Goal: Task Accomplishment & Management: Manage account settings

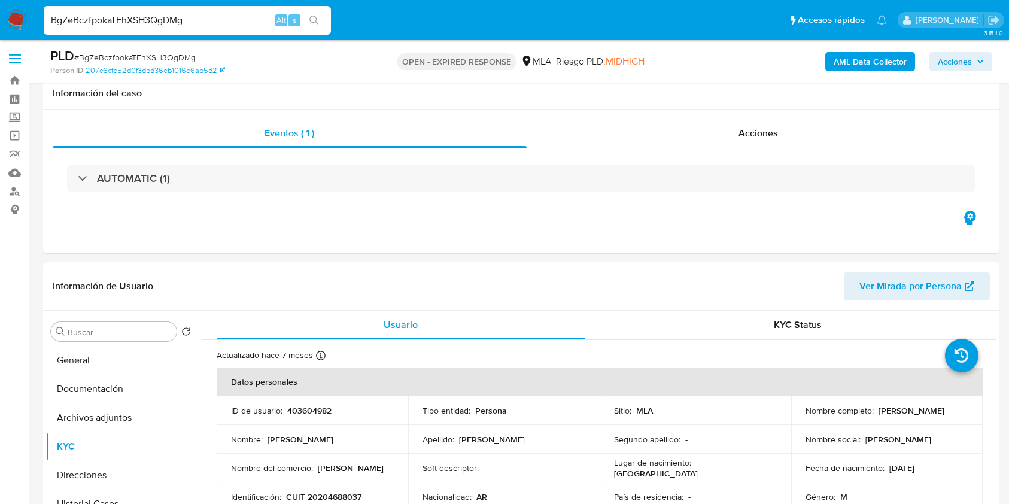
select select "10"
click at [218, 17] on input "BgZeBczfpokaTFhXSH3QgDMg" at bounding box center [187, 21] width 287 height 16
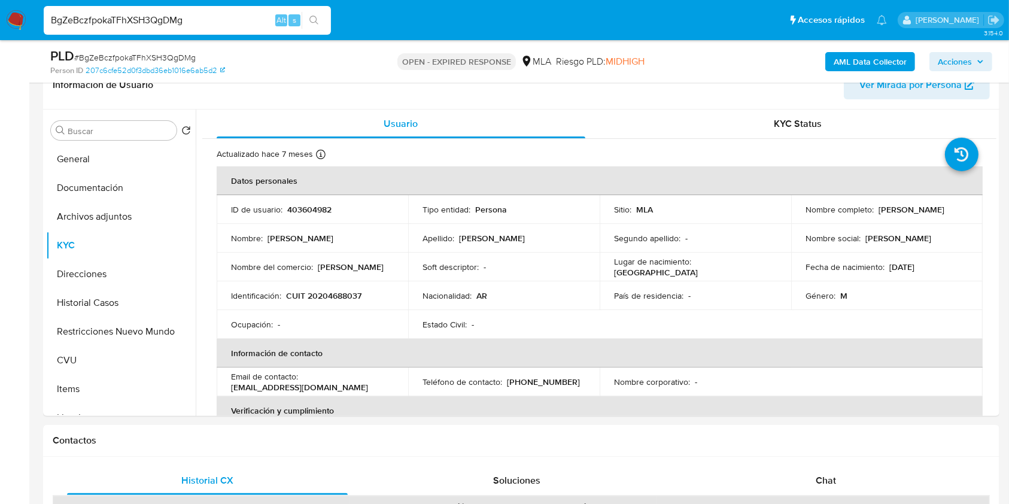
click at [218, 17] on input "BgZeBczfpokaTFhXSH3QgDMg" at bounding box center [187, 21] width 287 height 16
type input "76DuAvA3UaSNB7LUpvwGkm5L"
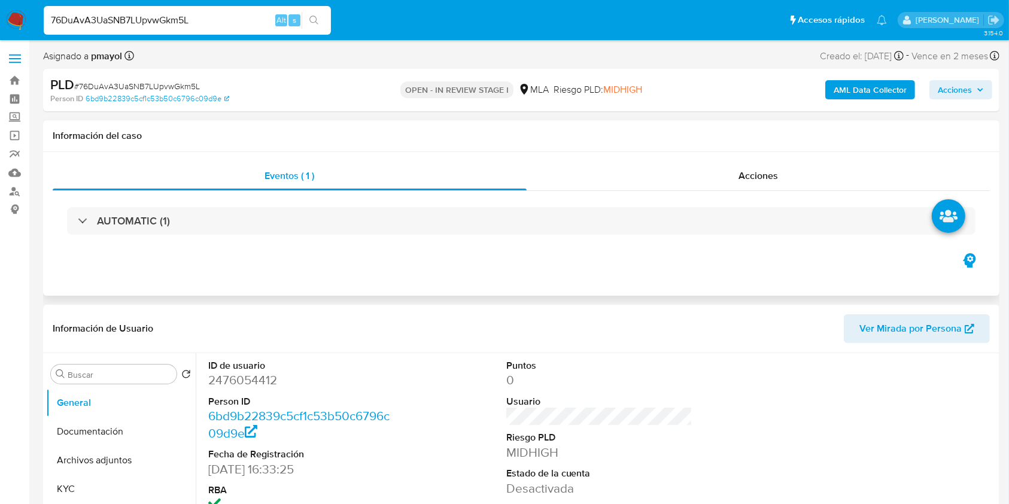
select select "10"
click at [246, 372] on dd "2476054412" at bounding box center [301, 380] width 187 height 17
click at [247, 374] on dd "2476054412" at bounding box center [301, 380] width 187 height 17
copy dd "2476054412"
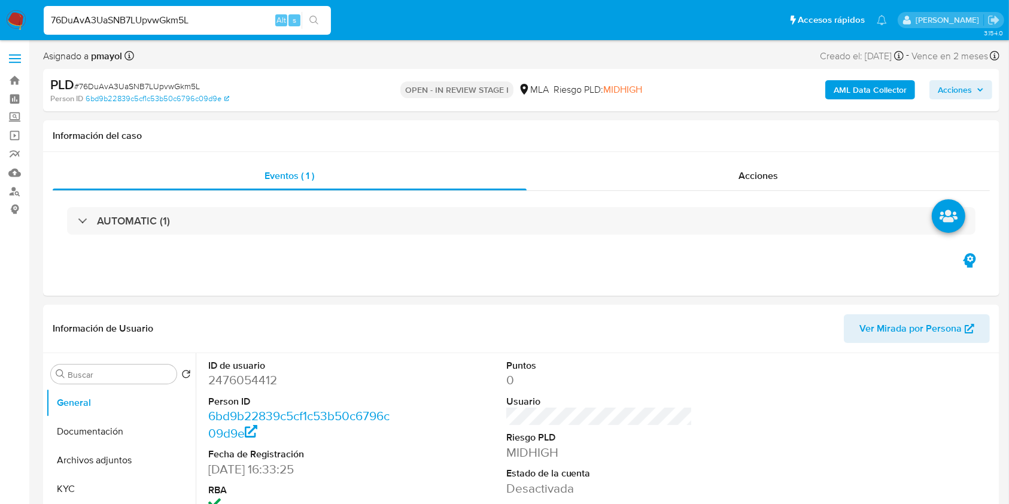
click at [156, 89] on span "# 76DuAvA3UaSNB7LUpvwGkm5L" at bounding box center [137, 86] width 126 height 12
copy span "76DuAvA3UaSNB7LUpvwGkm5L"
click at [235, 379] on dd "2476054412" at bounding box center [301, 380] width 187 height 17
click at [234, 385] on dd "2476054412" at bounding box center [301, 380] width 187 height 17
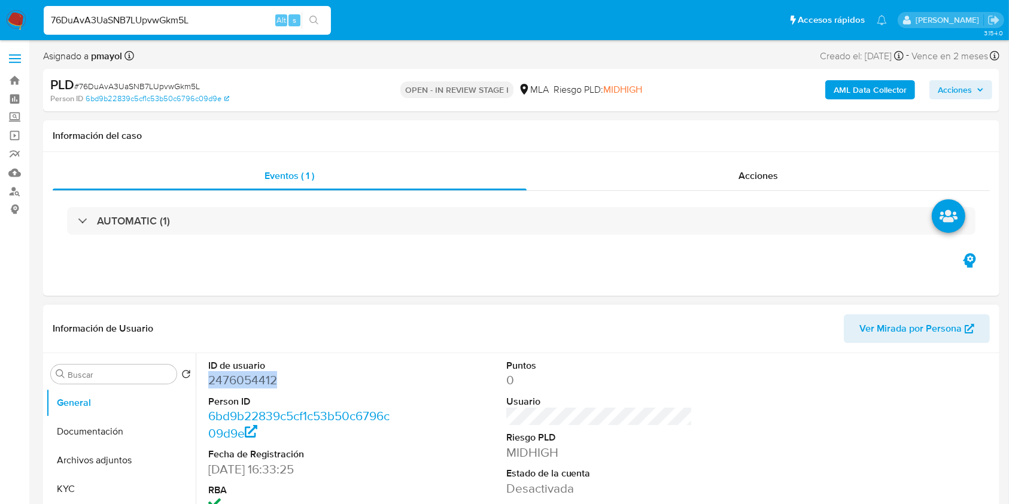
click at [234, 385] on dd "2476054412" at bounding box center [301, 380] width 187 height 17
copy dd "2476054412"
click at [229, 18] on input "76DuAvA3UaSNB7LUpvwGkm5L" at bounding box center [187, 21] width 287 height 16
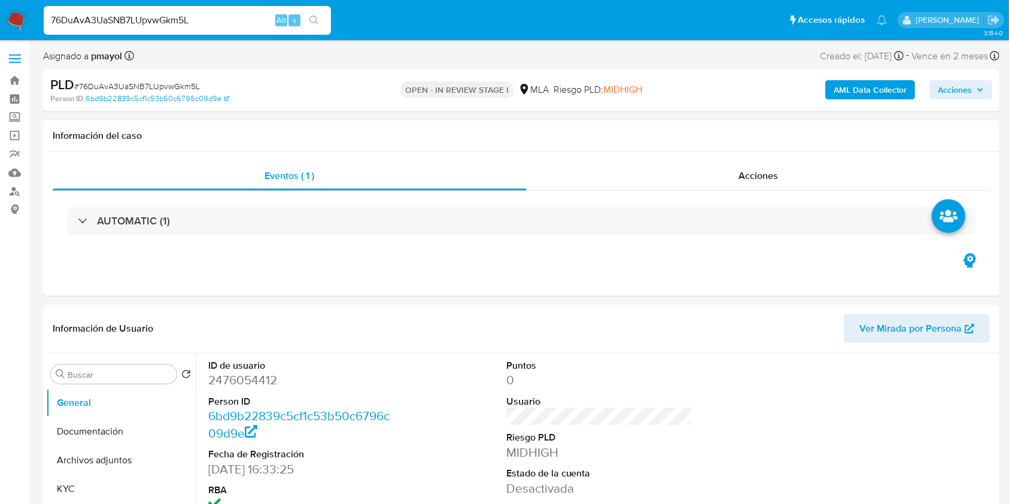
paste input "1hCcIvRoPNpBx6VTjk6AnI68"
type input "1hCcIvRoPNpBx6VTjk6AnI68"
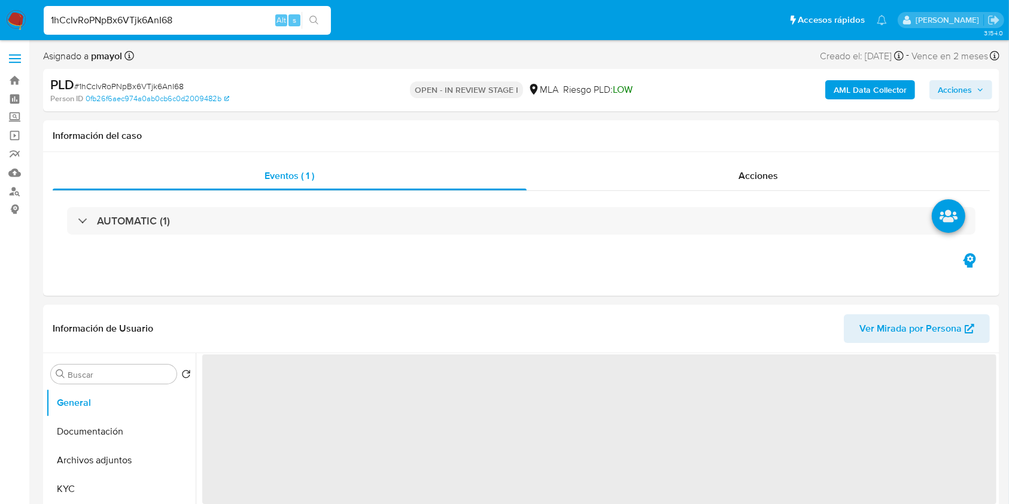
scroll to position [117, 0]
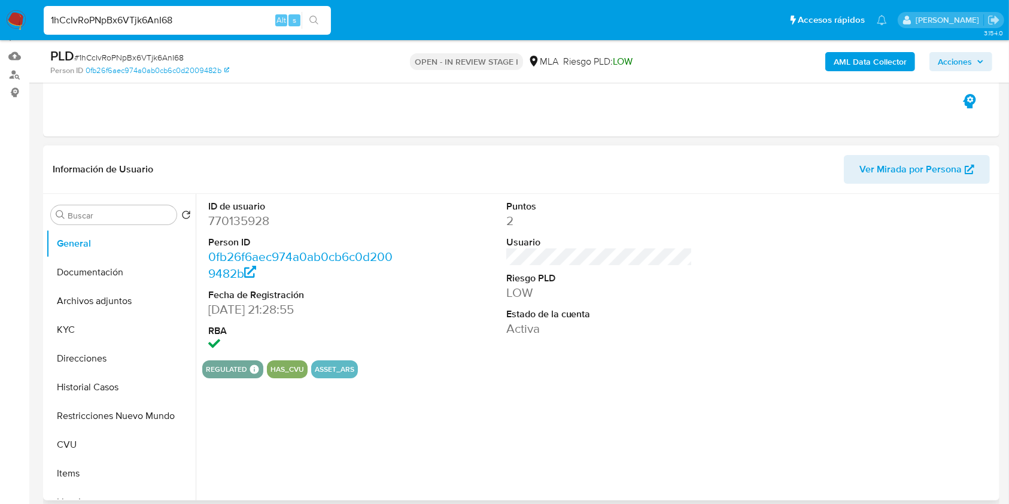
select select "10"
click at [240, 222] on dd "770135928" at bounding box center [301, 221] width 187 height 17
copy dd "770135928"
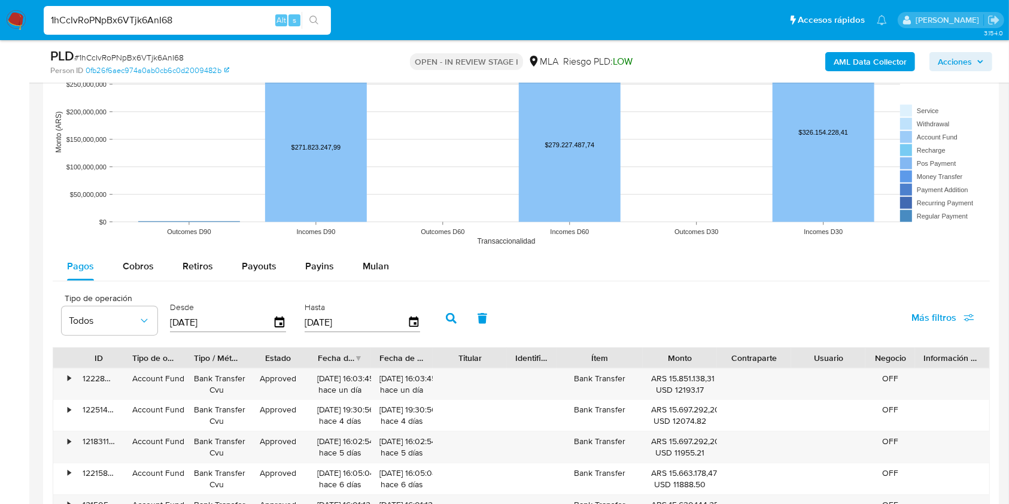
scroll to position [1181, 0]
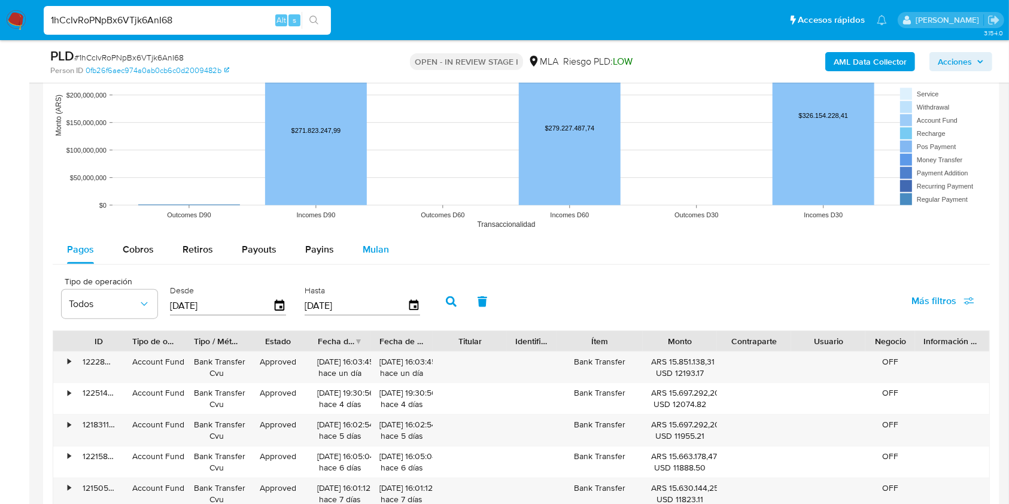
click at [366, 263] on div "Mulan" at bounding box center [376, 249] width 26 height 29
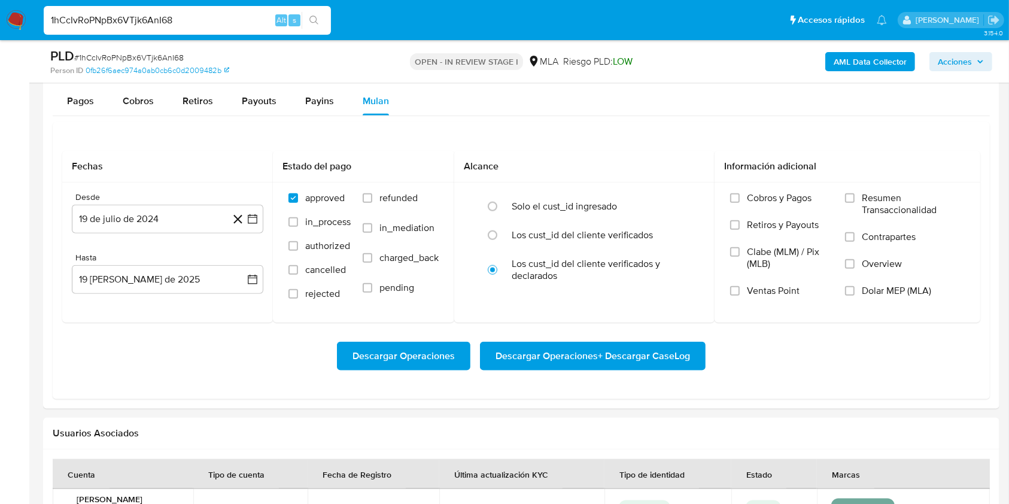
scroll to position [1334, 0]
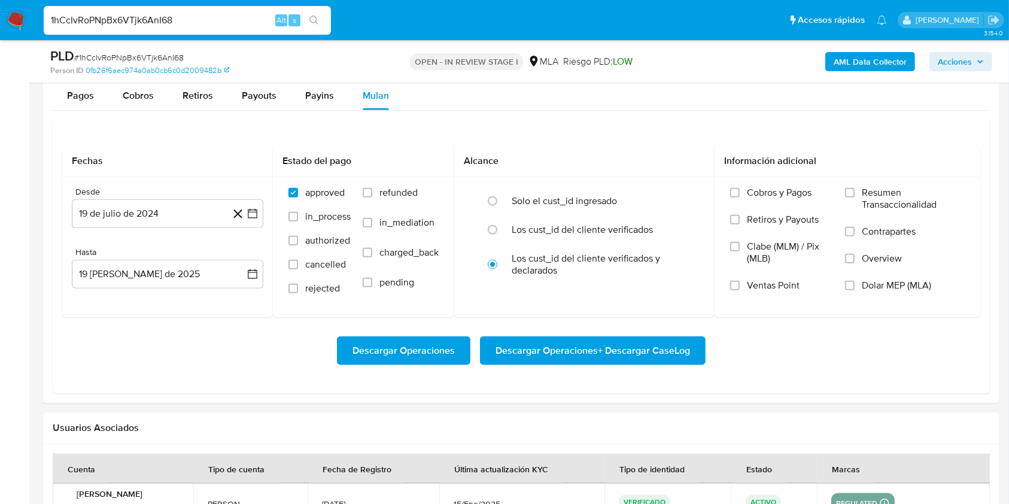
click at [239, 18] on input "1hCcIvRoPNpBx6VTjk6AnI68" at bounding box center [187, 21] width 287 height 16
paste input "vNgLqlnlVedQKBUuM5H5kVIK"
type input "vNgLqlnlVedQKBUuM5H5kVIK"
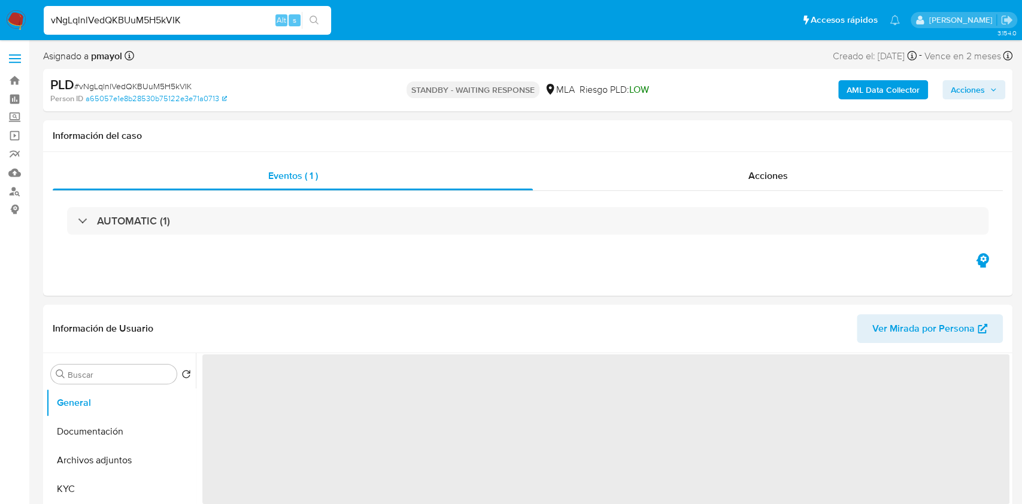
select select "10"
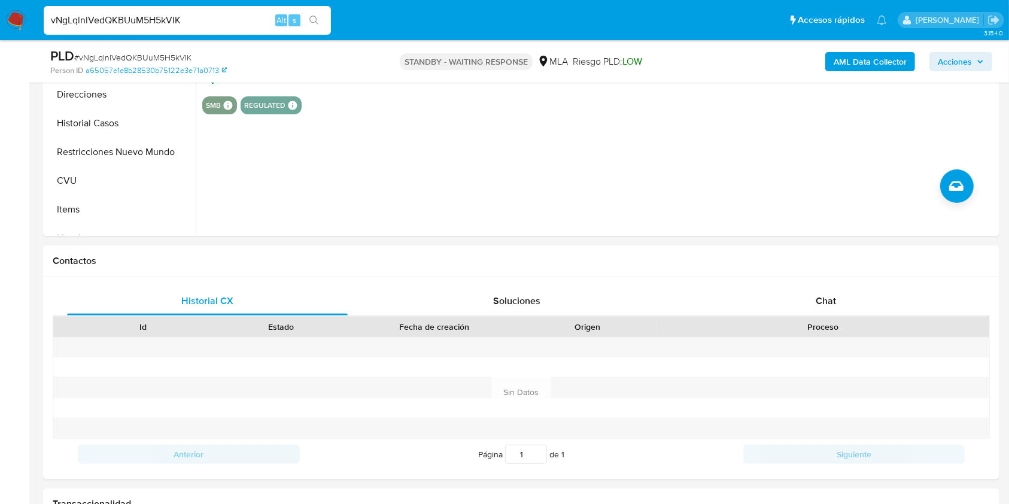
scroll to position [469, 0]
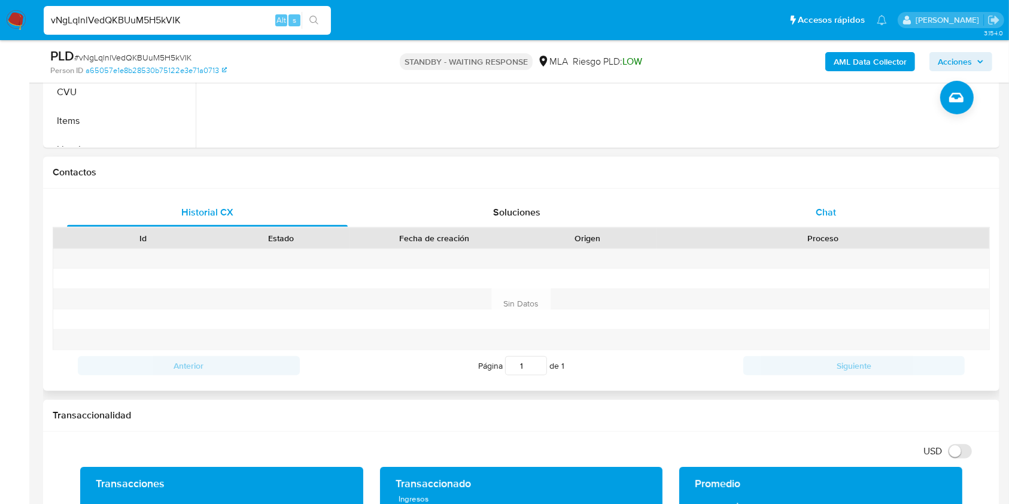
click at [827, 213] on span "Chat" at bounding box center [826, 212] width 20 height 14
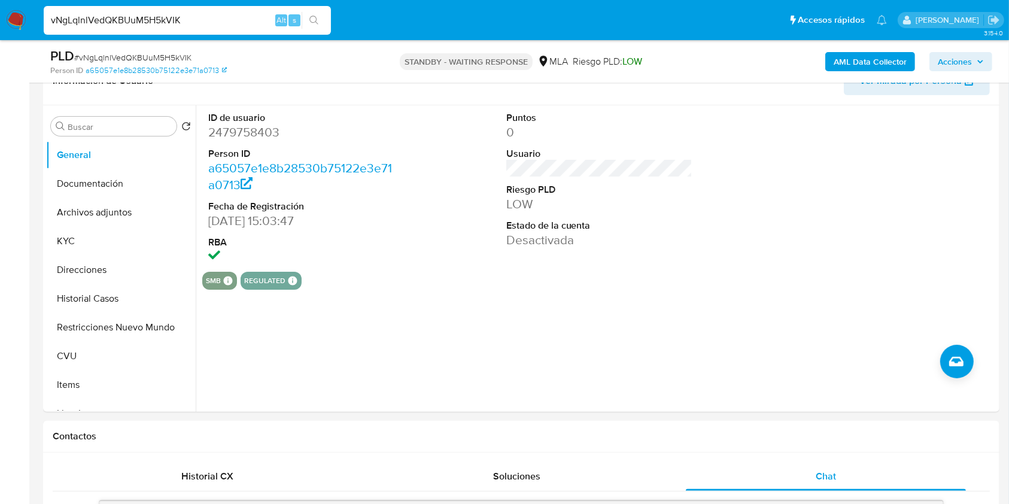
scroll to position [207, 0]
click at [20, 23] on img at bounding box center [16, 20] width 20 height 20
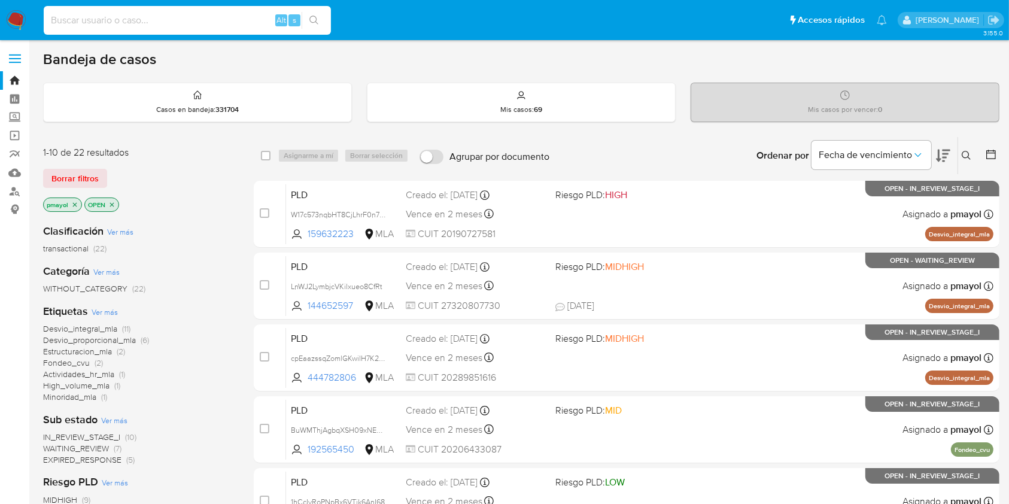
click at [198, 22] on input at bounding box center [187, 21] width 287 height 16
paste input "vNgLqlnlVedQKBUuM5H5kVIK"
type input "vNgLqlnlVedQKBUuM5H5kVIK"
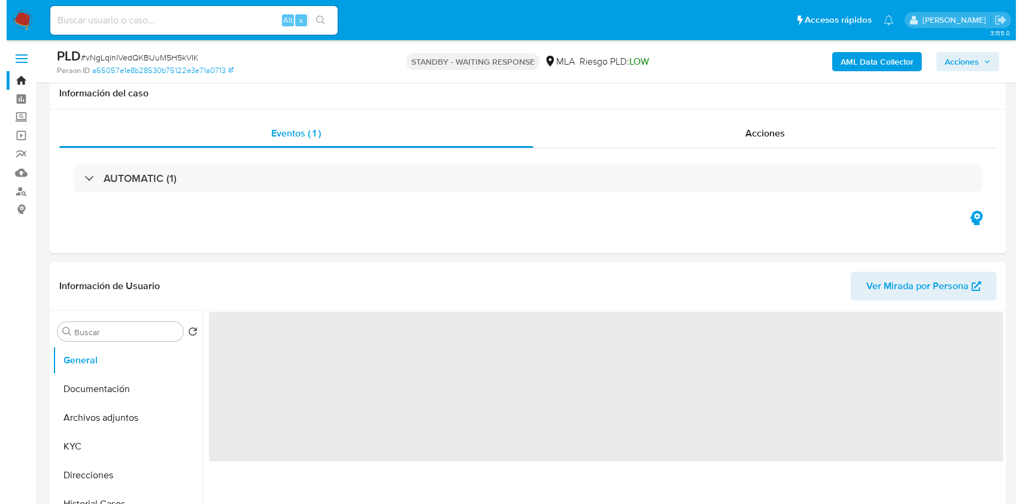
scroll to position [113, 0]
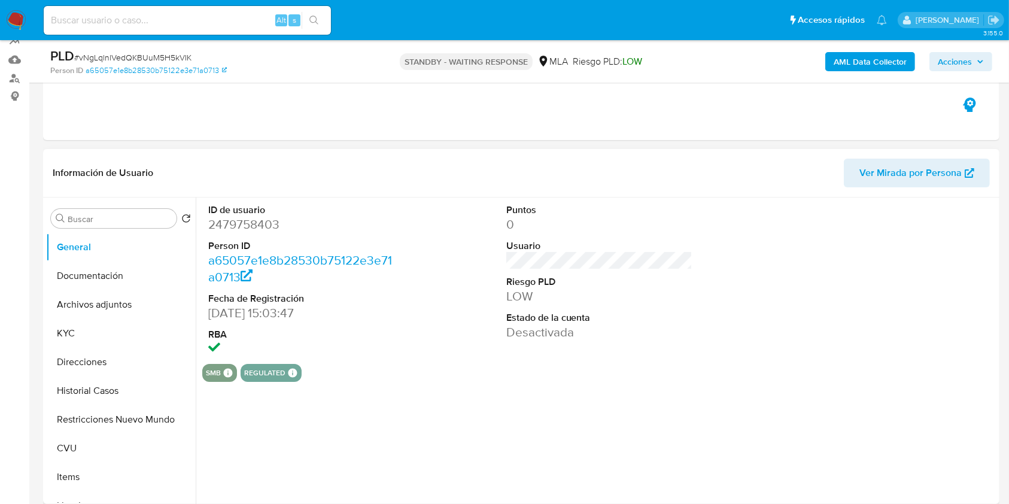
select select "10"
click at [259, 223] on dd "2479758403" at bounding box center [301, 224] width 187 height 17
copy dd "2479758403"
click at [857, 56] on b "AML Data Collector" at bounding box center [870, 61] width 73 height 19
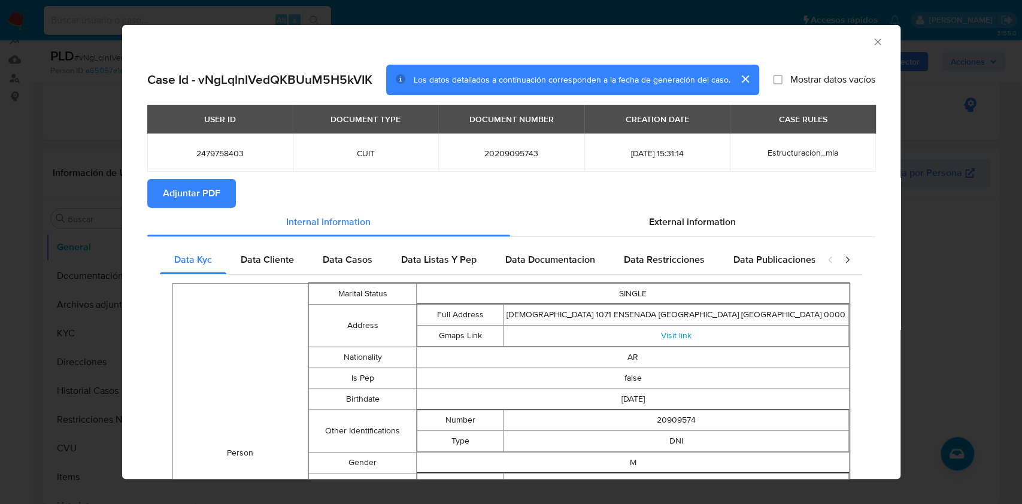
click at [205, 180] on span "Adjuntar PDF" at bounding box center [191, 193] width 57 height 26
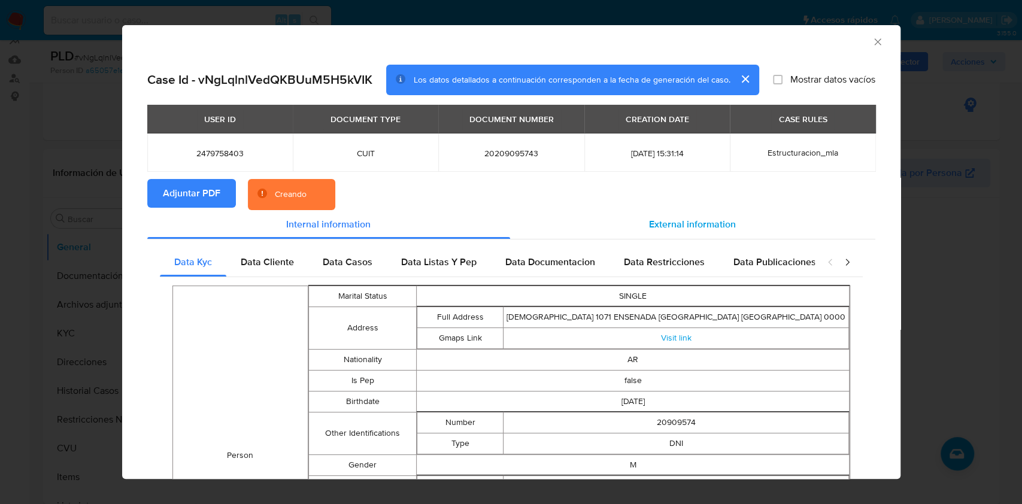
click at [699, 215] on div "External information" at bounding box center [692, 224] width 365 height 29
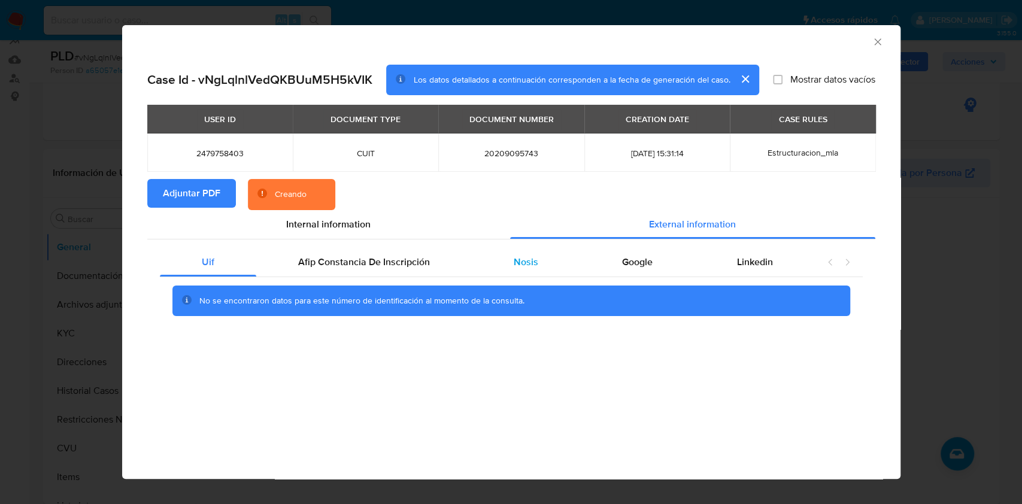
click at [540, 257] on div "Nosis" at bounding box center [526, 262] width 108 height 29
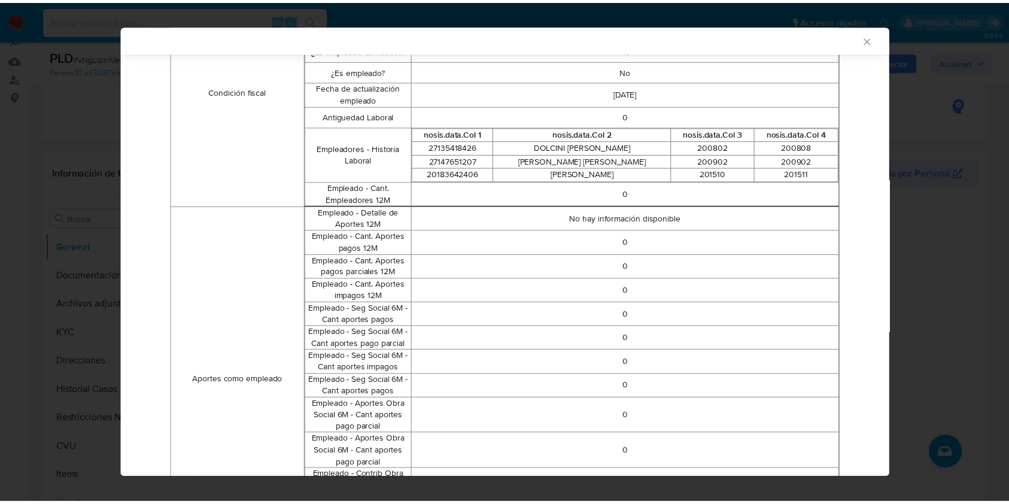
scroll to position [432, 0]
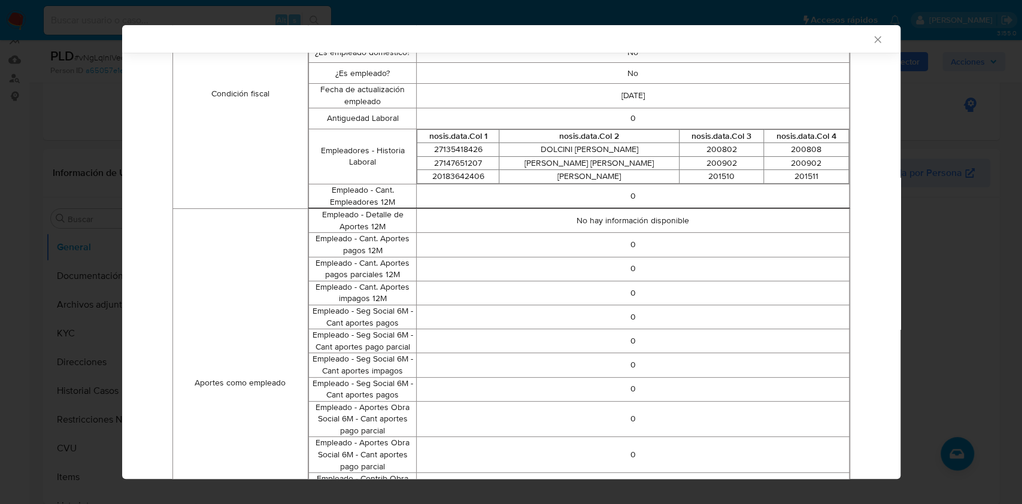
click at [874, 41] on icon "Cerrar ventana" at bounding box center [877, 39] width 7 height 7
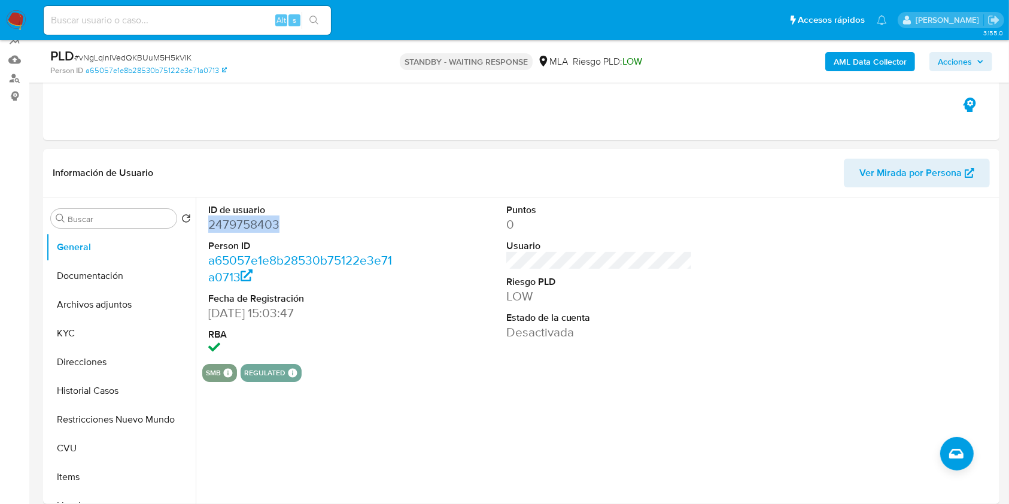
click at [230, 16] on input at bounding box center [187, 21] width 287 height 16
paste input "Wsv4yu1ARK5iYx2k0ccOpgtd"
type input "Wsv4yu1ARK5iYx2k0ccOpgtd"
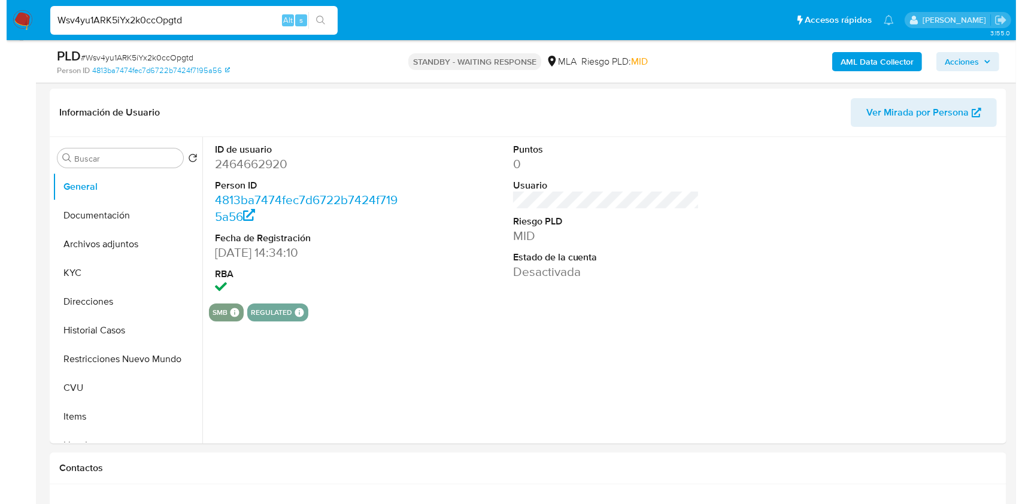
scroll to position [183, 0]
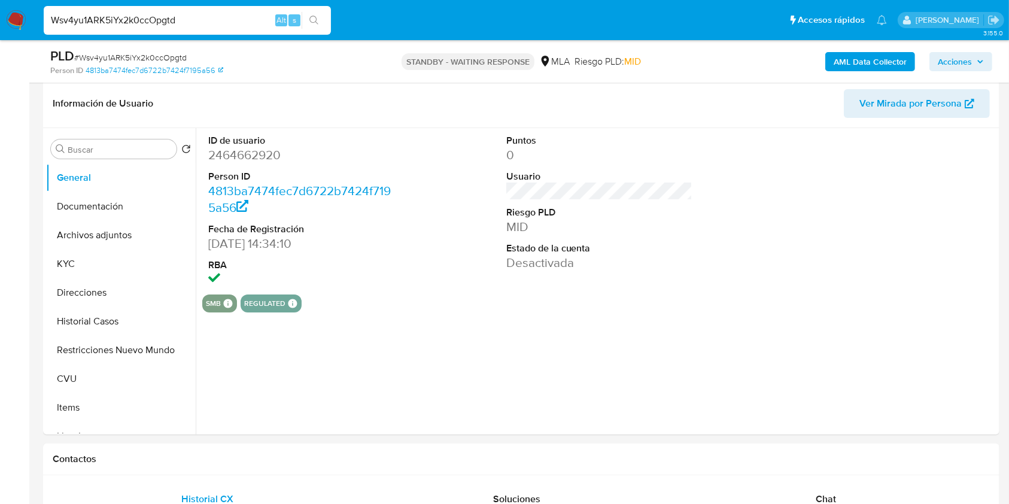
select select "10"
click at [241, 150] on dd "2464662920" at bounding box center [301, 155] width 187 height 17
copy dd "2464662920"
click at [860, 64] on b "AML Data Collector" at bounding box center [870, 61] width 73 height 19
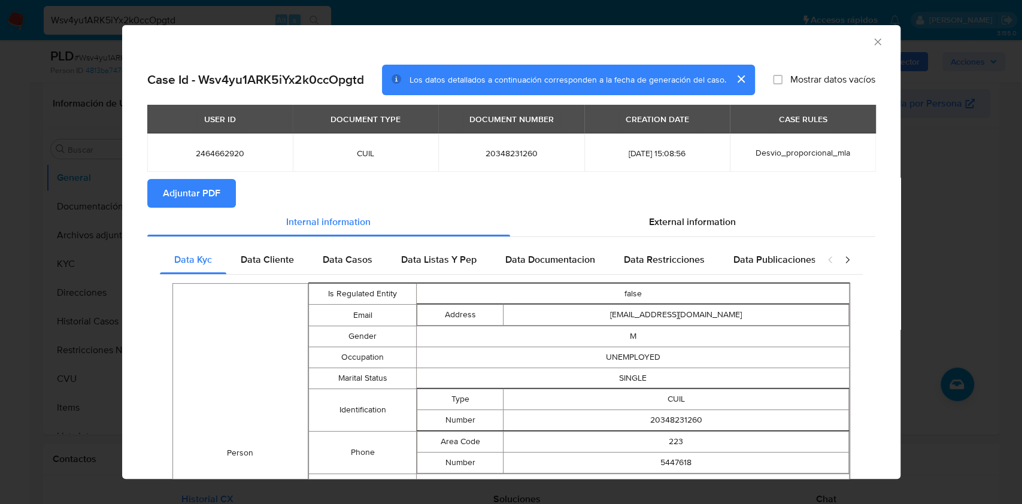
click at [191, 200] on span "Adjuntar PDF" at bounding box center [191, 193] width 57 height 26
click at [686, 208] on section "Adjuntar PDF Creando" at bounding box center [511, 194] width 728 height 31
click at [686, 222] on span "External information" at bounding box center [692, 224] width 87 height 14
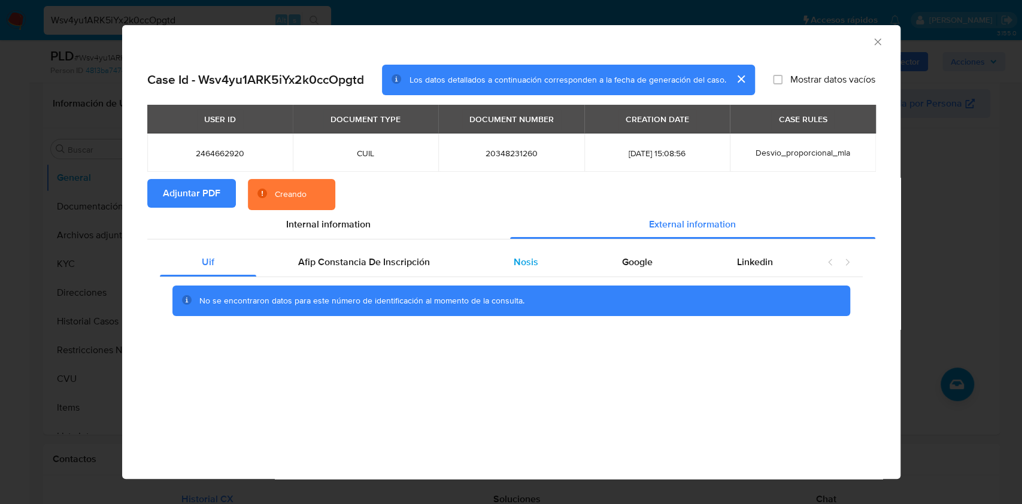
click at [545, 256] on div "Nosis" at bounding box center [526, 262] width 108 height 29
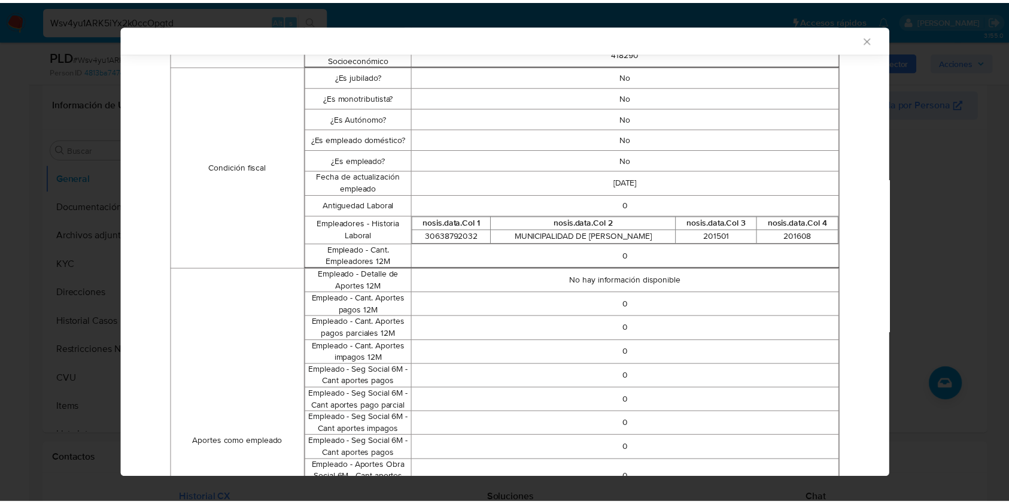
scroll to position [344, 0]
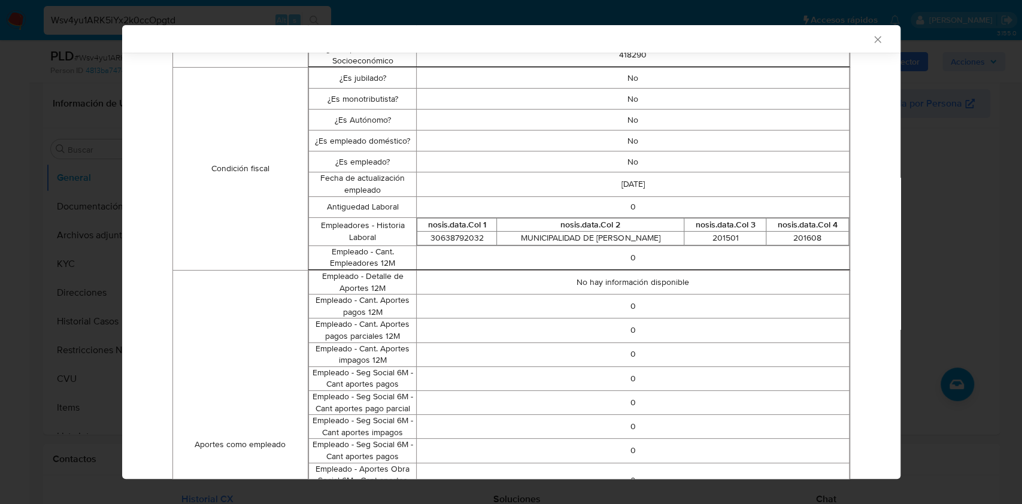
click at [872, 43] on icon "Cerrar ventana" at bounding box center [878, 40] width 12 height 12
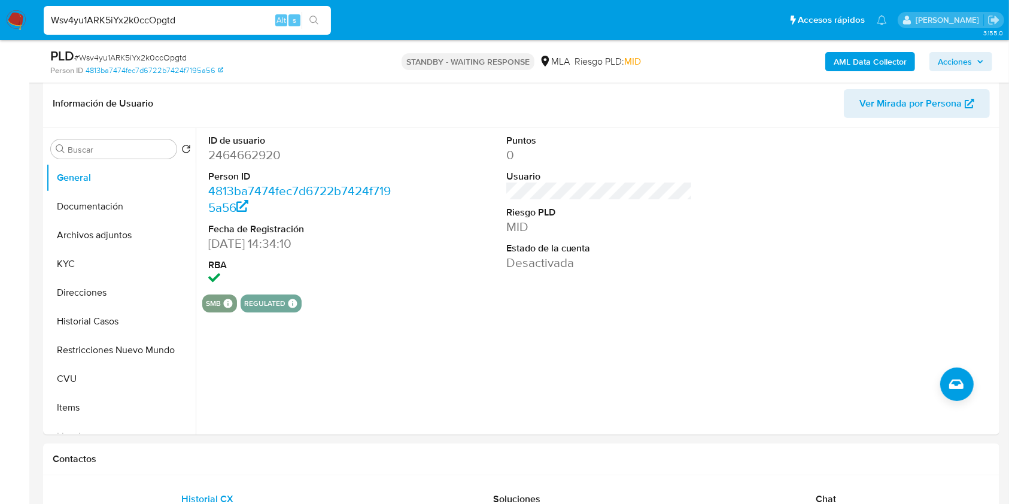
click at [196, 16] on input "Wsv4yu1ARK5iYx2k0ccOpgtd" at bounding box center [187, 21] width 287 height 16
paste input "GJSmIdh0m0aXKDLJ3mbuacSc"
type input "GJSmIdh0m0aXKDLJ3mbuacSc"
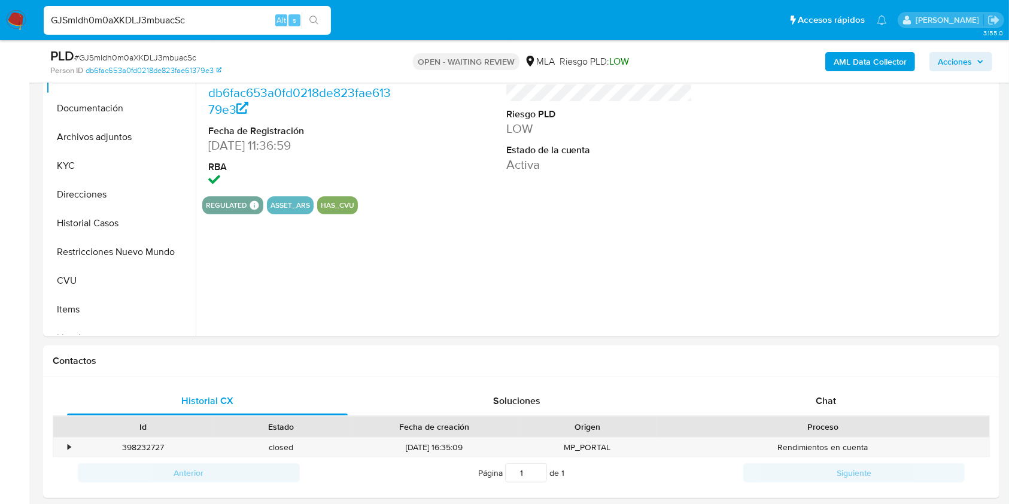
scroll to position [353, 0]
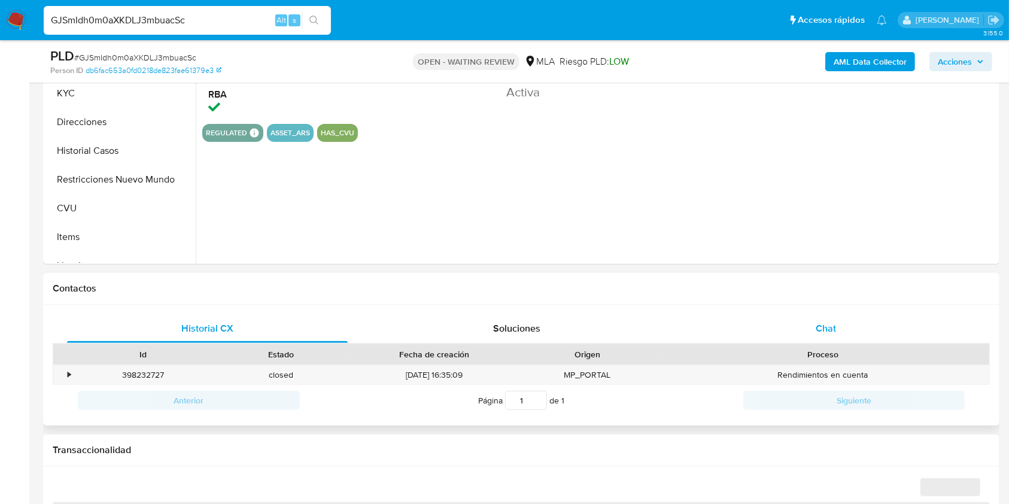
select select "10"
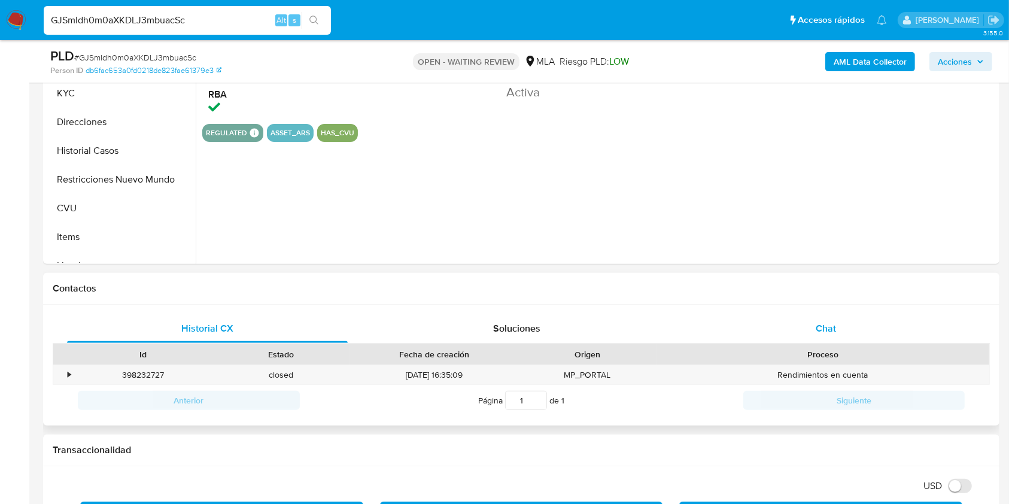
click at [841, 327] on div "Chat" at bounding box center [826, 328] width 281 height 29
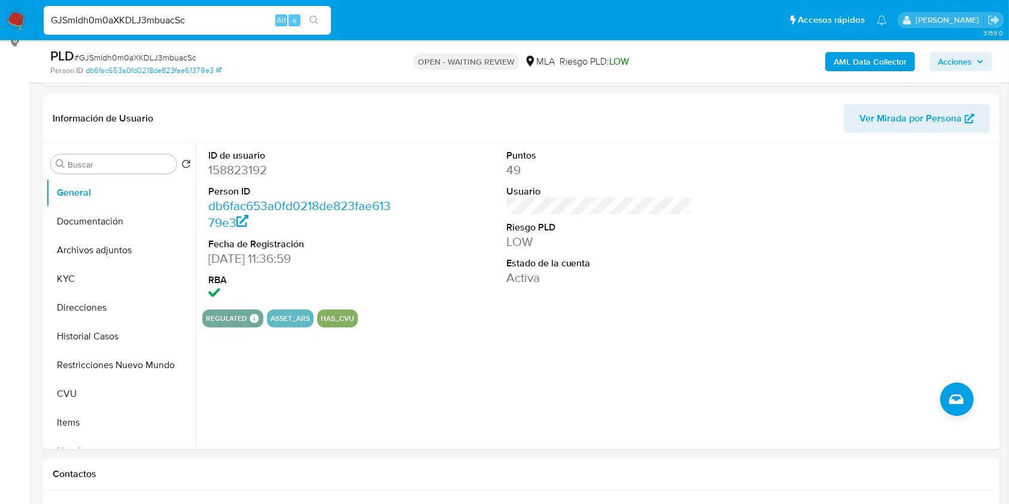
scroll to position [157, 0]
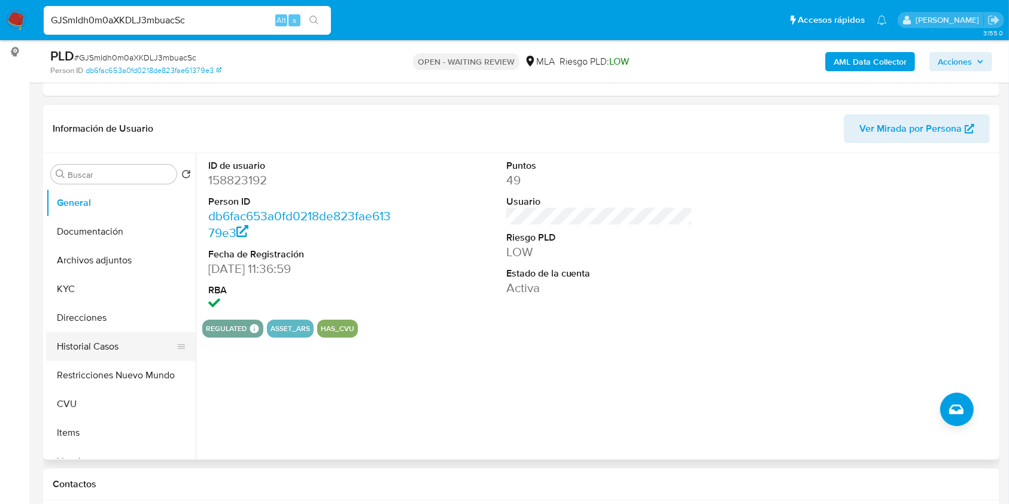
click at [97, 339] on button "Historial Casos" at bounding box center [116, 346] width 140 height 29
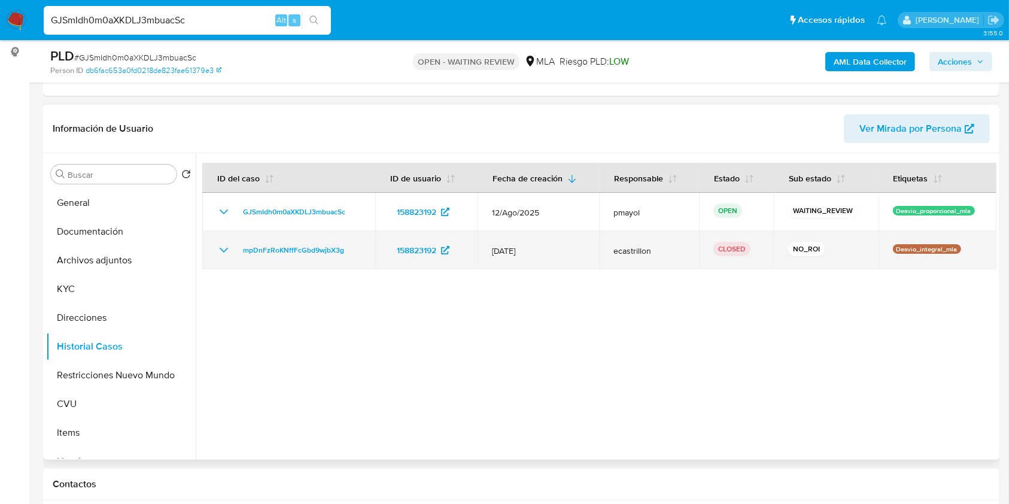
drag, startPoint x: 494, startPoint y: 259, endPoint x: 606, endPoint y: 250, distance: 112.9
click at [606, 250] on tr "mpDnFzRoKNffFcGbd9wjbX3g 158823192 12/Jul/2025 ecastrillon CLOSED NO_ROI Desvio…" at bounding box center [599, 250] width 794 height 38
click at [644, 251] on span "ecastrillon" at bounding box center [649, 250] width 71 height 11
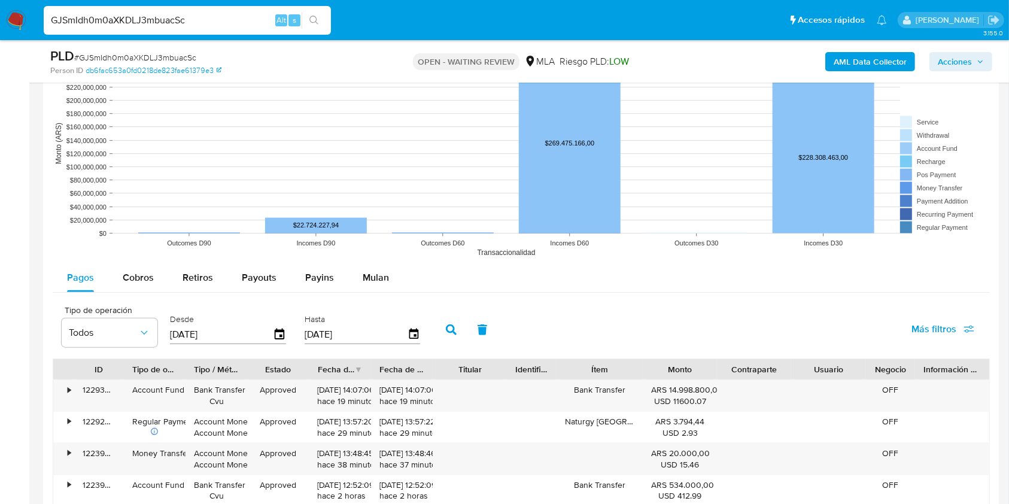
scroll to position [1285, 0]
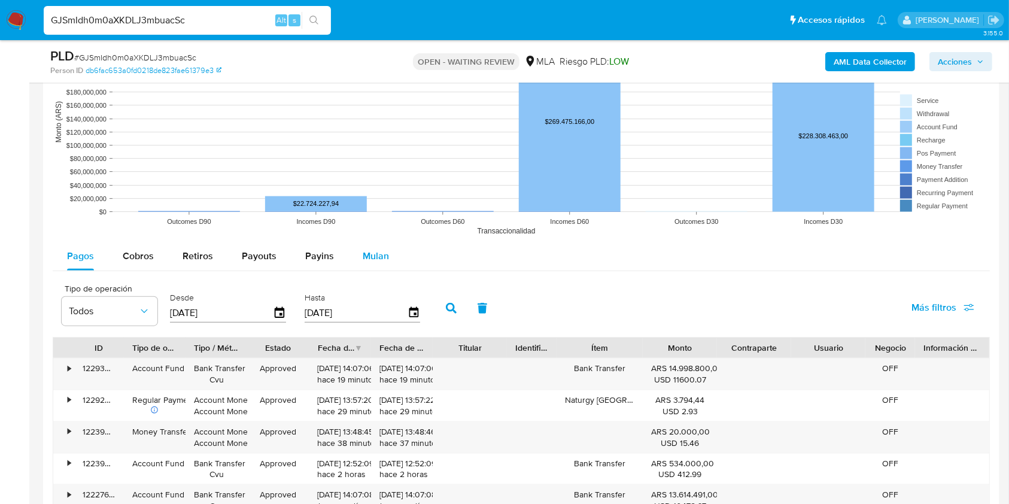
click at [365, 250] on span "Mulan" at bounding box center [376, 256] width 26 height 14
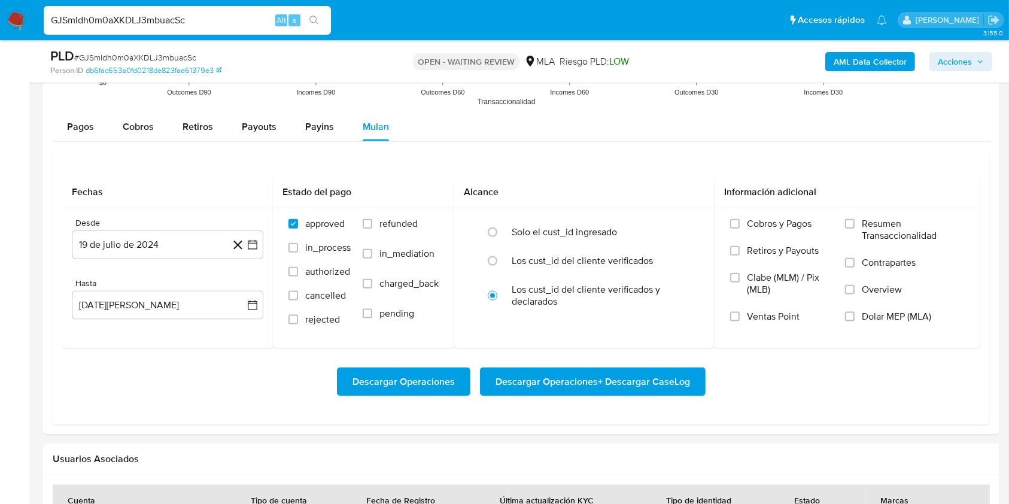
scroll to position [1454, 0]
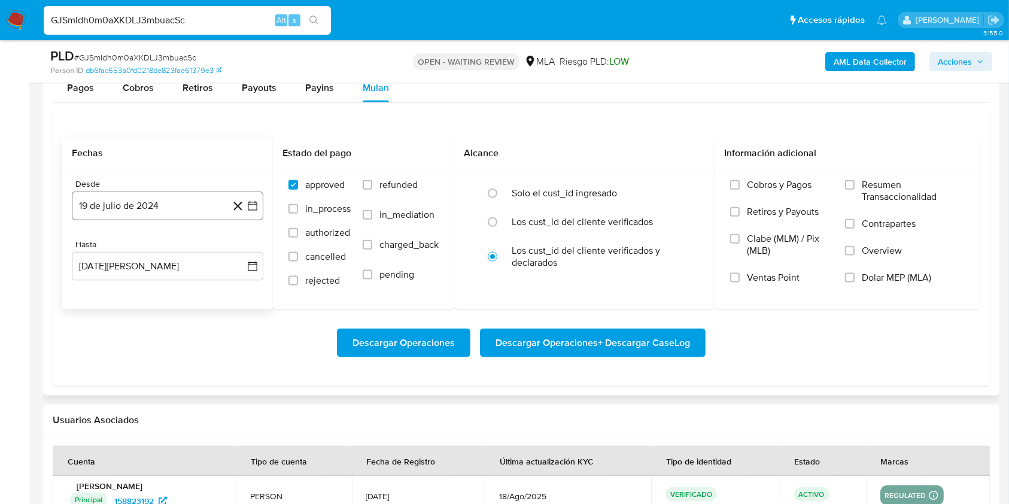
click at [143, 218] on button "19 de julio de 2024" at bounding box center [168, 206] width 192 height 29
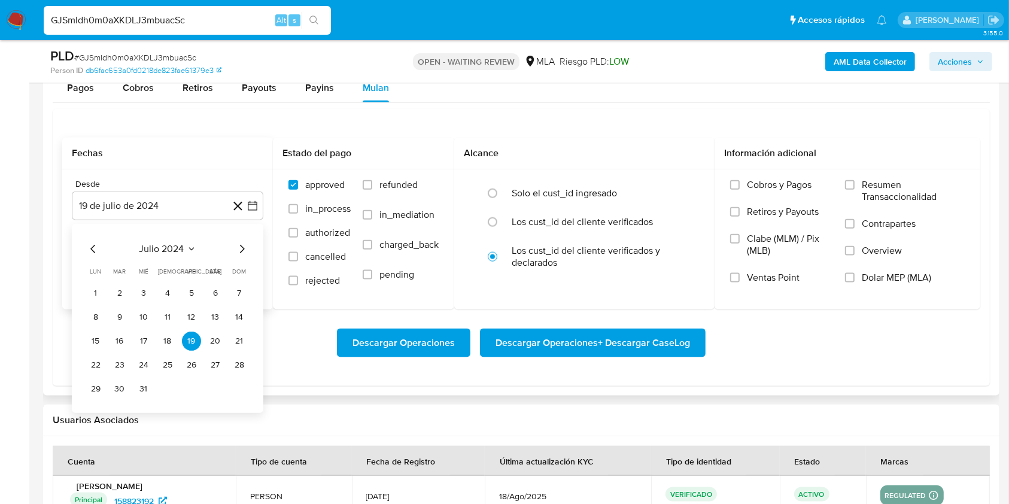
click at [193, 248] on icon "Seleccionar mes y año" at bounding box center [192, 249] width 10 height 10
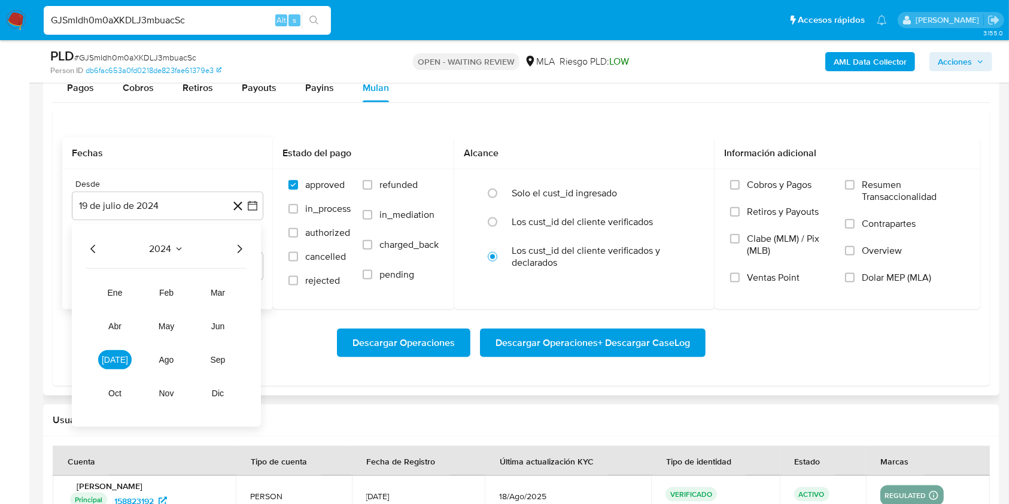
click at [239, 247] on icon "Año siguiente" at bounding box center [239, 249] width 14 height 14
click at [220, 293] on span "mar" at bounding box center [218, 293] width 14 height 10
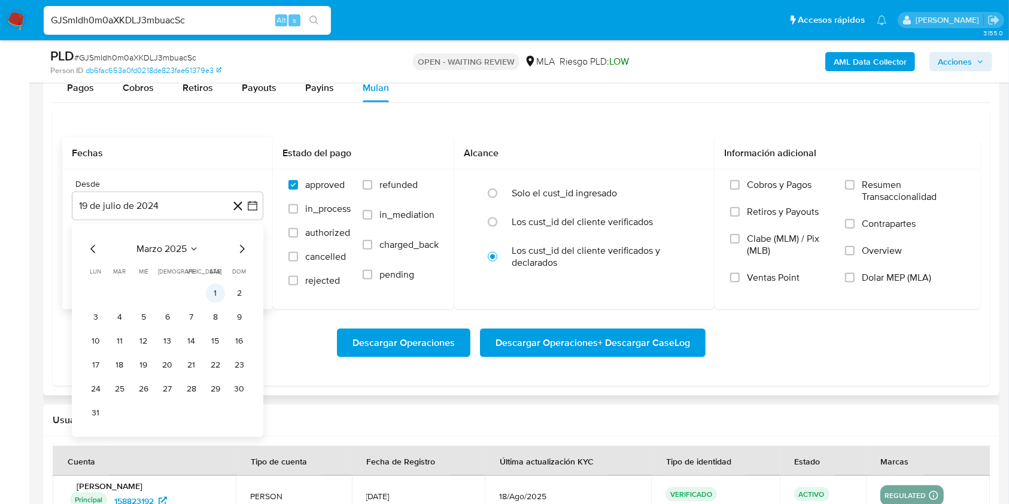
click at [216, 291] on button "1" at bounding box center [215, 293] width 19 height 19
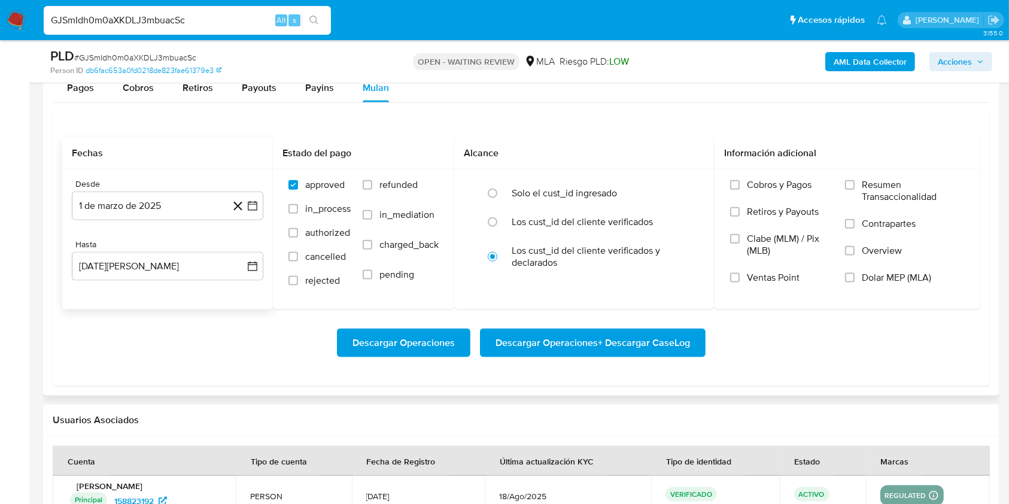
click at [154, 250] on div "Hasta 19 de agosto de 2025 19-08-2025" at bounding box center [168, 259] width 192 height 41
click at [153, 268] on button "19 de agosto de 2025" at bounding box center [168, 266] width 192 height 29
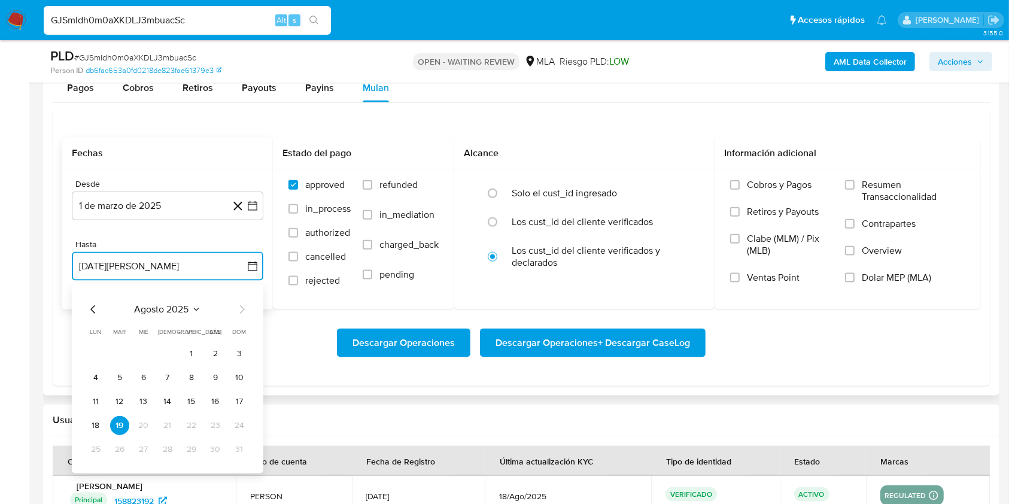
click at [96, 306] on icon "Mes anterior" at bounding box center [93, 309] width 14 height 14
click at [172, 447] on button "31" at bounding box center [167, 449] width 19 height 19
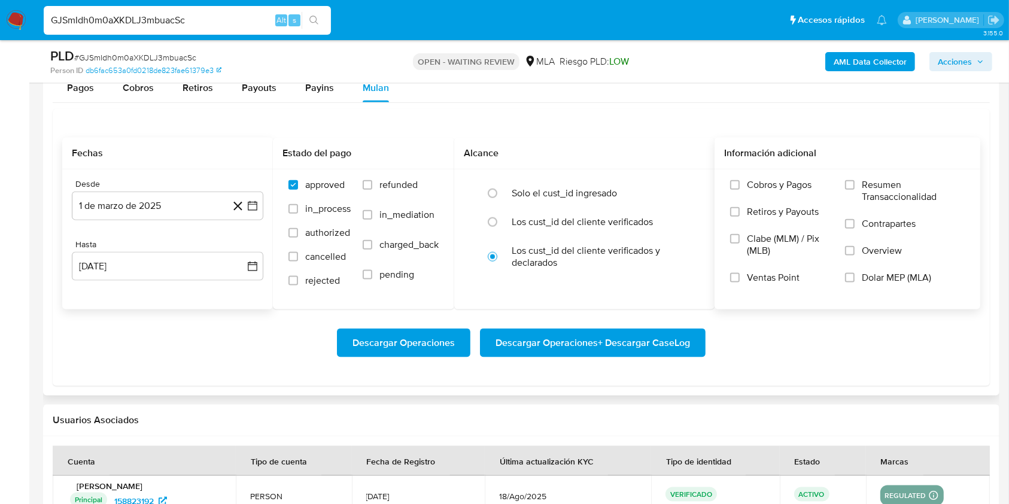
click at [881, 278] on span "Dolar MEP (MLA)" at bounding box center [896, 278] width 69 height 12
click at [855, 278] on input "Dolar MEP (MLA)" at bounding box center [850, 278] width 10 height 10
click at [678, 330] on span "Descargar Operaciones + Descargar CaseLog" at bounding box center [593, 343] width 195 height 26
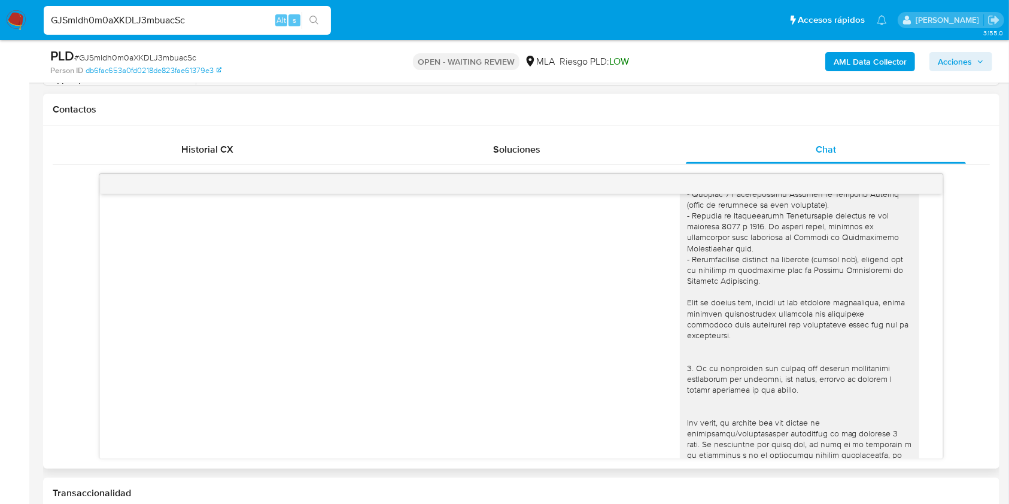
scroll to position [512, 0]
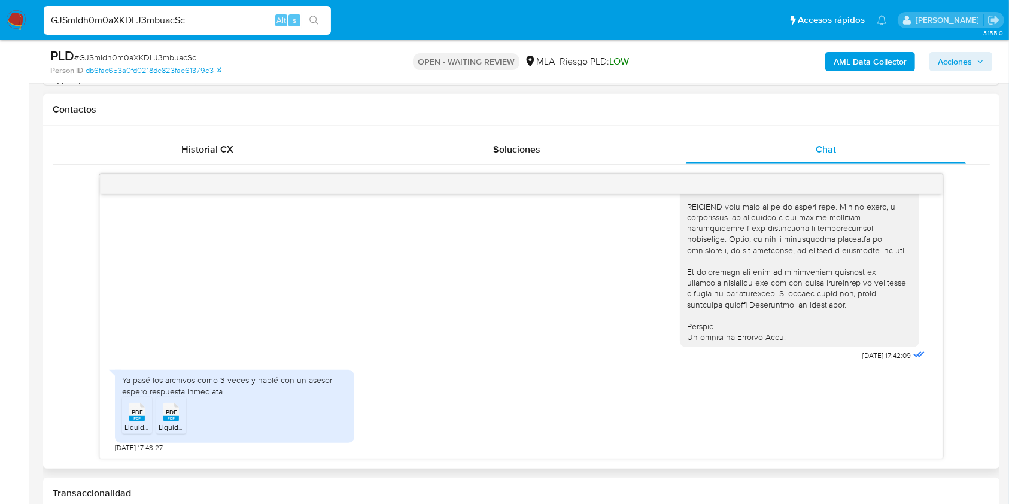
click at [127, 416] on div "PDF PDF" at bounding box center [137, 410] width 25 height 23
click at [145, 414] on icon at bounding box center [137, 412] width 16 height 19
click at [187, 16] on input "GJSmIdh0m0aXKDLJ3mbuacSc" at bounding box center [187, 21] width 287 height 16
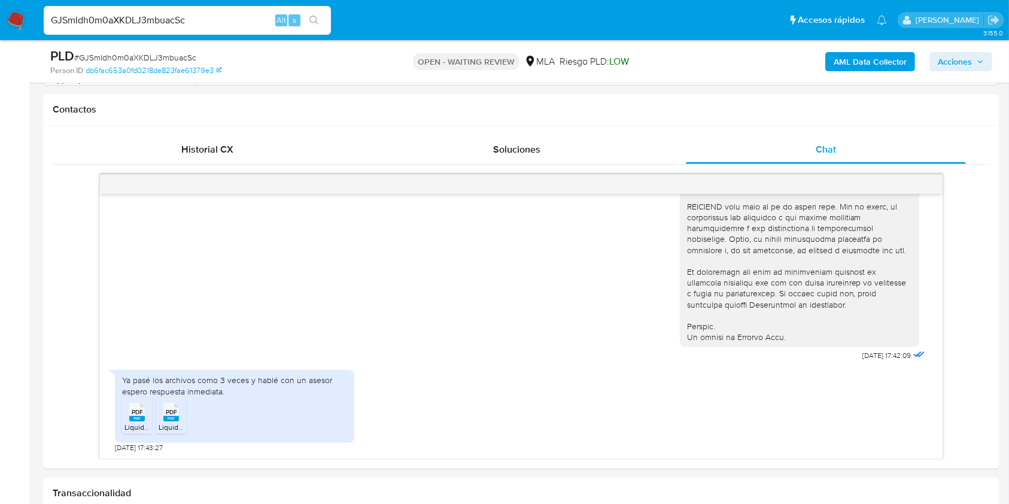
paste input "8ymK4qfiERTjUQVyjLAOCMV4"
type input "8ymK4qfiERTjUQVyjLAOCMV4"
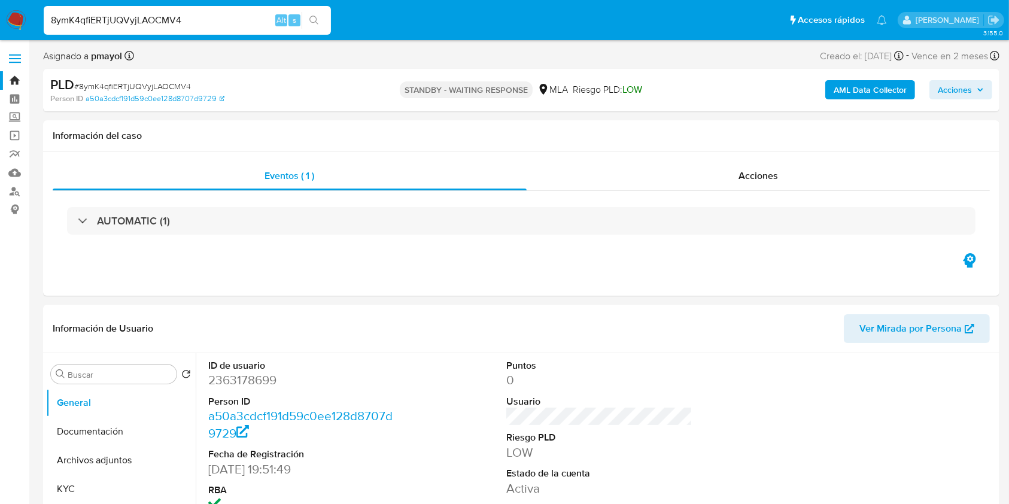
select select "10"
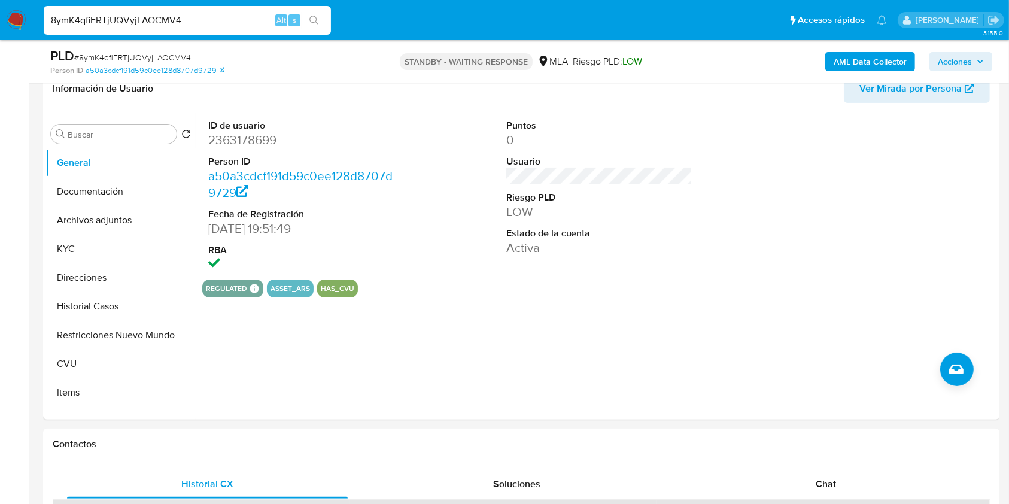
scroll to position [183, 0]
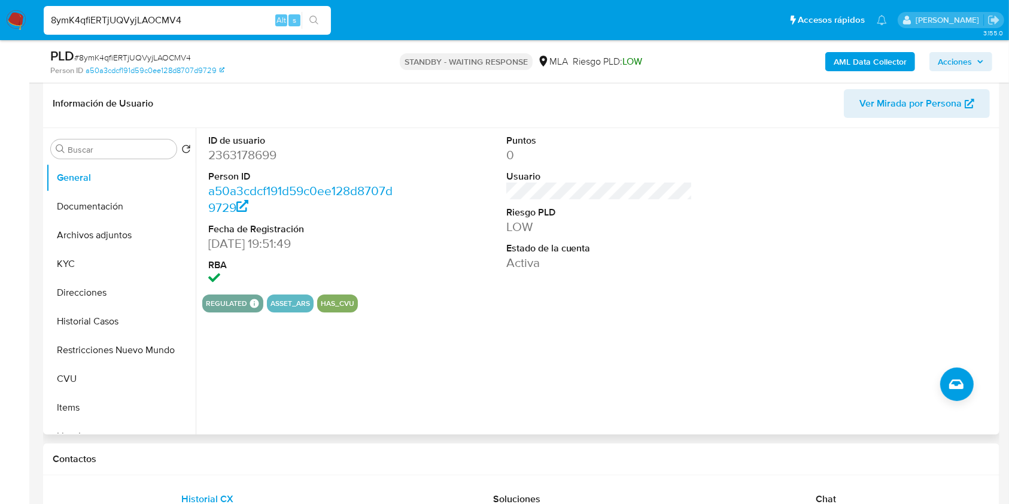
click at [243, 154] on dd "2363178699" at bounding box center [301, 155] width 187 height 17
copy dd "2363178699"
click at [157, 56] on span "# 8ymK4qfiERTjUQVyjLAOCMV4" at bounding box center [132, 57] width 117 height 12
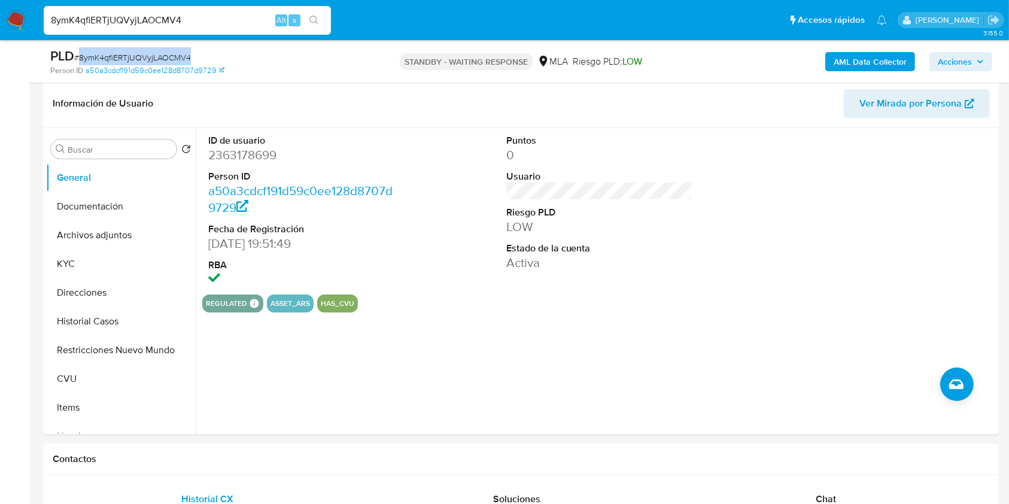
copy span "8ymK4qfiERTjUQVyjLAOCMV4"
click at [66, 329] on button "Historial Casos" at bounding box center [116, 321] width 140 height 29
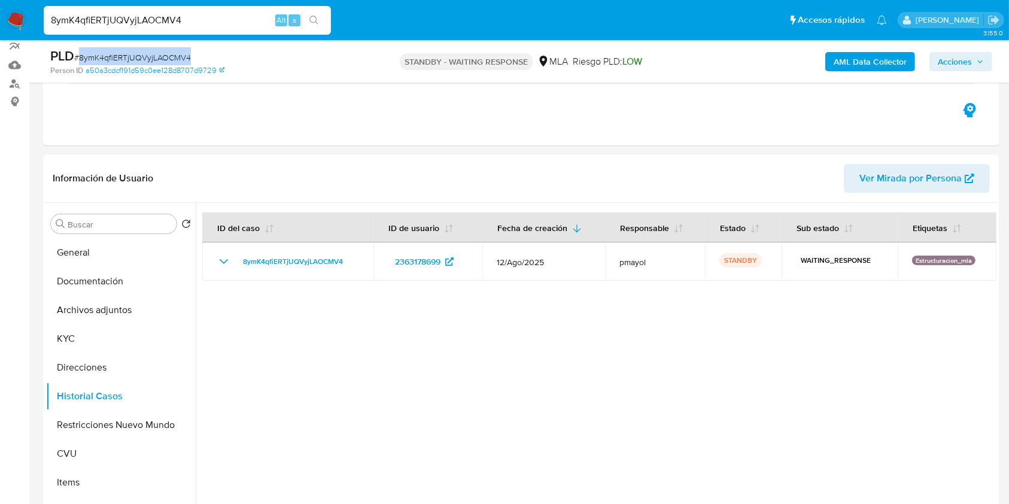
scroll to position [105, 0]
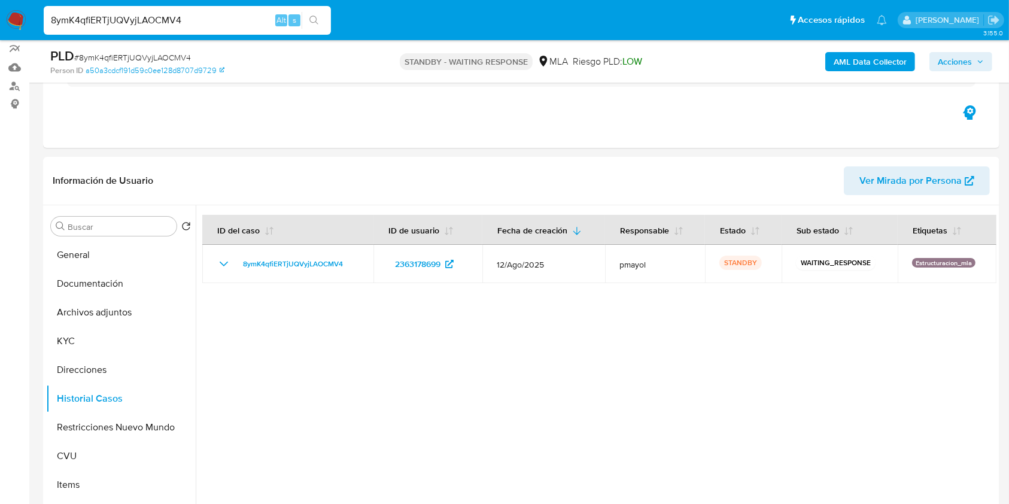
click at [197, 17] on input "8ymK4qfiERTjUQVyjLAOCMV4" at bounding box center [187, 21] width 287 height 16
paste input "wysohqztOMHGOzik9XN7irzH"
type input "wysohqztOMHGOzik9XN7irzH"
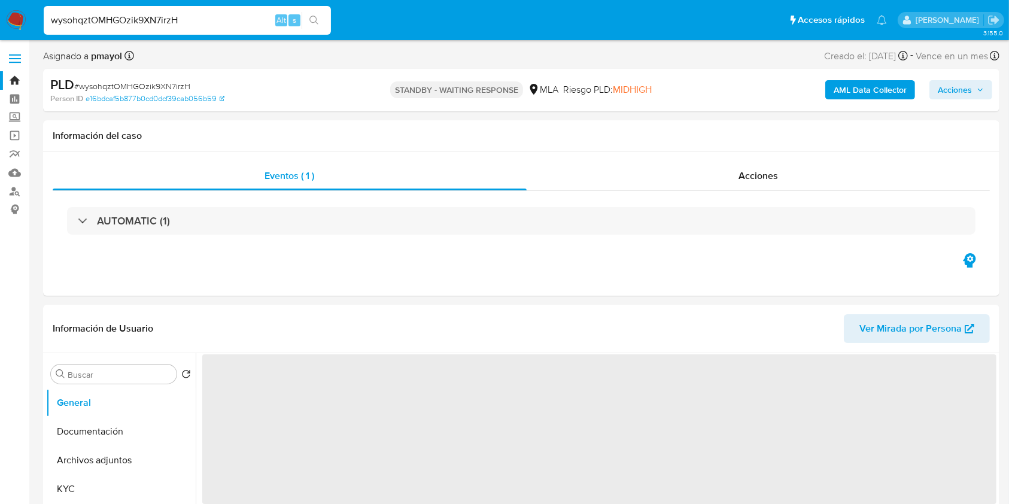
scroll to position [96, 0]
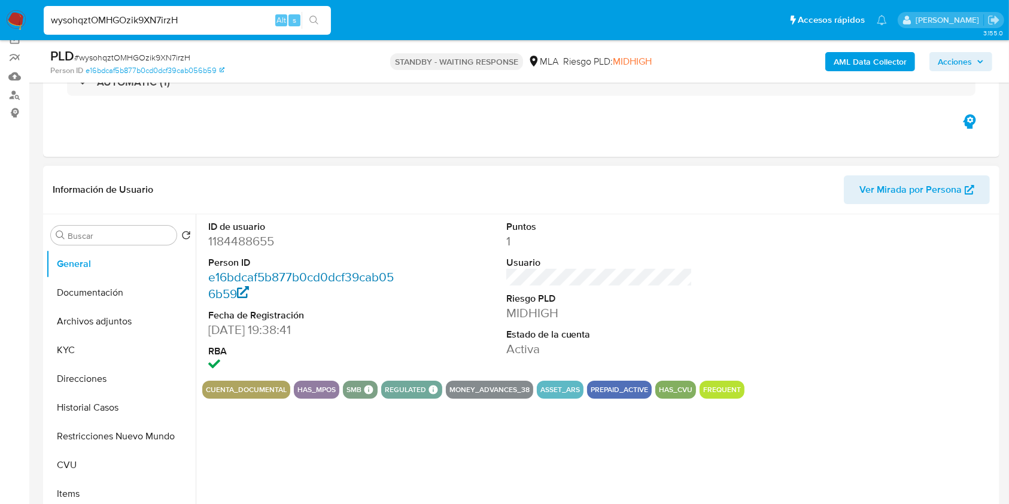
select select "10"
click at [249, 250] on dl "ID de usuario 1184488655 Person ID e16bdcaf5b877b0cd0dcf39cab056b59 Fecha de Re…" at bounding box center [301, 297] width 187 height 154
click at [242, 241] on dd "1184488655" at bounding box center [301, 241] width 187 height 17
copy dd "1184488655"
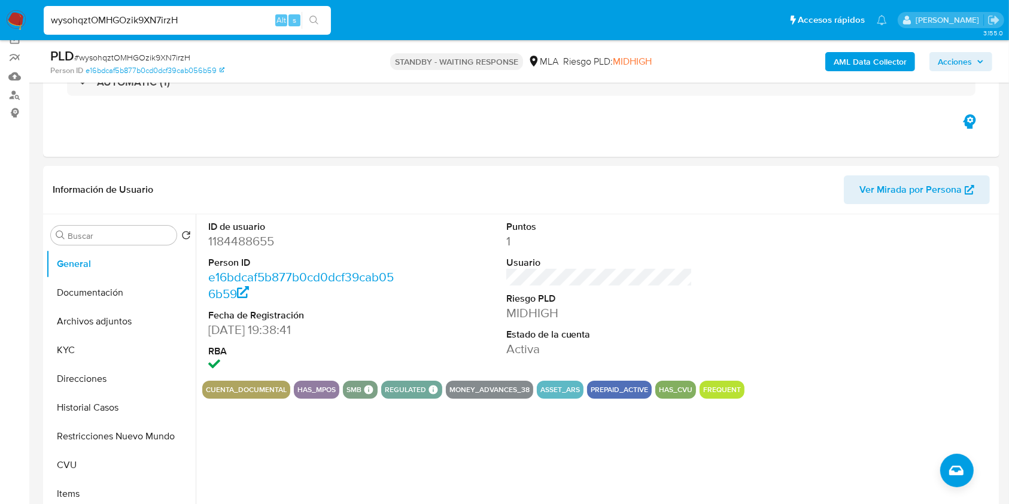
click at [117, 62] on span "# wysohqztOMHGOzik9XN7irzH" at bounding box center [132, 57] width 116 height 12
copy span "wysohqztOMHGOzik9XN7irzH"
click at [226, 14] on input "wysohqztOMHGOzik9XN7irzH" at bounding box center [187, 21] width 287 height 16
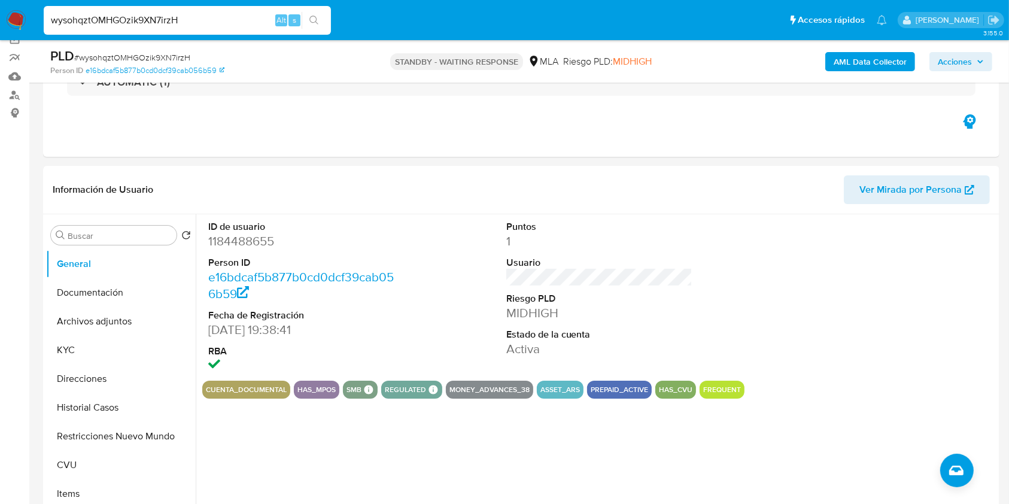
paste input "ilNk5RlxjbgvhTSbtyrlYIIv"
type input "ilNk5RlxjbgvhTSbtyrlYIIv"
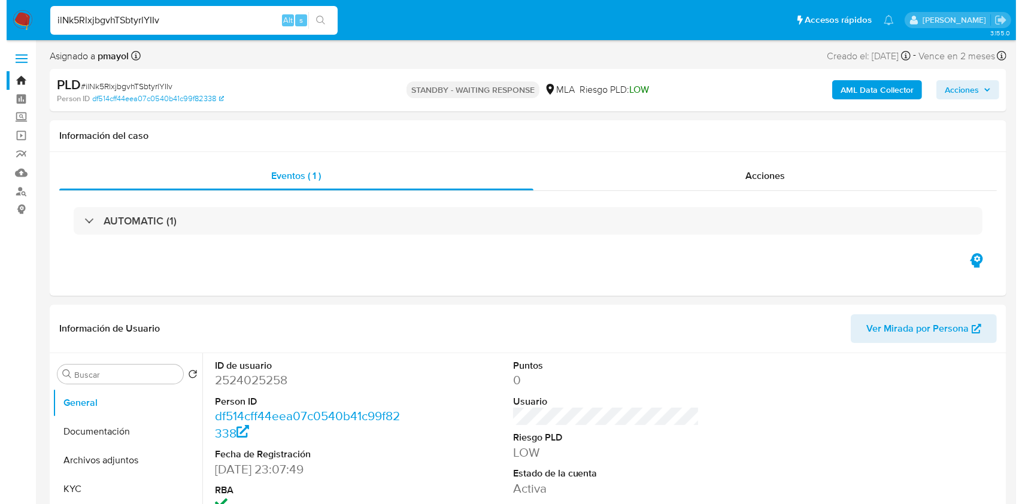
scroll to position [79, 0]
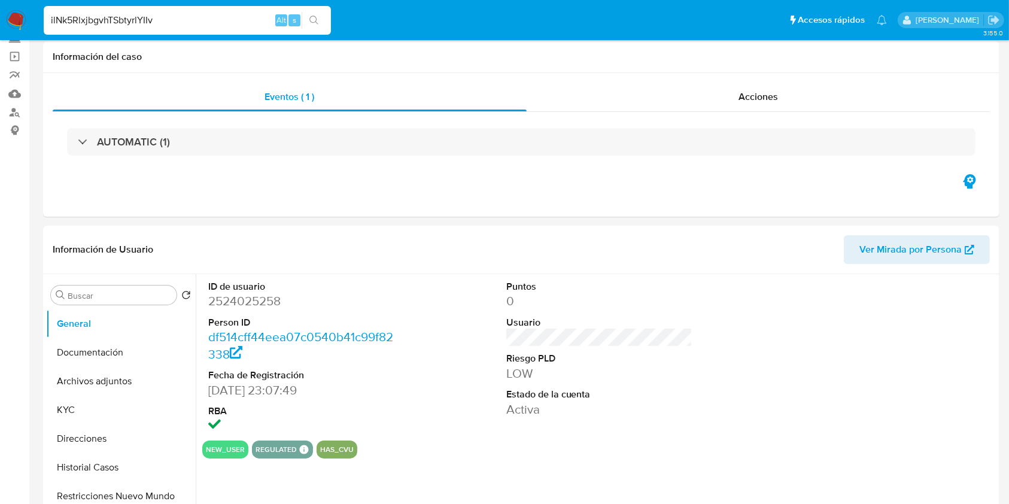
select select "10"
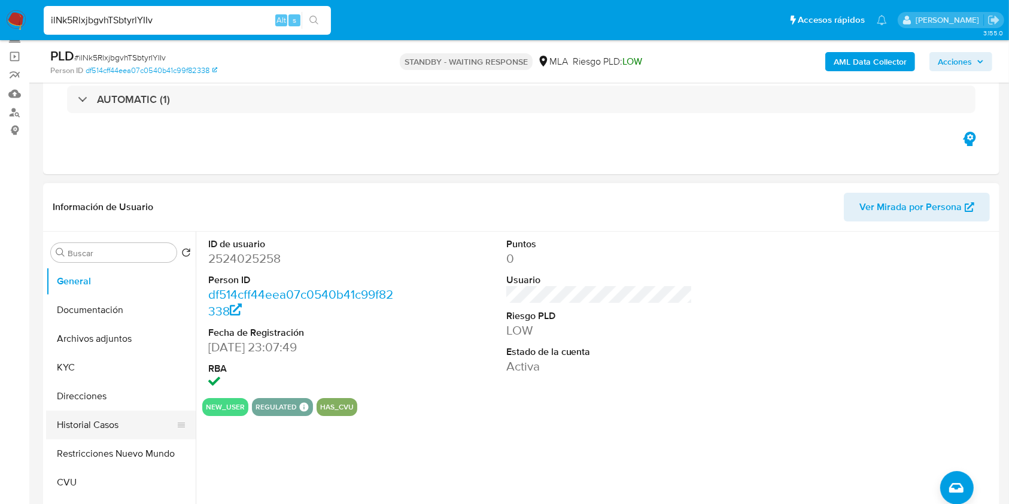
click at [107, 415] on button "Historial Casos" at bounding box center [116, 425] width 140 height 29
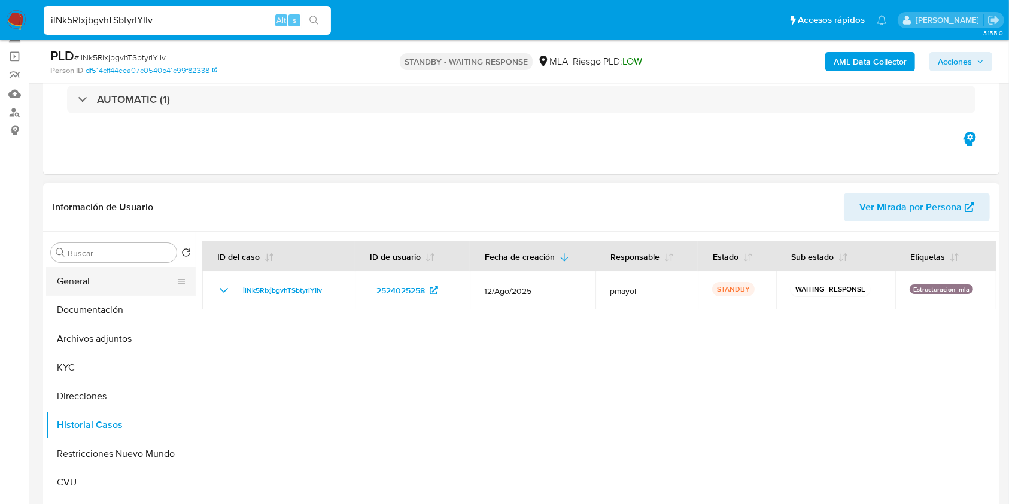
click at [72, 283] on button "General" at bounding box center [116, 281] width 140 height 29
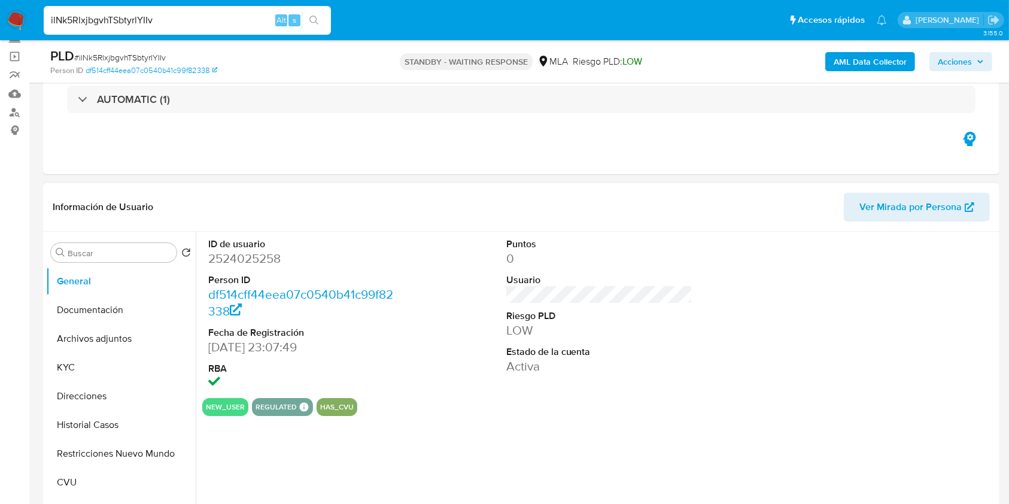
click at [226, 263] on dd "2524025258" at bounding box center [301, 258] width 187 height 17
copy dd "2524025258"
click at [841, 55] on b "AML Data Collector" at bounding box center [870, 61] width 73 height 19
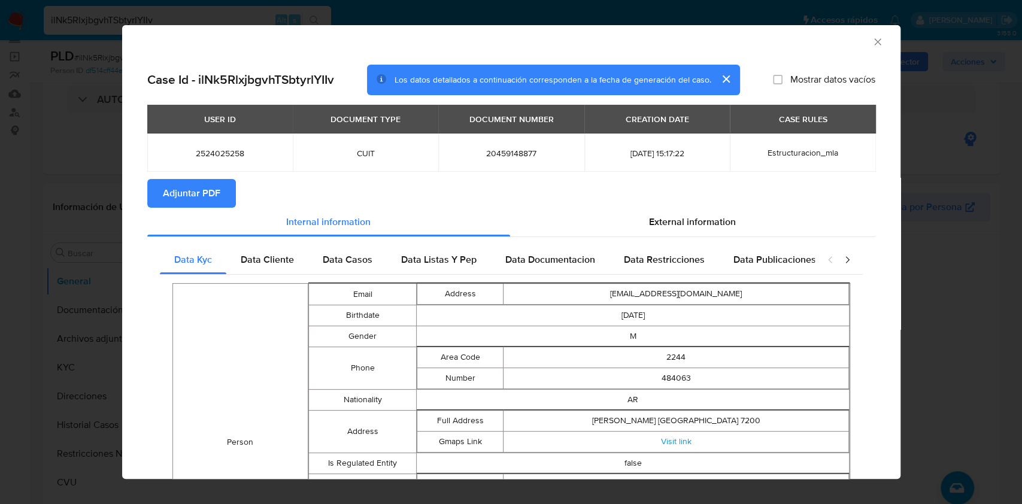
click at [181, 193] on span "Adjuntar PDF" at bounding box center [191, 193] width 57 height 26
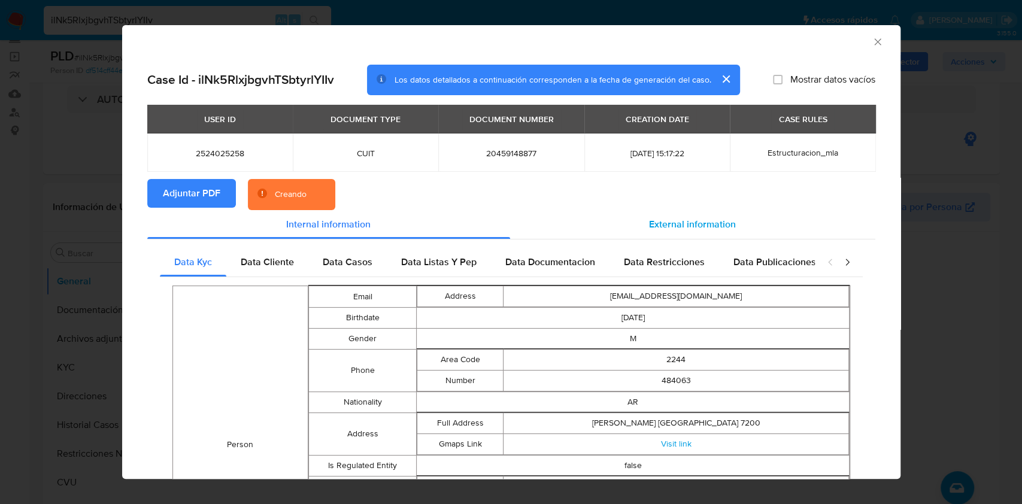
click at [691, 218] on span "External information" at bounding box center [692, 224] width 87 height 14
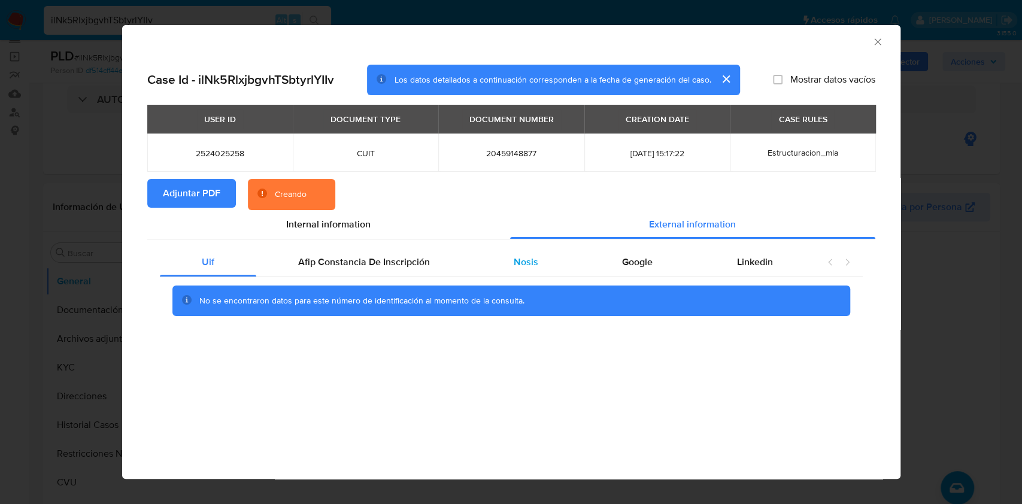
click at [527, 257] on span "Nosis" at bounding box center [526, 262] width 25 height 14
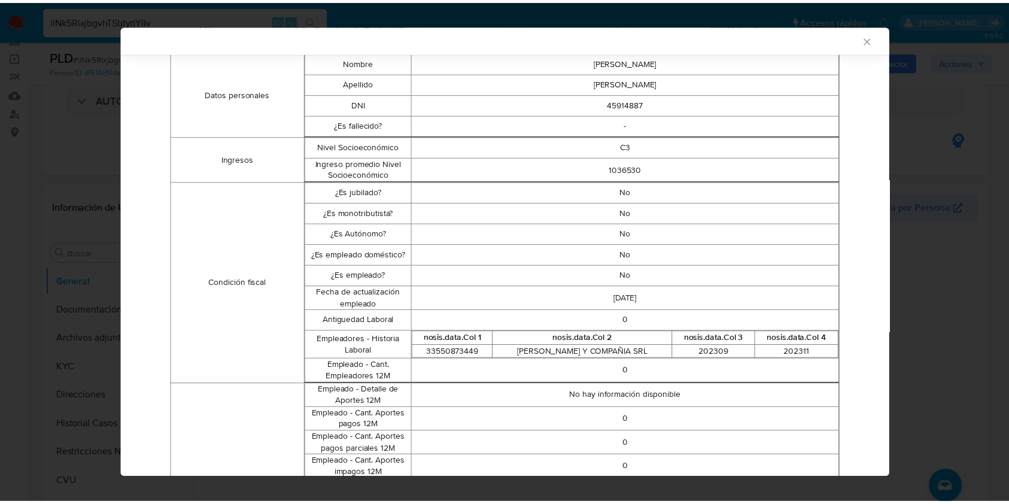
scroll to position [240, 0]
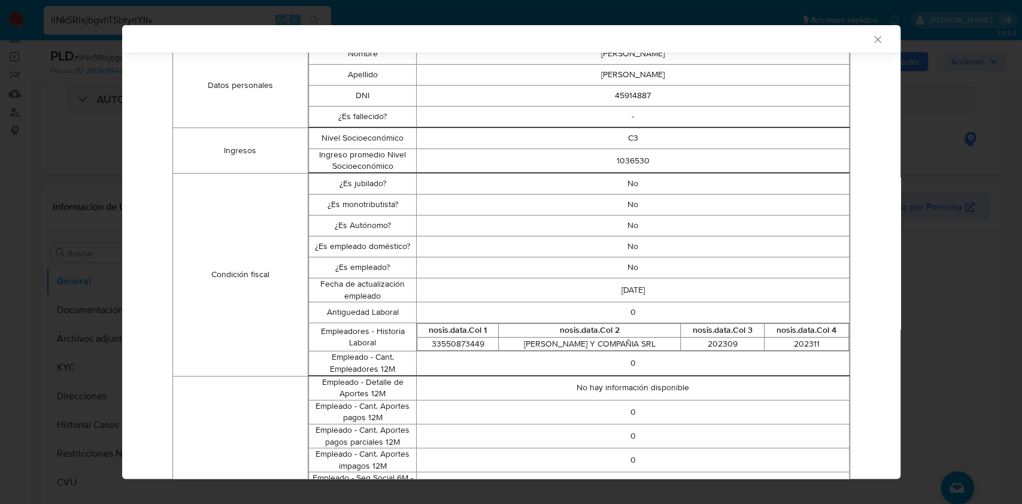
click at [872, 40] on icon "Cerrar ventana" at bounding box center [878, 40] width 12 height 12
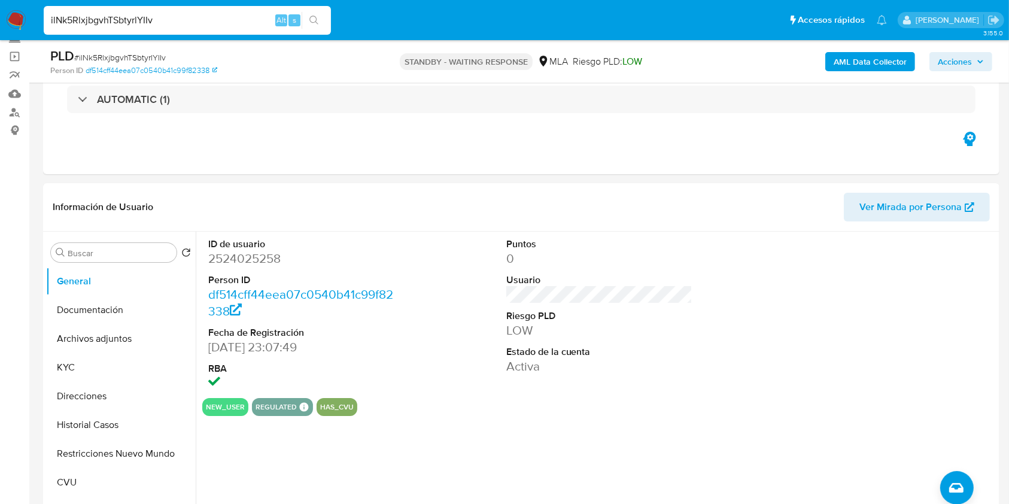
click at [229, 10] on div "ilNk5RlxjbgvhTSbtyrlYIIv Alt s" at bounding box center [187, 20] width 287 height 29
click at [230, 22] on input "ilNk5RlxjbgvhTSbtyrlYIIv" at bounding box center [187, 21] width 287 height 16
paste input "nPy8AJIeyo5cfJh55qerroTz"
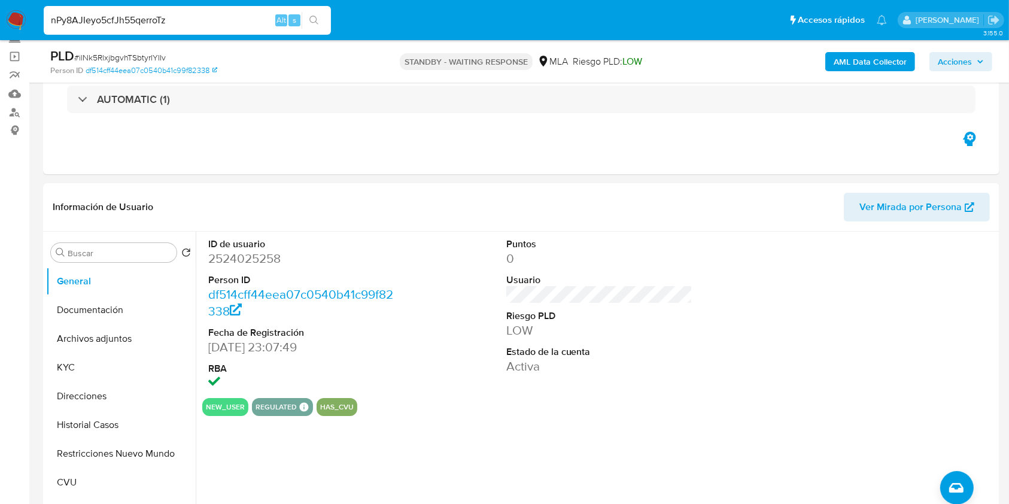
type input "nPy8AJIeyo5cfJh55qerroTz"
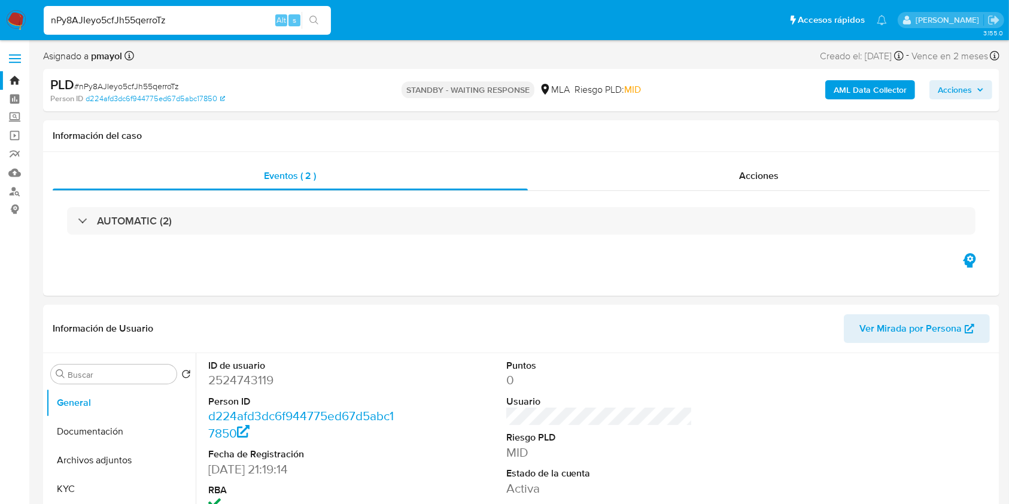
select select "10"
click at [233, 378] on dd "2524743119" at bounding box center [301, 380] width 187 height 17
copy dd "2524743119"
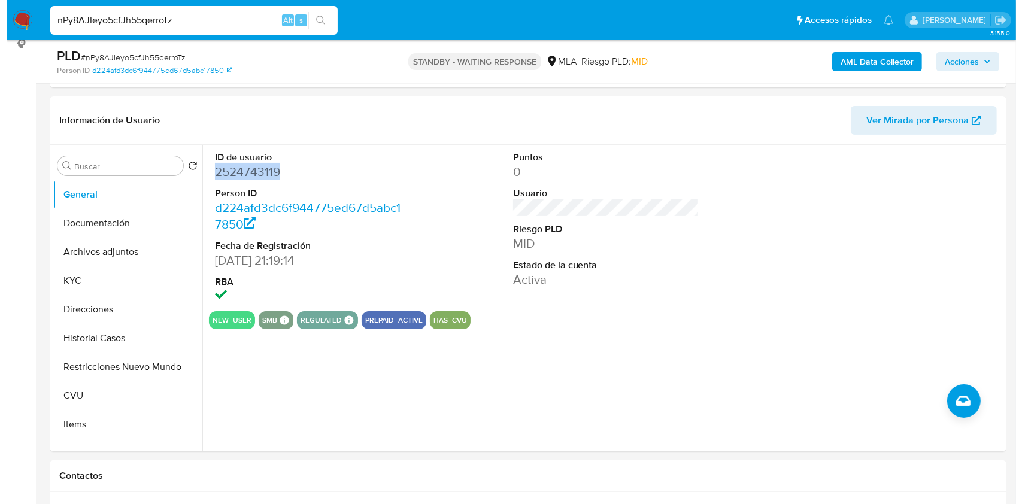
scroll to position [168, 0]
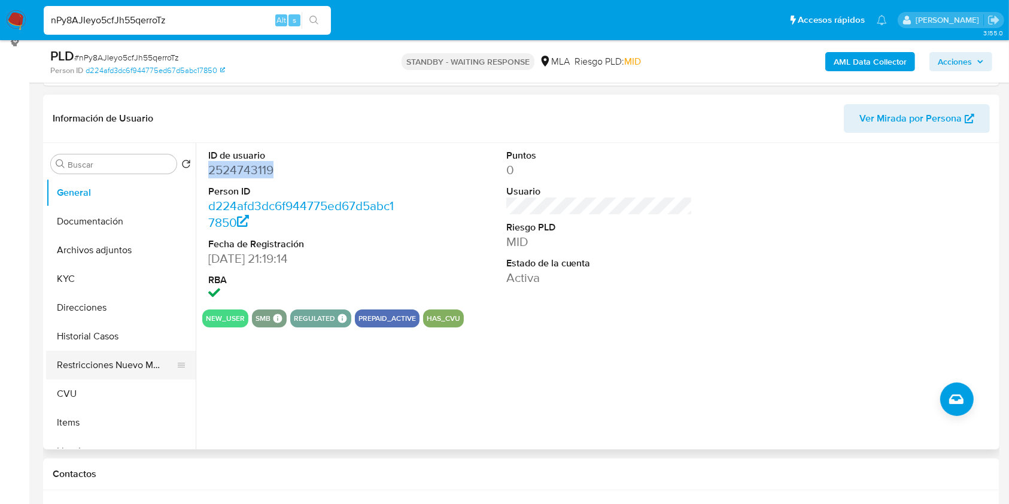
click at [113, 377] on button "Restricciones Nuevo Mundo" at bounding box center [116, 365] width 140 height 29
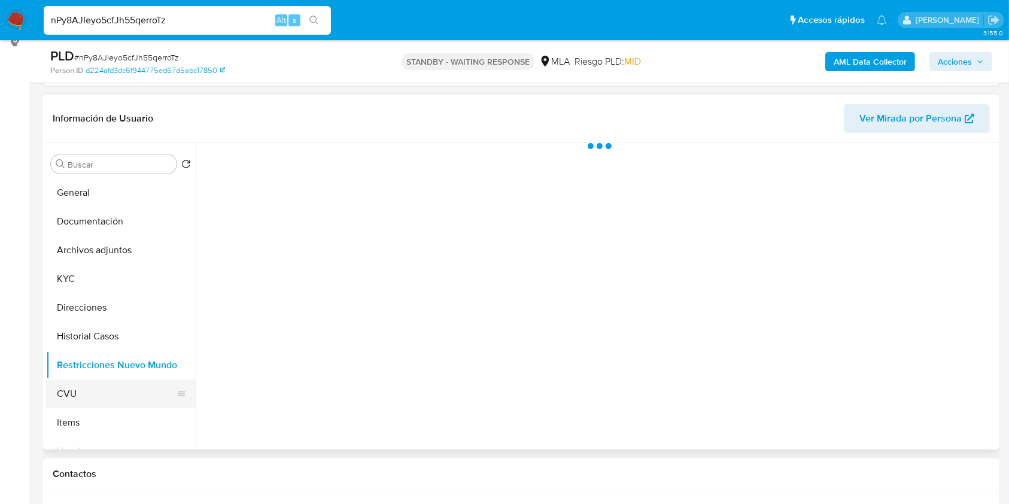
click at [104, 387] on button "CVU" at bounding box center [116, 394] width 140 height 29
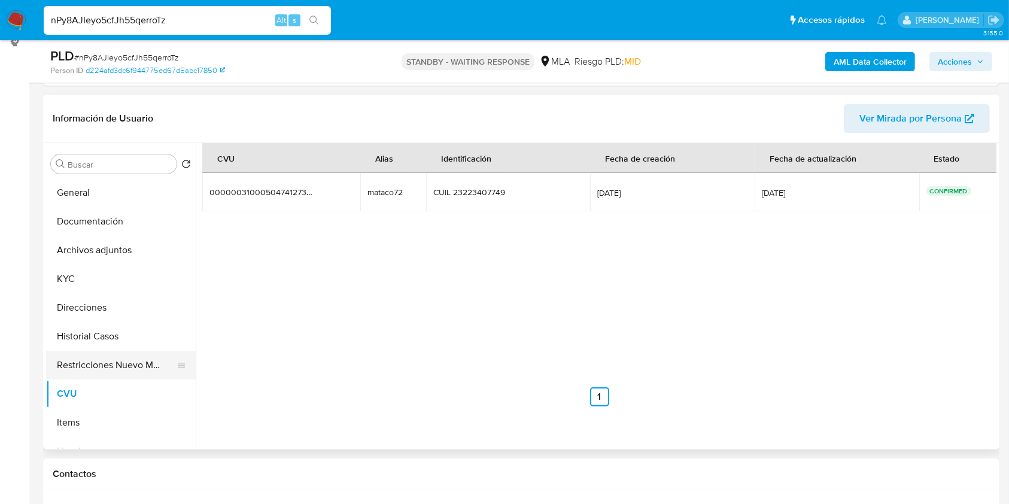
click at [125, 362] on button "Restricciones Nuevo Mundo" at bounding box center [116, 365] width 140 height 29
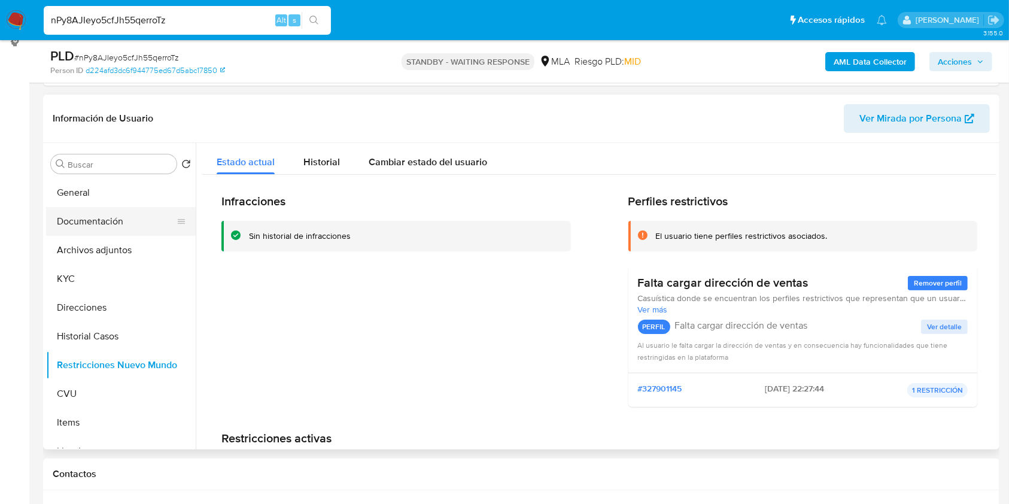
click at [110, 223] on button "Documentación" at bounding box center [116, 221] width 140 height 29
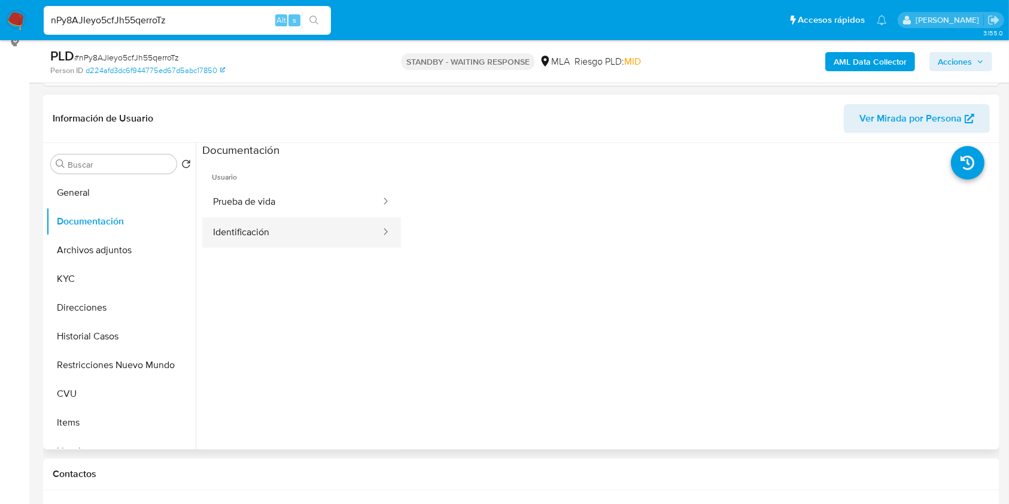
click at [324, 229] on button "Identificación" at bounding box center [292, 232] width 180 height 31
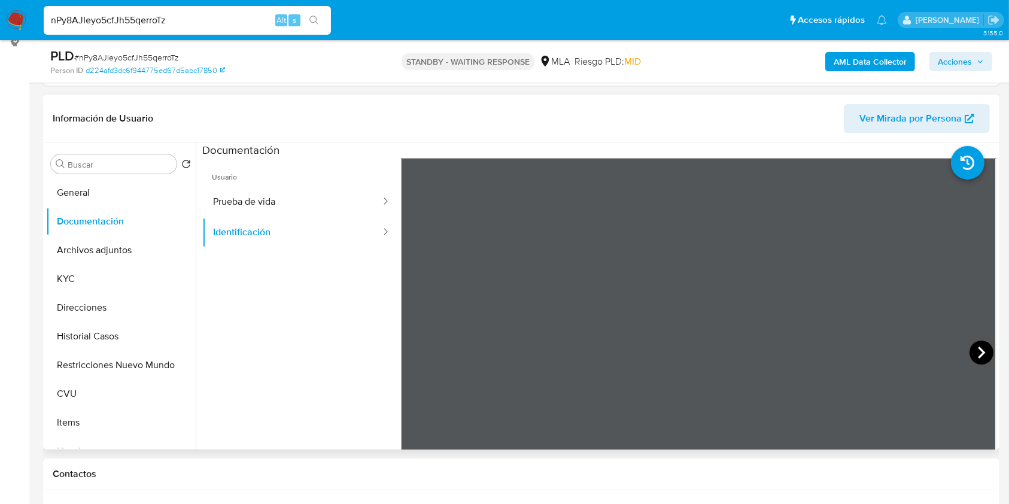
click at [977, 351] on icon at bounding box center [982, 353] width 24 height 24
click at [867, 55] on b "AML Data Collector" at bounding box center [870, 61] width 73 height 19
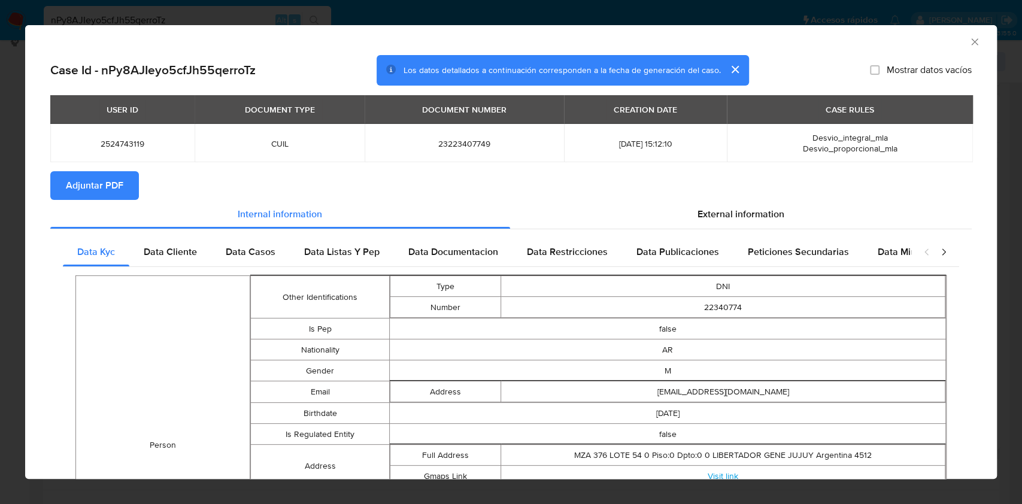
click at [88, 189] on span "Adjuntar PDF" at bounding box center [94, 185] width 57 height 26
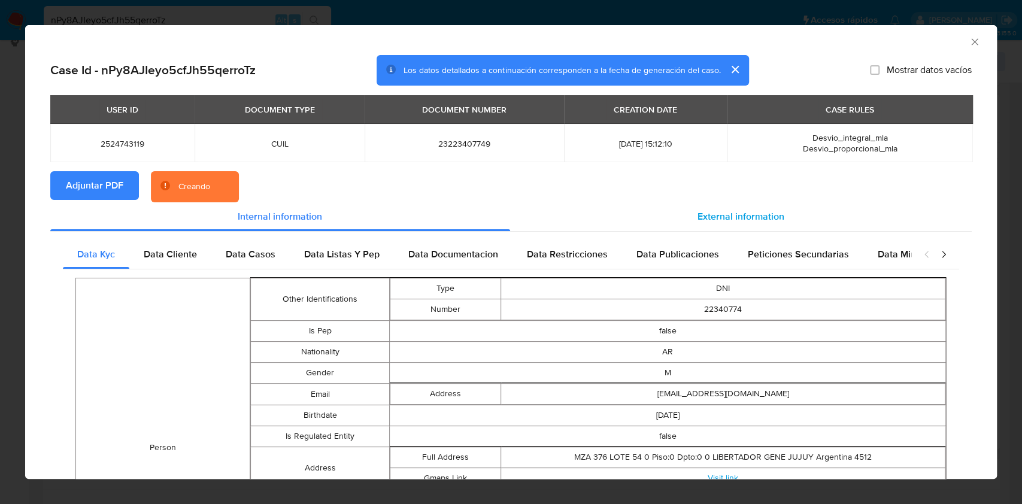
click at [726, 208] on div "External information" at bounding box center [741, 216] width 462 height 29
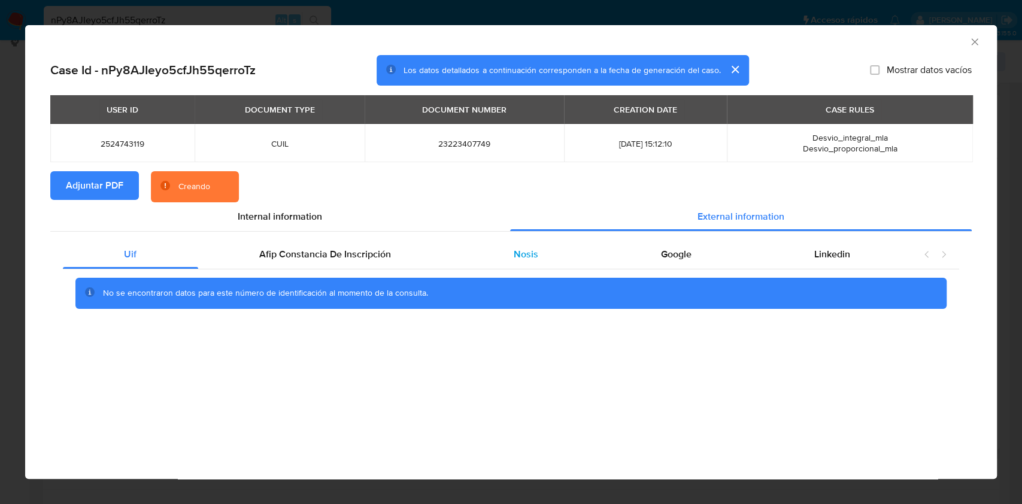
click at [549, 250] on div "Nosis" at bounding box center [526, 254] width 147 height 29
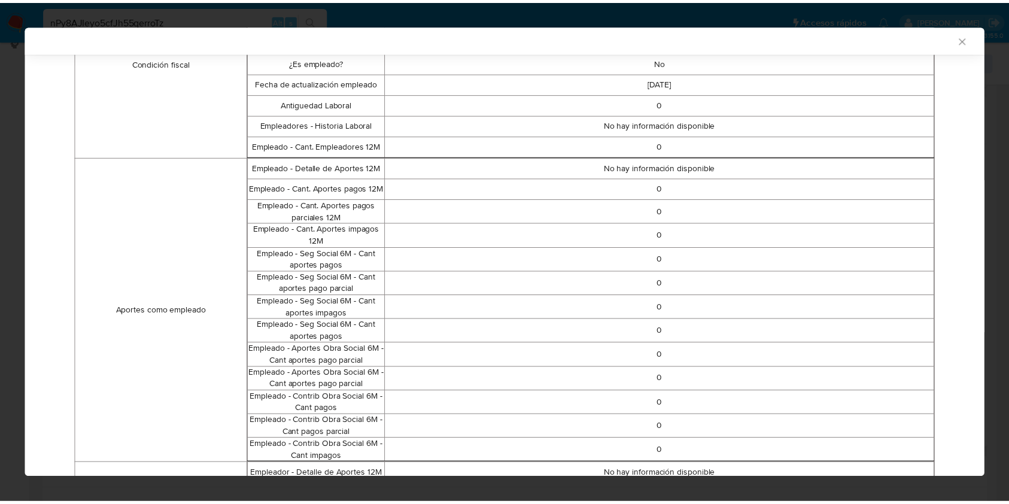
scroll to position [665, 0]
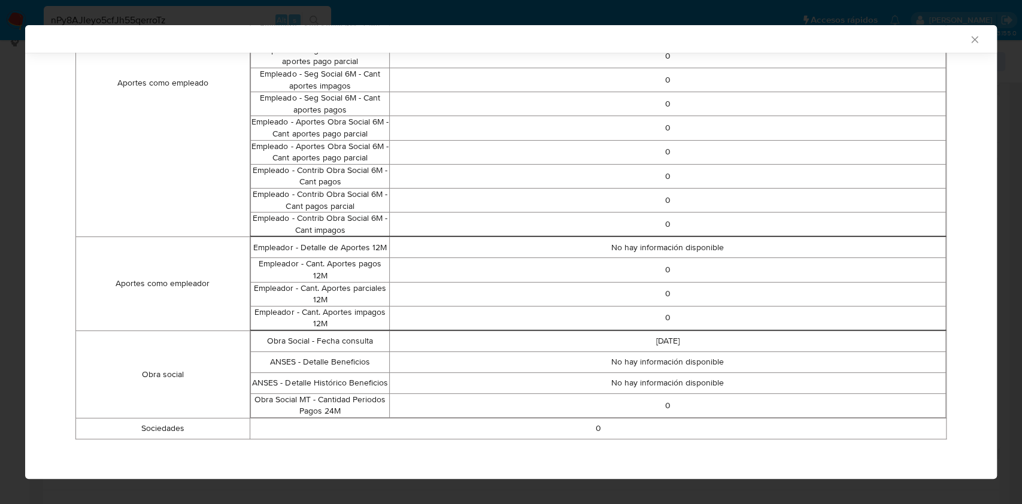
click at [962, 47] on div "AML Data Collector" at bounding box center [511, 39] width 972 height 28
click at [969, 40] on icon "Cerrar ventana" at bounding box center [975, 40] width 12 height 12
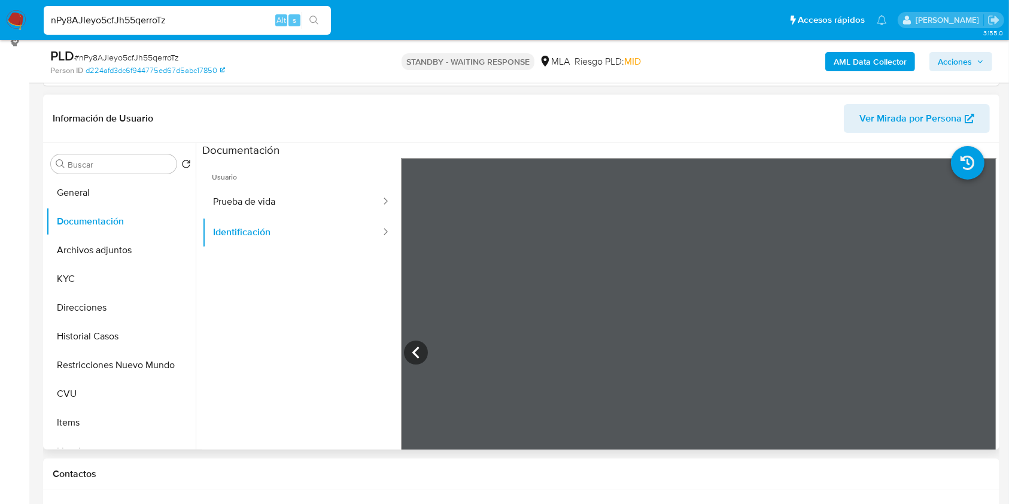
click at [197, 14] on input "nPy8AJIeyo5cfJh55qerroTz" at bounding box center [187, 21] width 287 height 16
paste input "pBFK5n2LtKI6iE8ZPvrJO8Lm"
type input "pBFK5n2LtKI6iE8ZPvrJO8Lm"
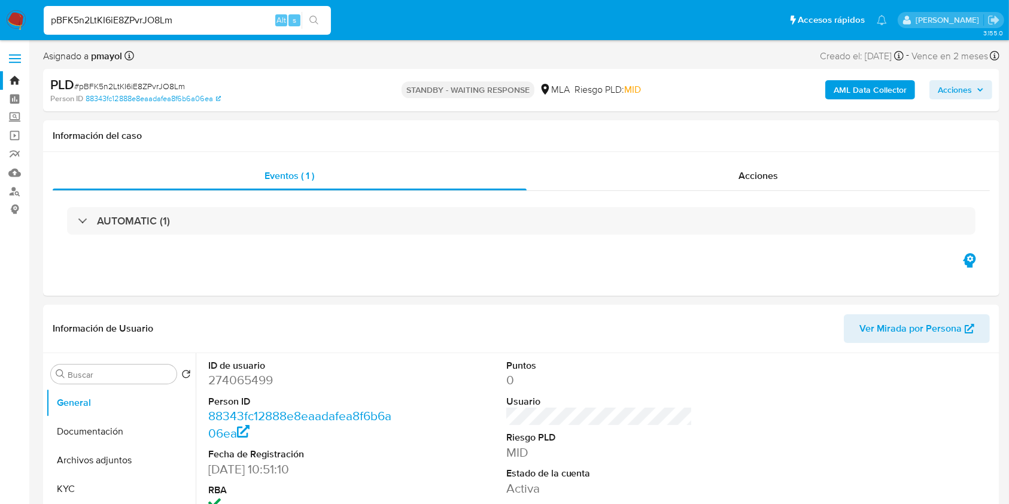
select select "10"
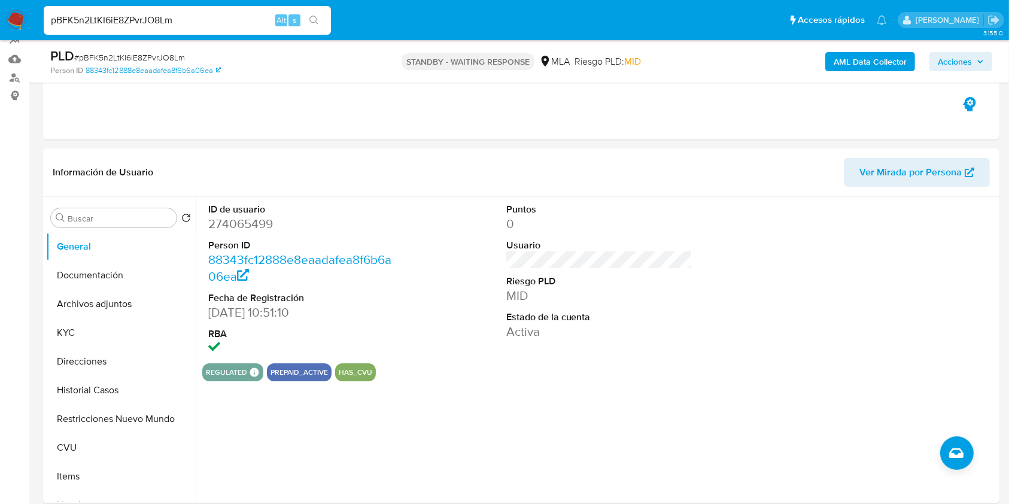
scroll to position [132, 0]
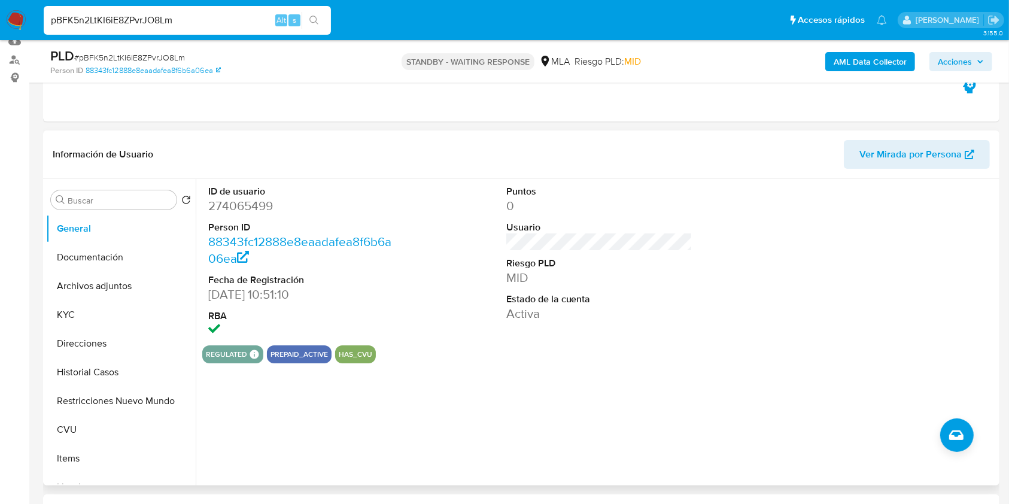
click at [254, 207] on dd "274065499" at bounding box center [301, 206] width 187 height 17
copy dd "274065499"
click at [98, 338] on button "Direcciones" at bounding box center [116, 343] width 140 height 29
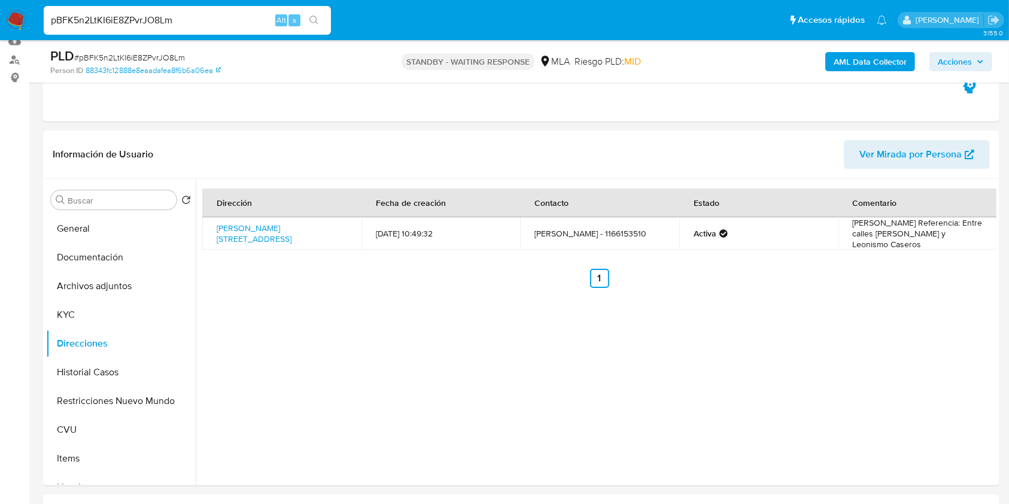
click at [211, 23] on input "pBFK5n2LtKI6iE8ZPvrJO8Lm" at bounding box center [187, 21] width 287 height 16
paste input "67TjVPXfg7TkTNHBSFjTOmvl"
type input "67TjVPXfg7TkTNHBSFjTOmvl"
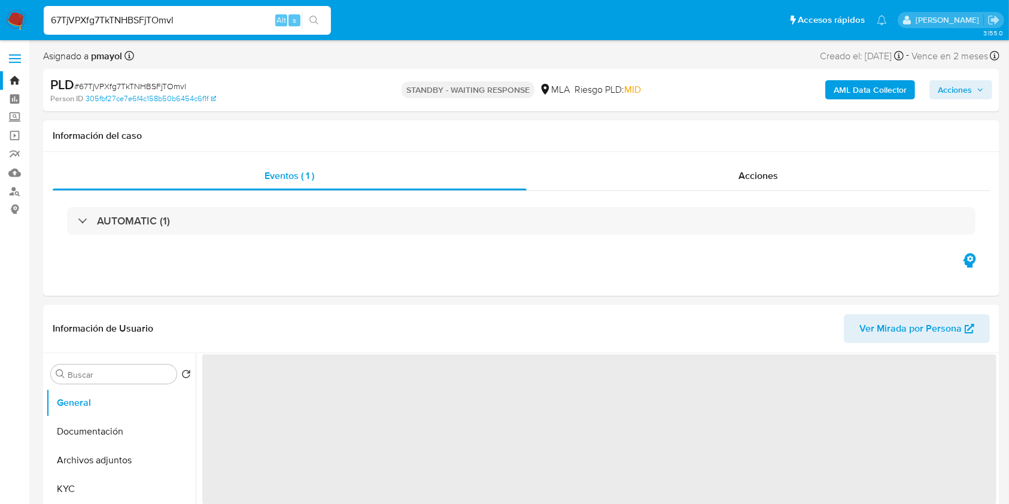
select select "10"
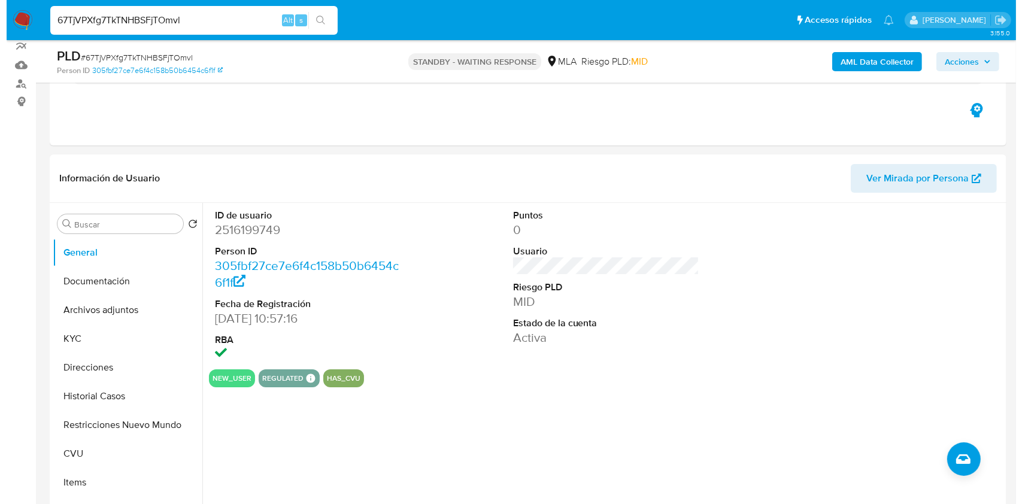
scroll to position [113, 0]
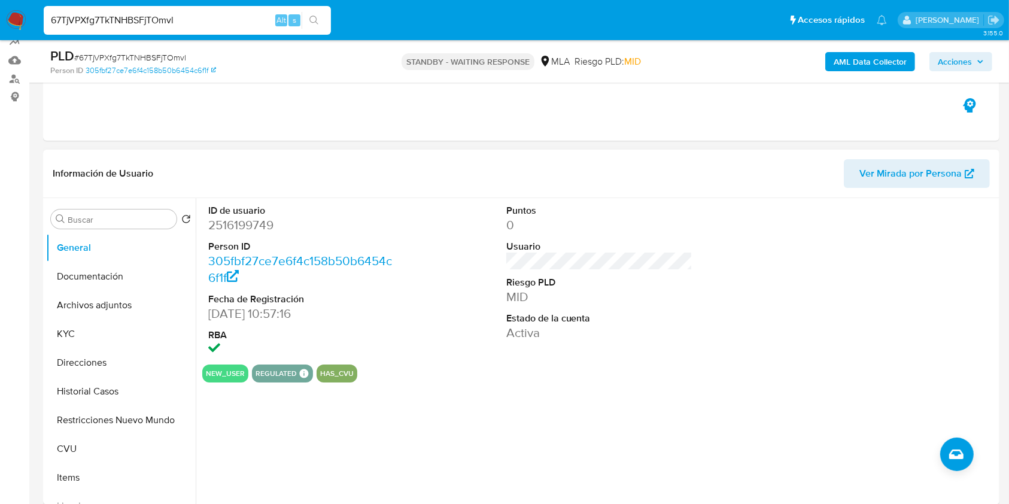
click at [229, 232] on dd "2516199749" at bounding box center [301, 225] width 187 height 17
copy dd "2516199749"
click at [105, 395] on button "Historial Casos" at bounding box center [116, 391] width 140 height 29
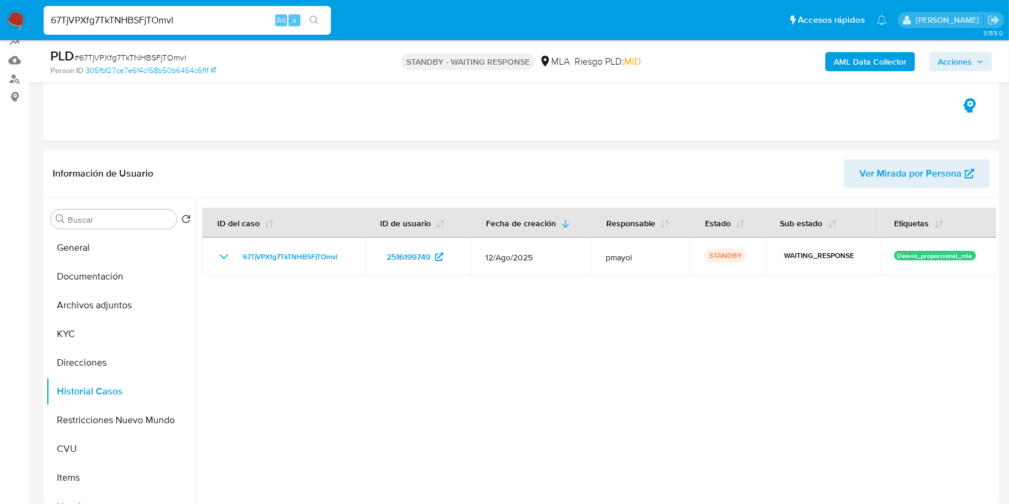
click at [853, 60] on b "AML Data Collector" at bounding box center [870, 61] width 73 height 19
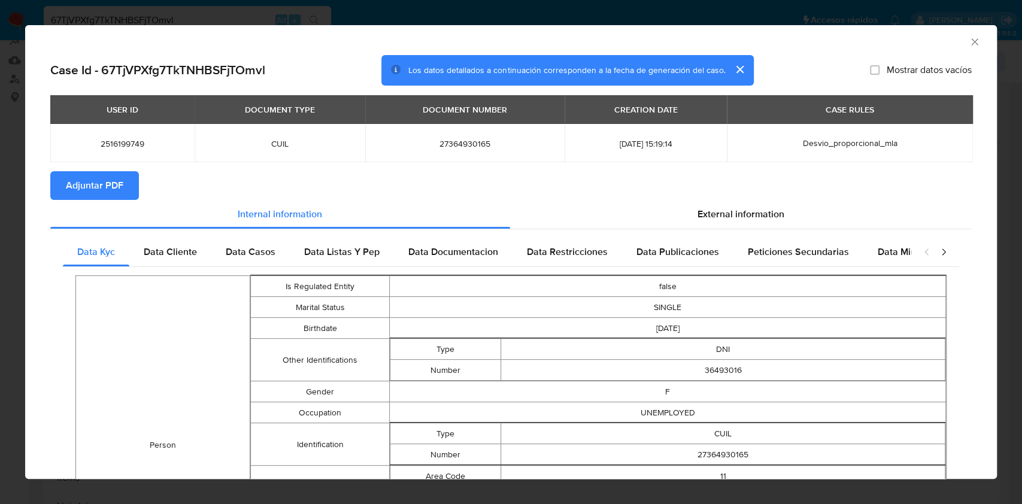
click at [100, 198] on span "Adjuntar PDF" at bounding box center [94, 185] width 57 height 26
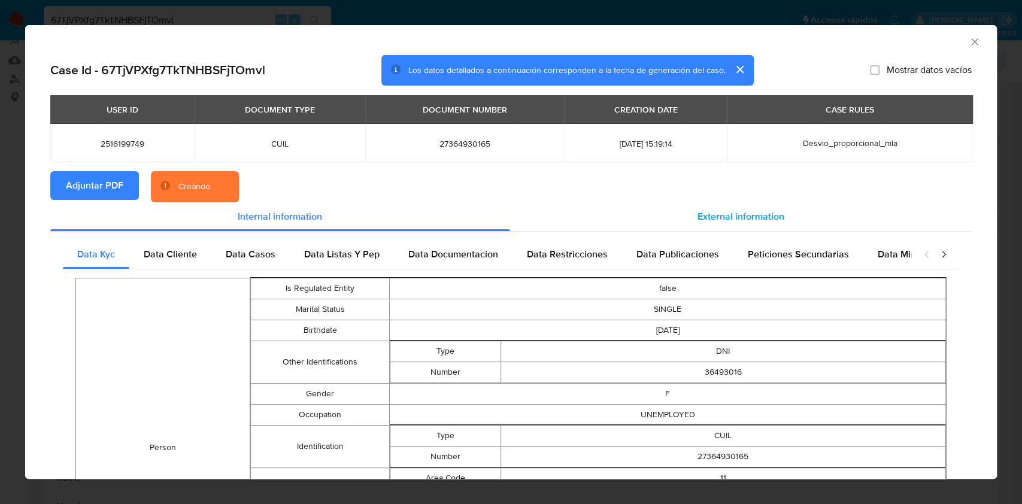
click at [709, 223] on span "External information" at bounding box center [740, 217] width 87 height 14
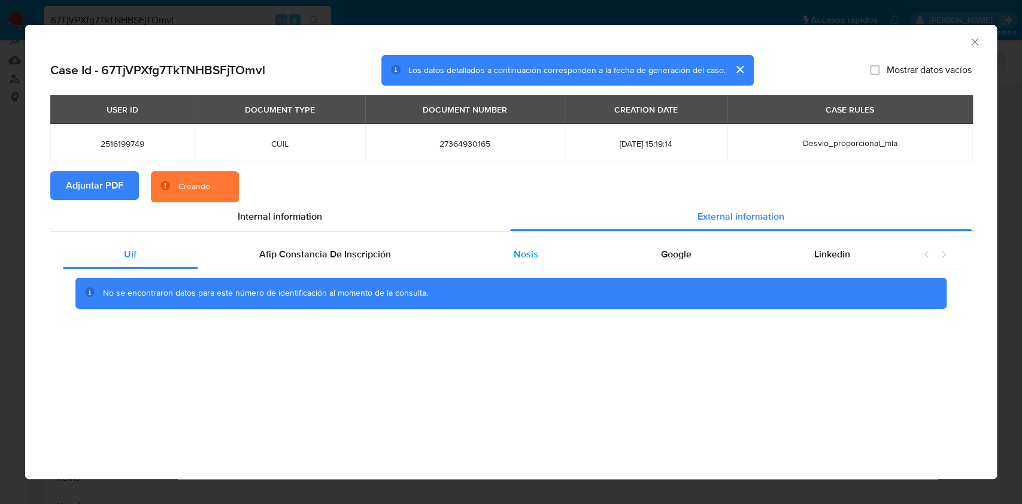
click at [521, 253] on span "Nosis" at bounding box center [526, 254] width 25 height 14
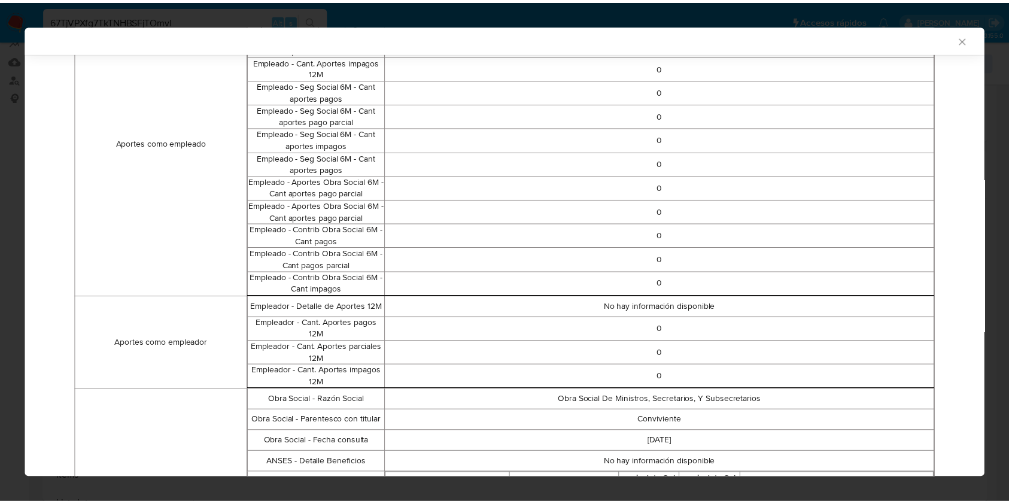
scroll to position [623, 0]
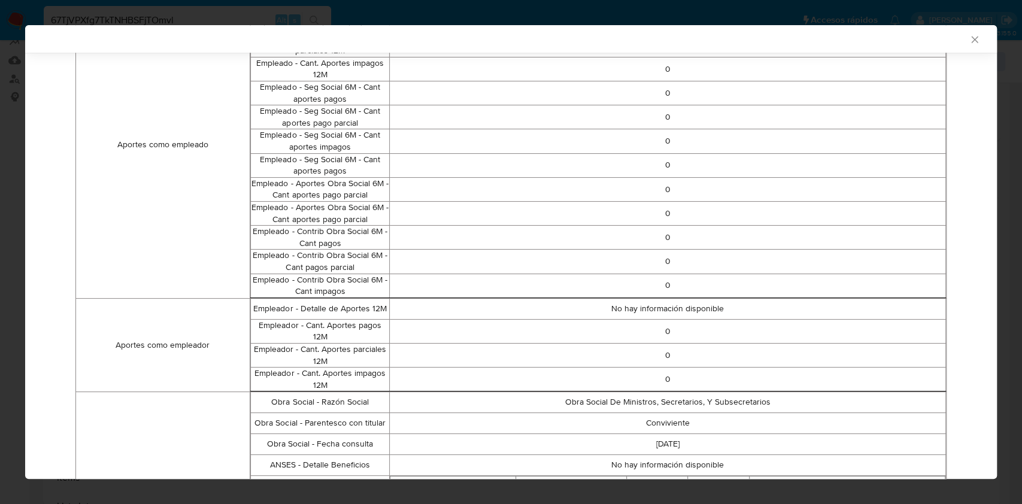
click at [969, 38] on icon "Cerrar ventana" at bounding box center [975, 40] width 12 height 12
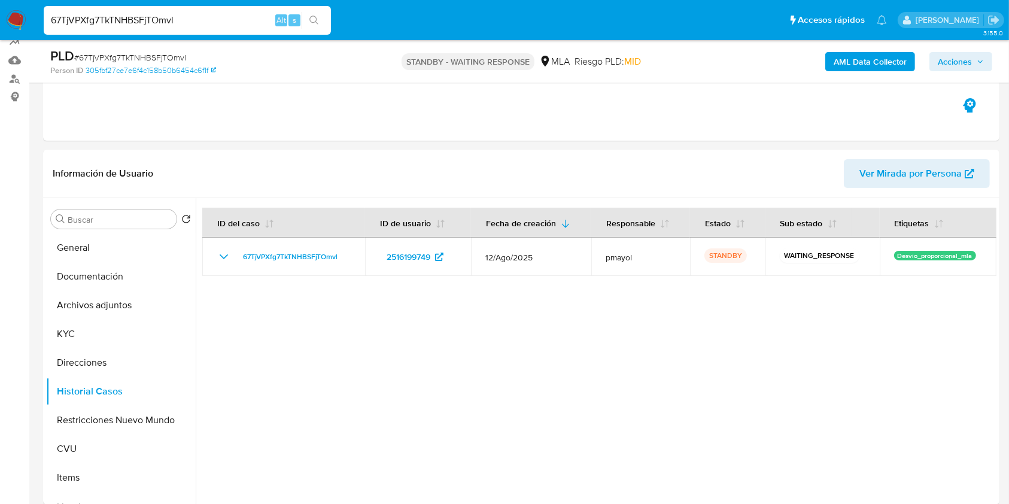
click at [230, 19] on input "67TjVPXfg7TkTNHBSFjTOmvl" at bounding box center [187, 21] width 287 height 16
paste input "QuxeTPLJ4iwh03OWmaOX4eVR"
type input "QuxeTPLJ4iwh03OWmaOX4eVR"
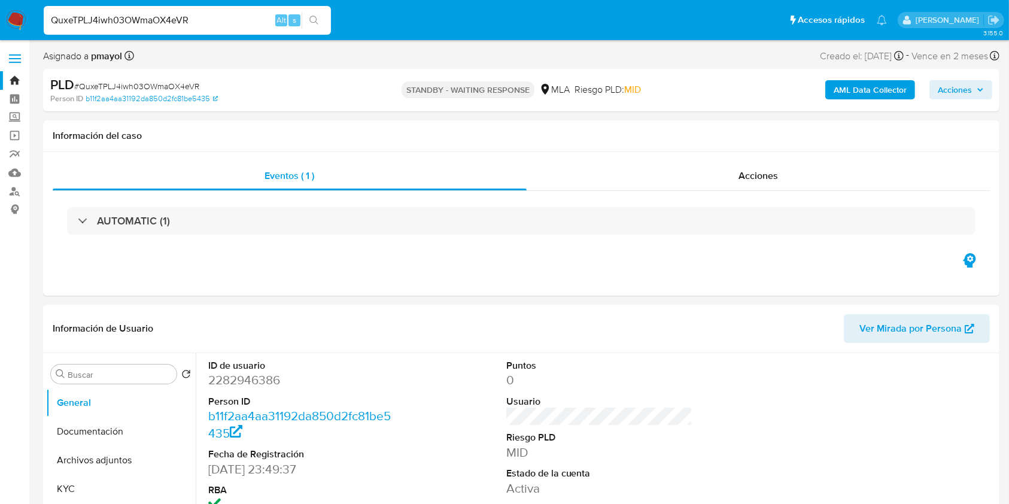
select select "10"
click at [228, 381] on dd "2282946386" at bounding box center [301, 380] width 187 height 17
click at [236, 384] on dd "2282946386" at bounding box center [301, 380] width 187 height 17
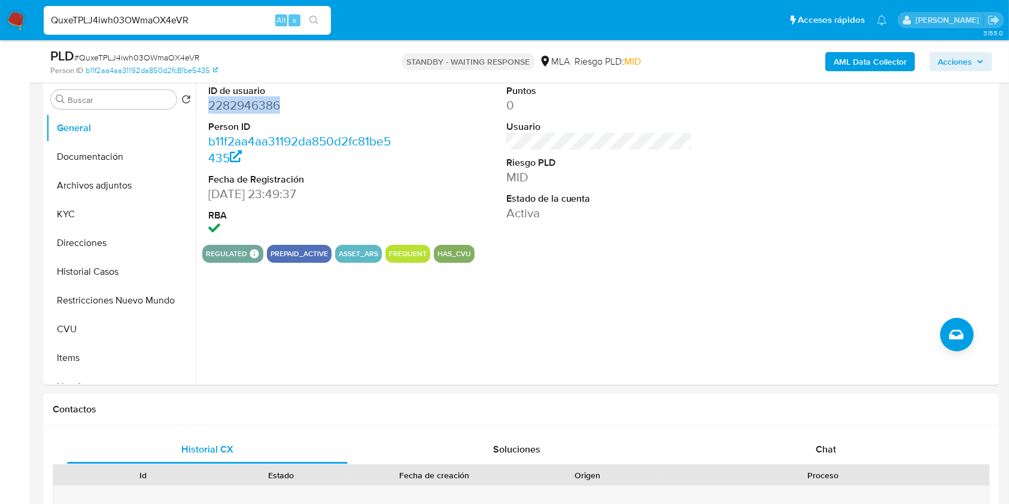
scroll to position [237, 0]
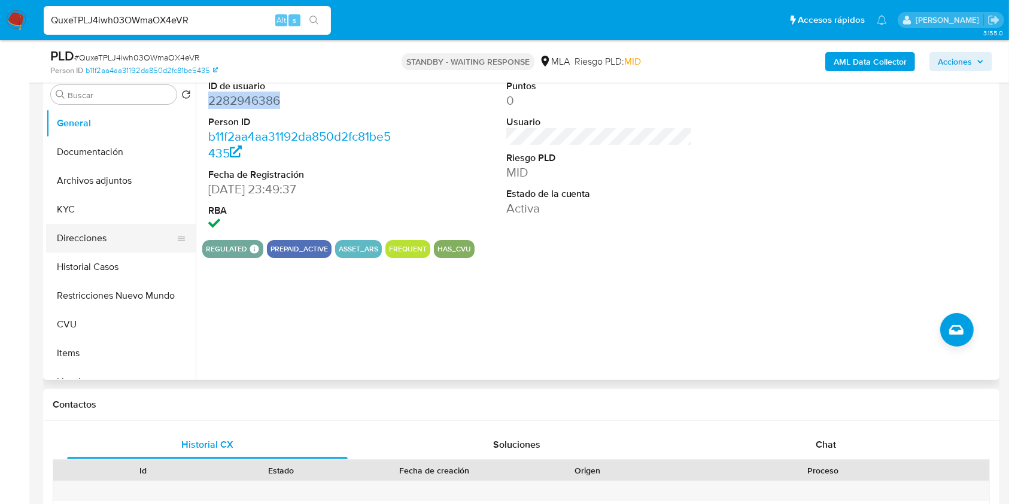
click at [71, 236] on button "Direcciones" at bounding box center [116, 238] width 140 height 29
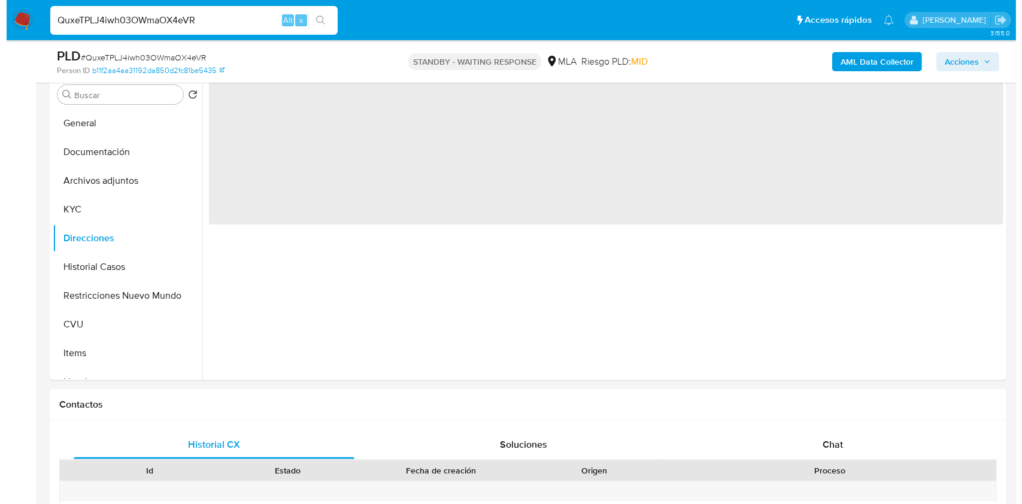
scroll to position [85, 0]
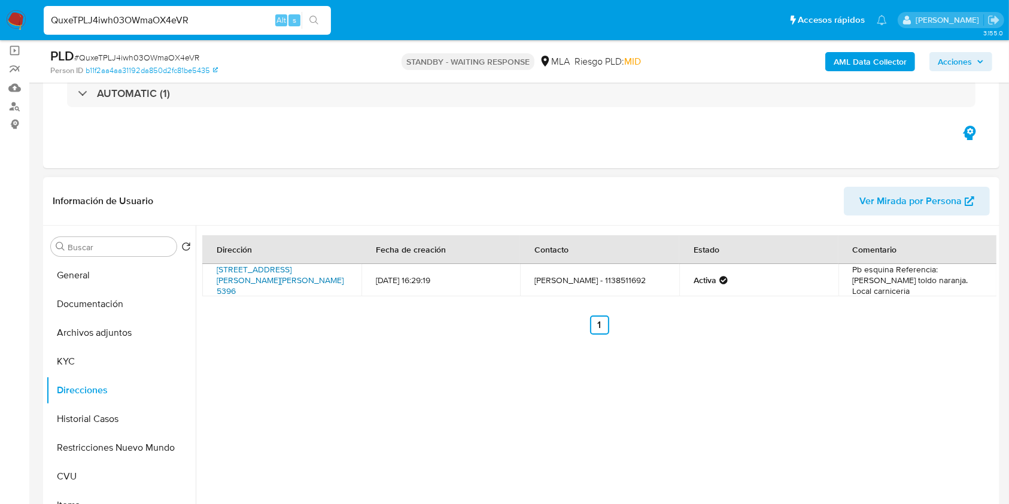
click at [274, 278] on link "Avenida Crisólogo Larralde 5396, Wilde, Buenos Aires, 1875, Argentina 5396" at bounding box center [280, 280] width 127 height 34
click at [76, 354] on button "KYC" at bounding box center [116, 361] width 140 height 29
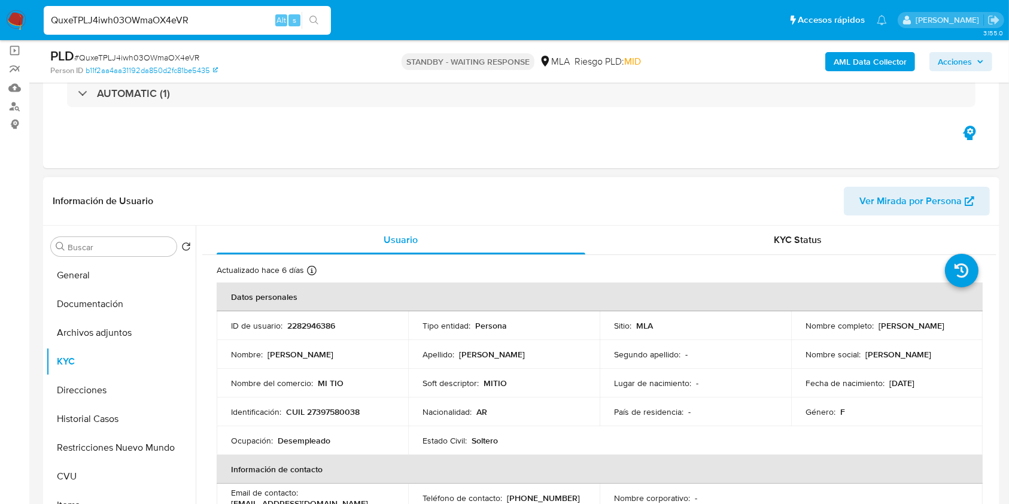
click at [350, 413] on p "CUIL 27397580038" at bounding box center [323, 412] width 74 height 11
click at [882, 61] on b "AML Data Collector" at bounding box center [870, 61] width 73 height 19
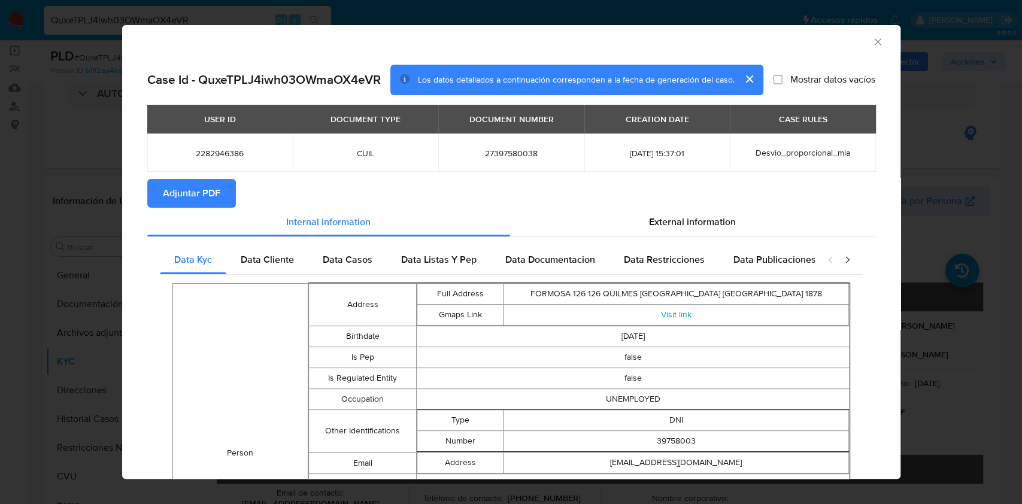
click at [187, 186] on span "Adjuntar PDF" at bounding box center [191, 193] width 57 height 26
click at [678, 220] on span "External information" at bounding box center [692, 224] width 87 height 14
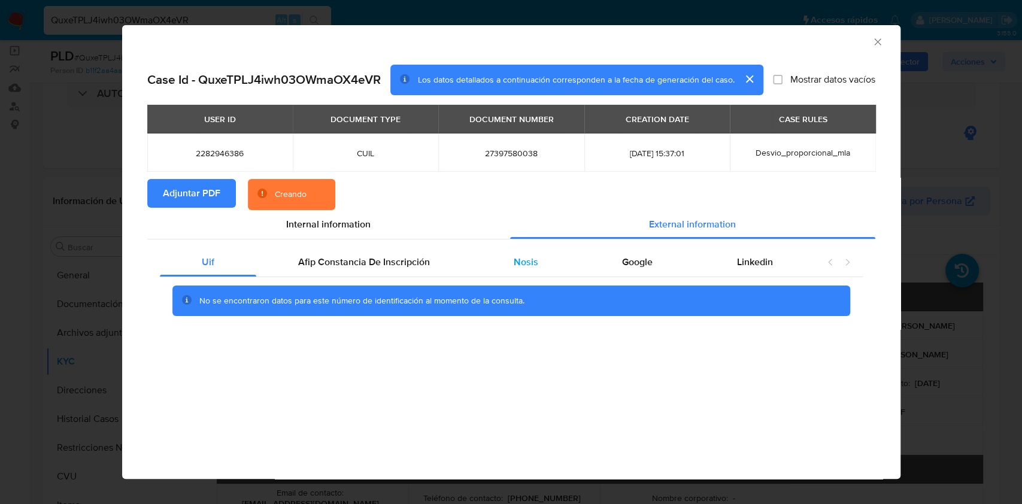
click at [508, 260] on div "Nosis" at bounding box center [526, 262] width 108 height 29
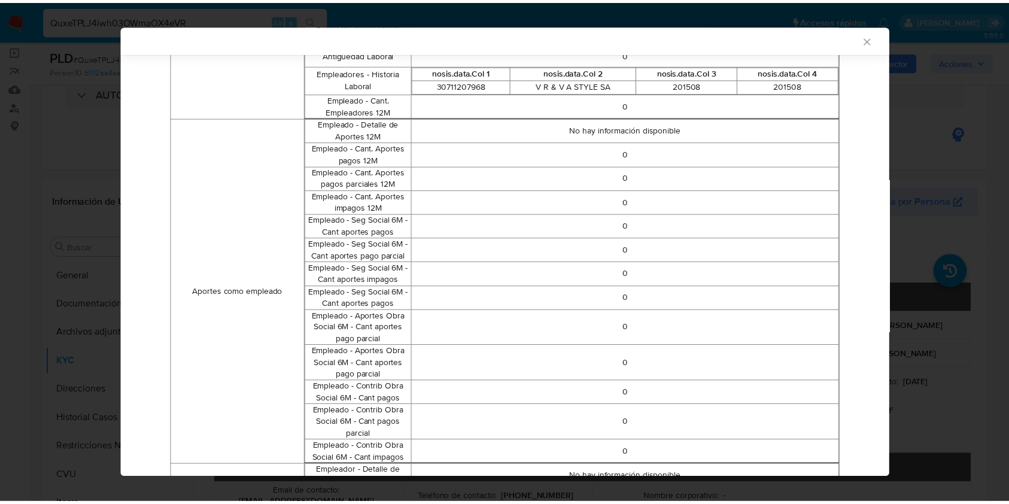
scroll to position [518, 0]
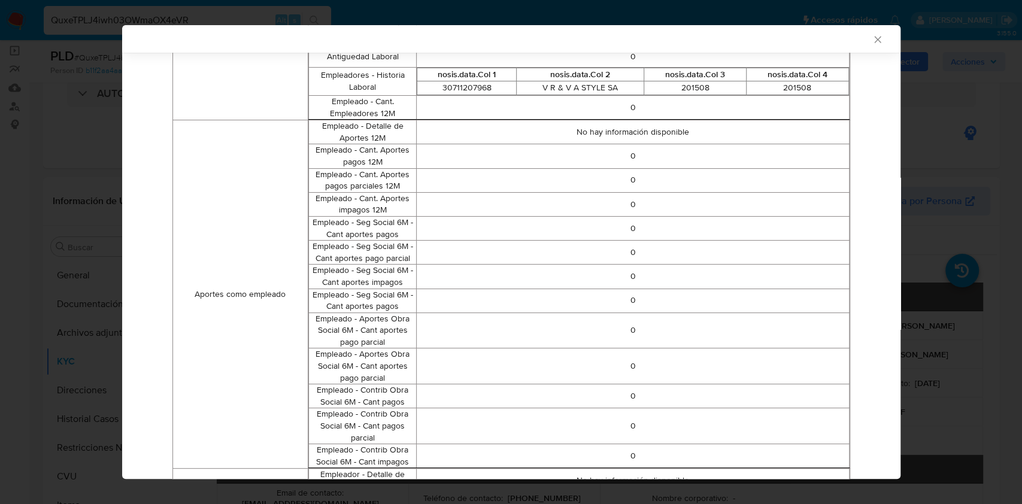
click at [871, 31] on div "AML Data Collector" at bounding box center [511, 39] width 778 height 28
click at [872, 41] on icon "Cerrar ventana" at bounding box center [878, 40] width 12 height 12
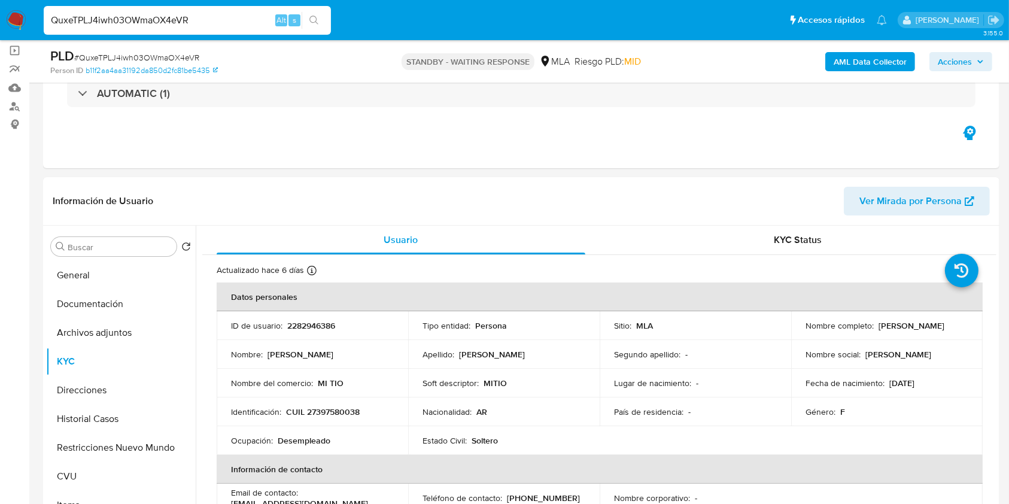
click at [237, 22] on input "QuxeTPLJ4iwh03OWmaOX4eVR" at bounding box center [187, 21] width 287 height 16
paste input "v0vkrCsAkoHzZW3UGxsX2LK0"
type input "v0vkrCsAkoHzZW3UGxsX2LK0"
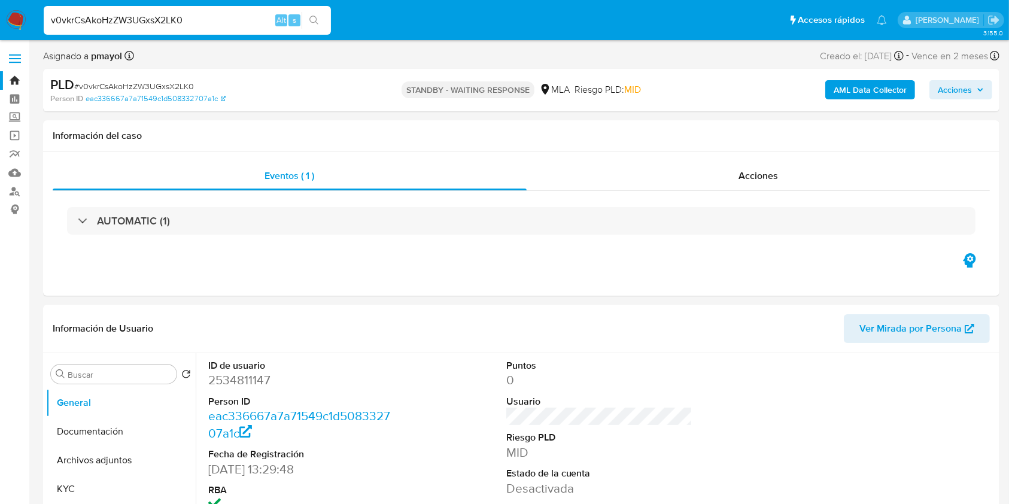
click at [250, 383] on dd "2534811147" at bounding box center [301, 380] width 187 height 17
select select "10"
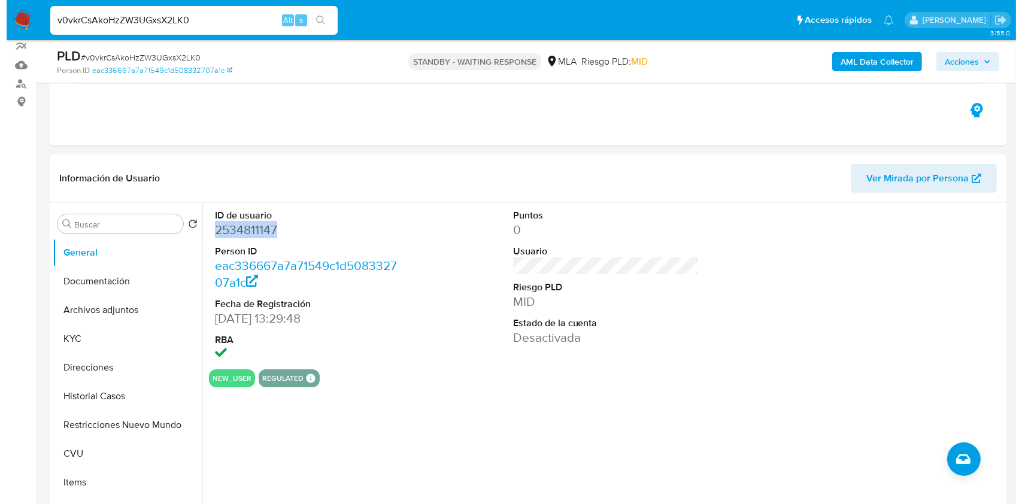
scroll to position [139, 0]
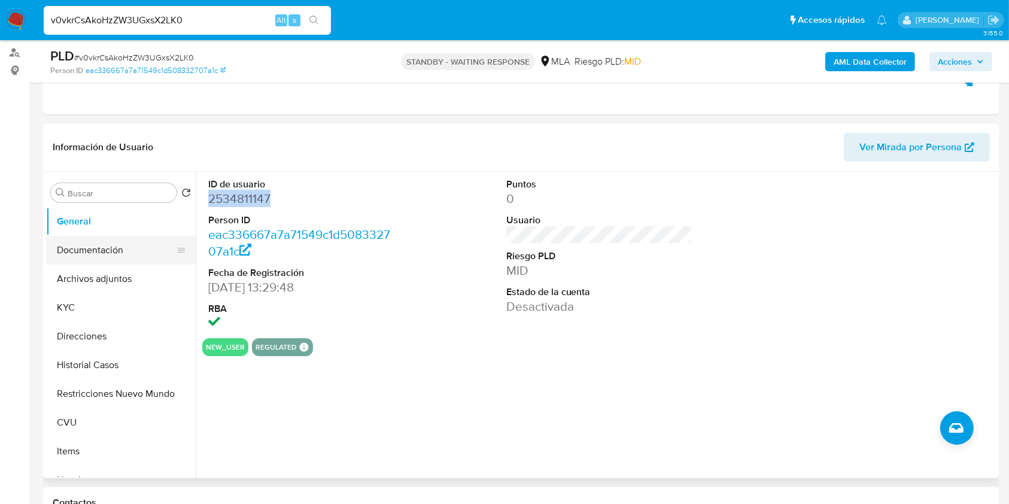
click at [126, 260] on button "Documentación" at bounding box center [116, 250] width 140 height 29
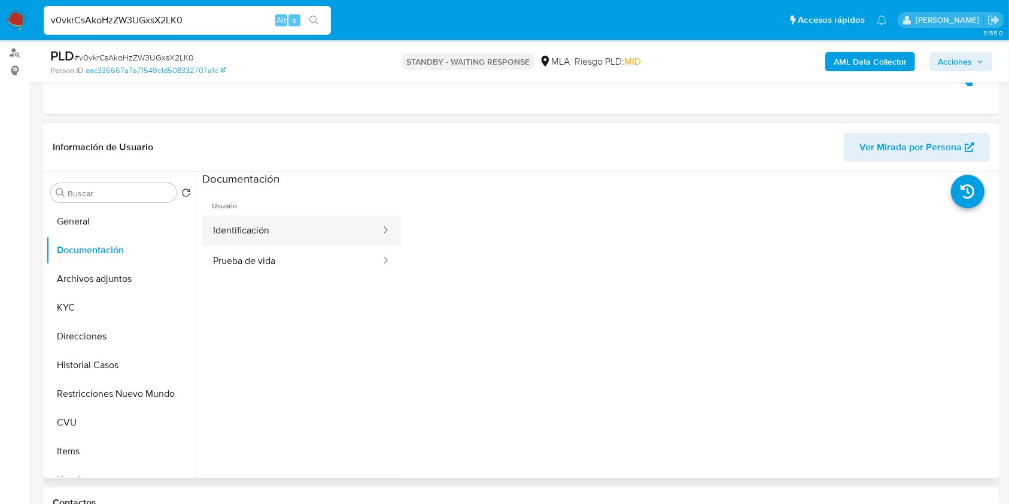
click at [307, 235] on button "Identificación" at bounding box center [292, 231] width 180 height 31
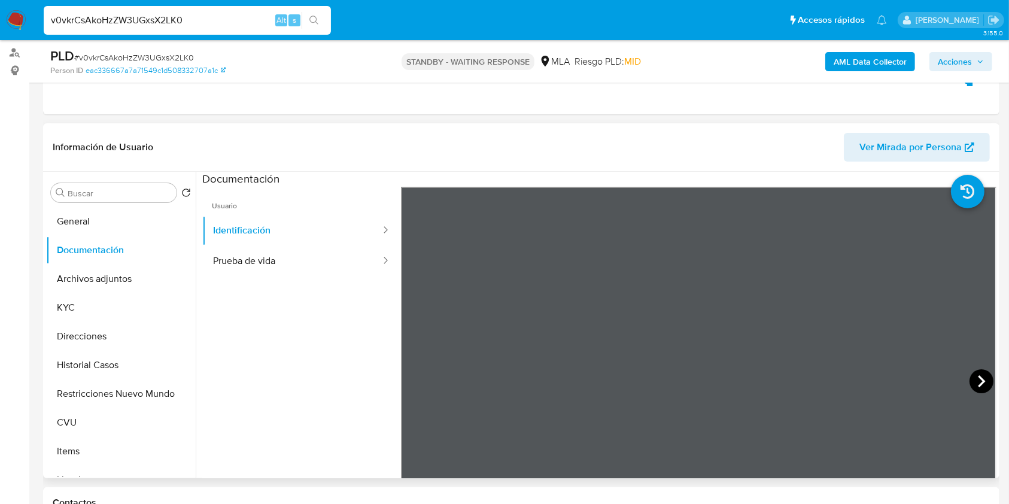
click at [978, 384] on icon at bounding box center [981, 381] width 7 height 12
click at [866, 65] on b "AML Data Collector" at bounding box center [870, 61] width 73 height 19
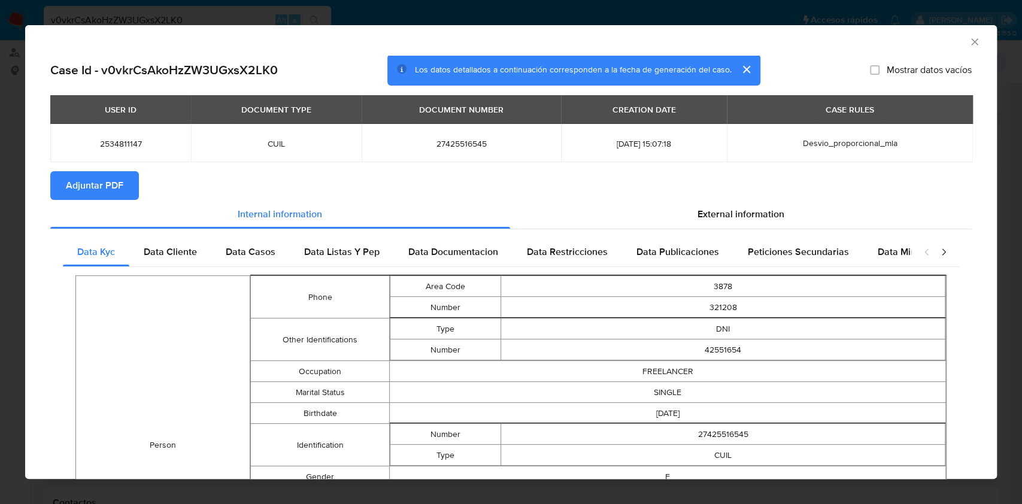
click at [90, 180] on span "Adjuntar PDF" at bounding box center [94, 185] width 57 height 26
click at [729, 192] on section "Adjuntar PDF Creando" at bounding box center [510, 186] width 921 height 31
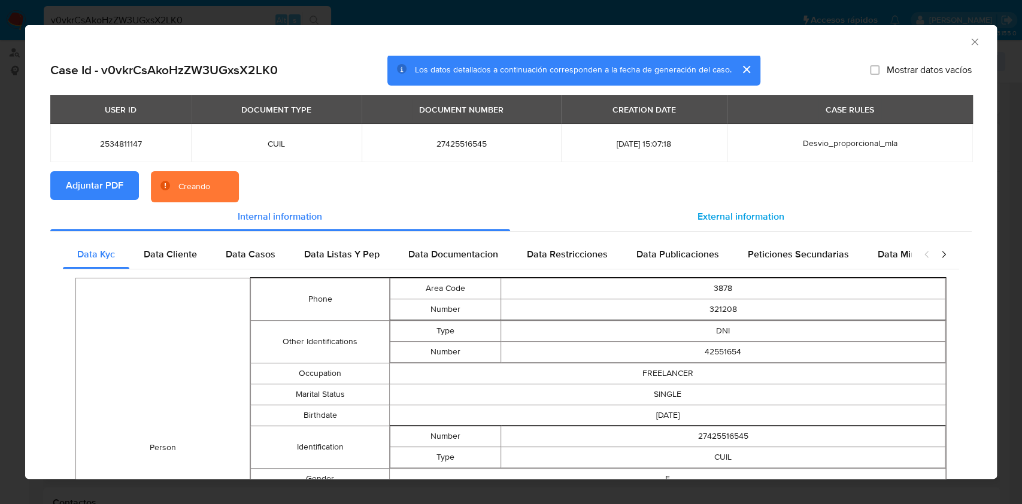
click at [736, 208] on div "External information" at bounding box center [741, 216] width 462 height 29
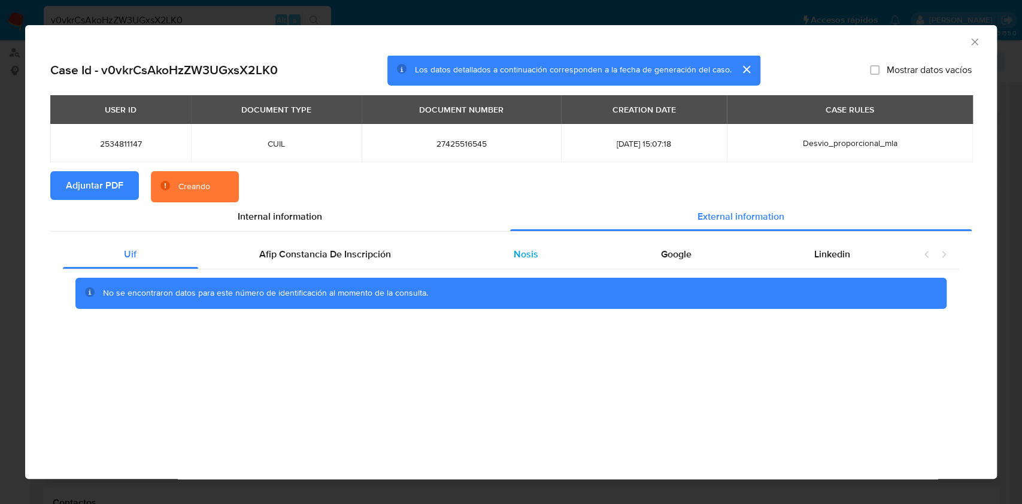
click at [523, 248] on span "Nosis" at bounding box center [526, 254] width 25 height 14
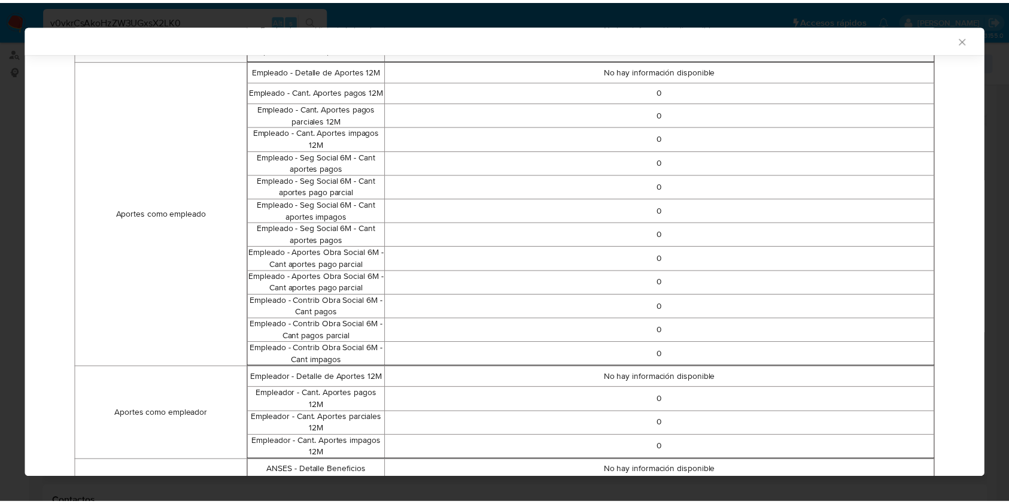
scroll to position [685, 0]
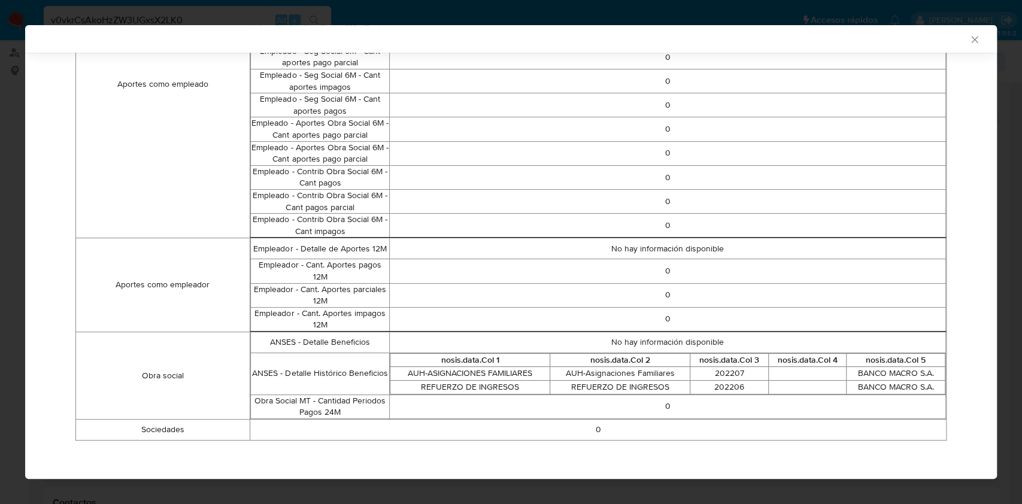
click at [971, 40] on icon "Cerrar ventana" at bounding box center [974, 39] width 7 height 7
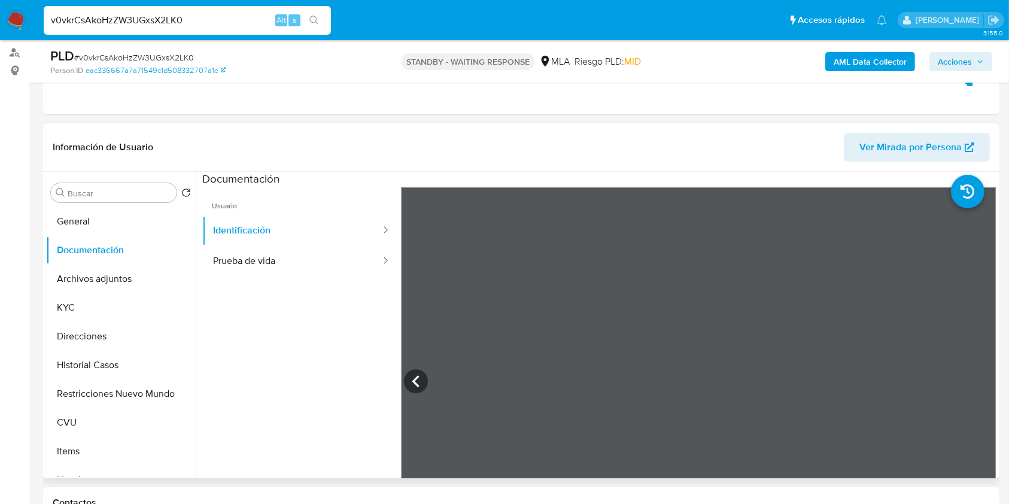
click at [248, 18] on input "v0vkrCsAkoHzZW3UGxsX2LK0" at bounding box center [187, 21] width 287 height 16
paste input "N99psFeZ0pfUyH87nSgcd2JD"
type input "N99psFeZ0pfUyH87nSgcd2JD"
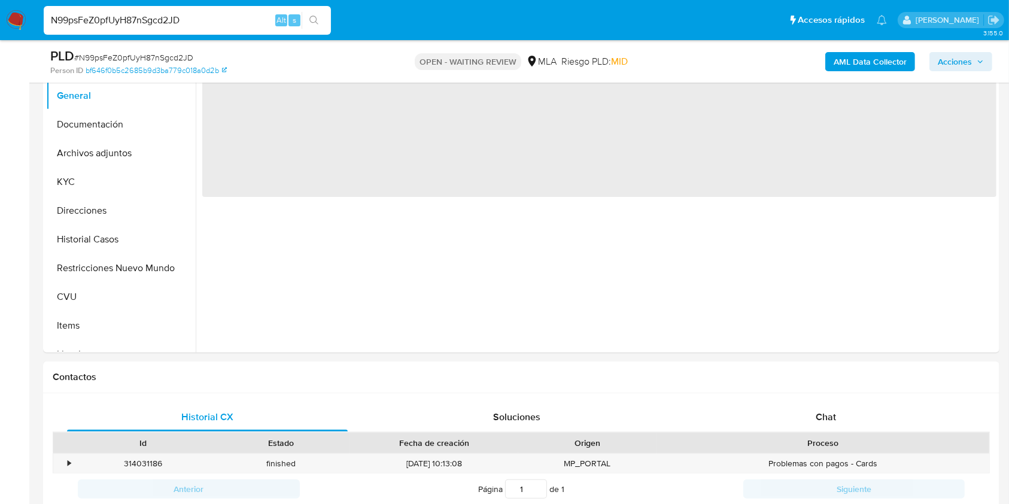
scroll to position [284, 0]
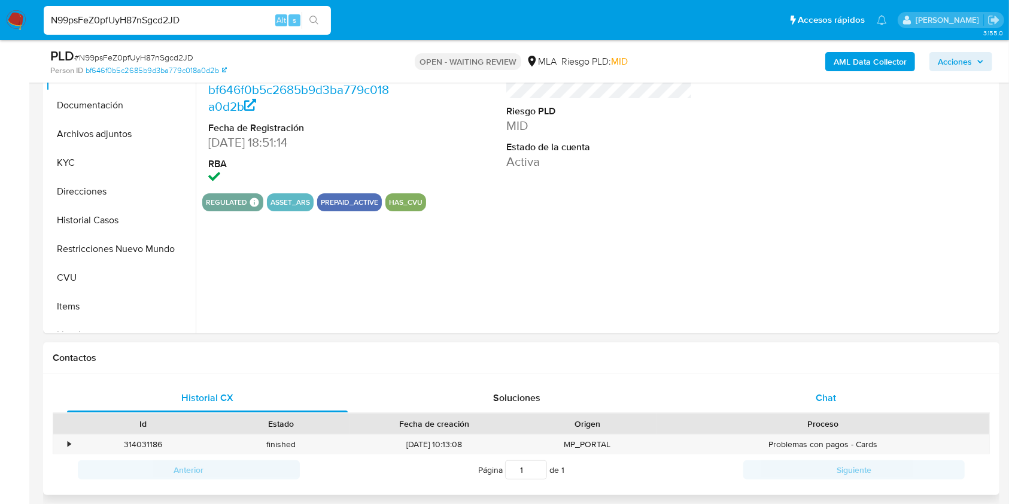
select select "10"
click at [829, 392] on span "Chat" at bounding box center [826, 398] width 20 height 14
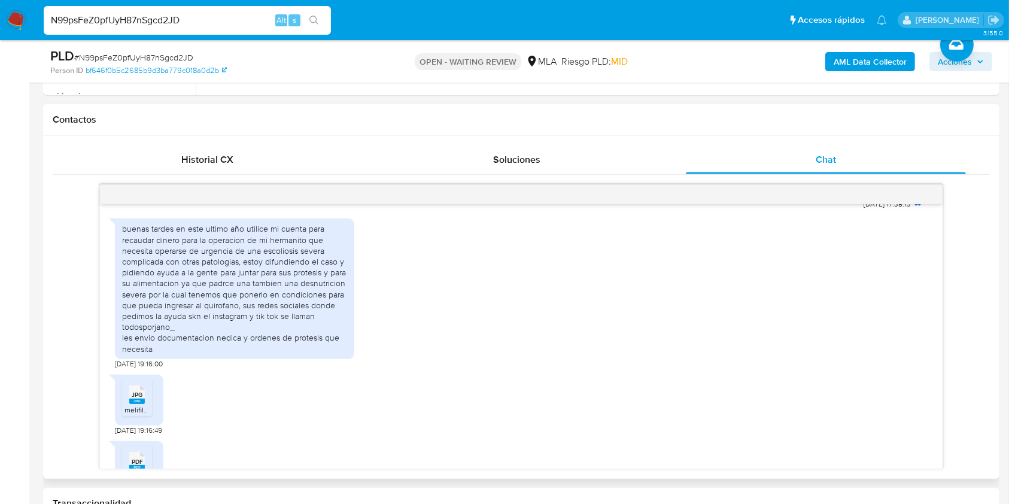
scroll to position [668, 0]
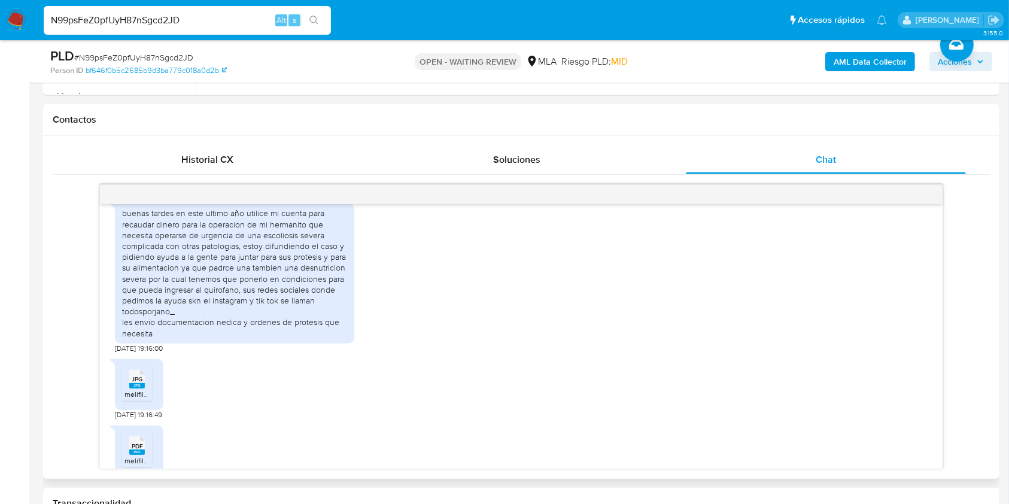
click at [654, 326] on div "buenas tardes en este ultimo año utilice mi cuenta para recaudar dinero para la…" at bounding box center [521, 275] width 812 height 156
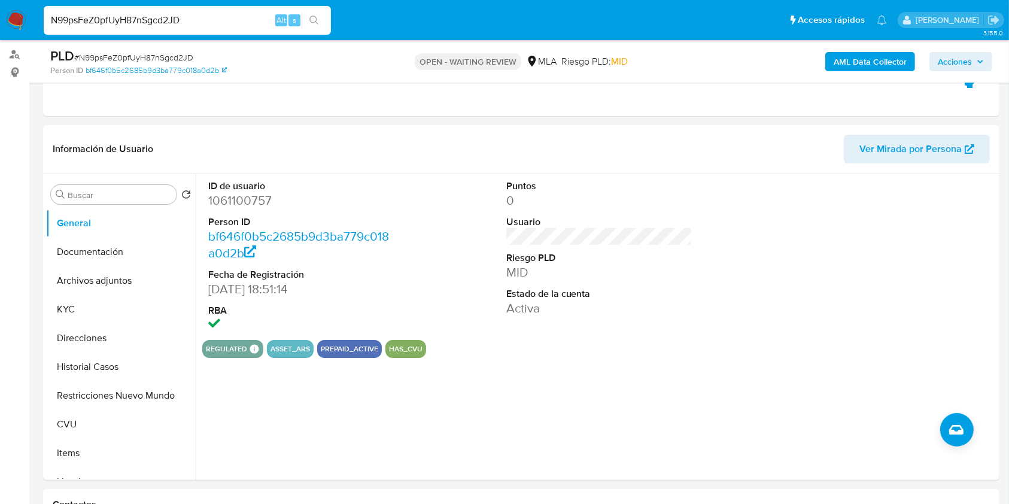
scroll to position [134, 0]
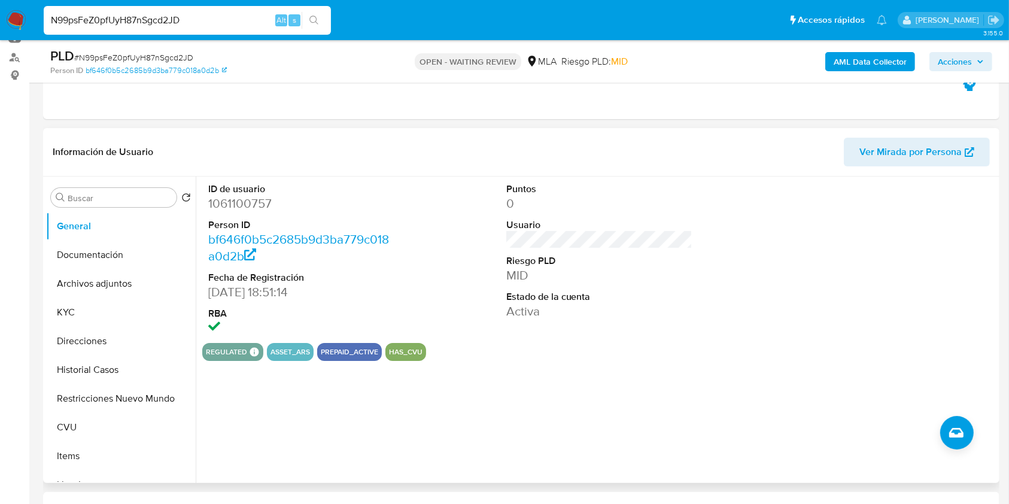
click at [247, 207] on dd "1061100757" at bounding box center [301, 203] width 187 height 17
copy dd "1061100757"
click at [136, 371] on button "Historial Casos" at bounding box center [116, 370] width 140 height 29
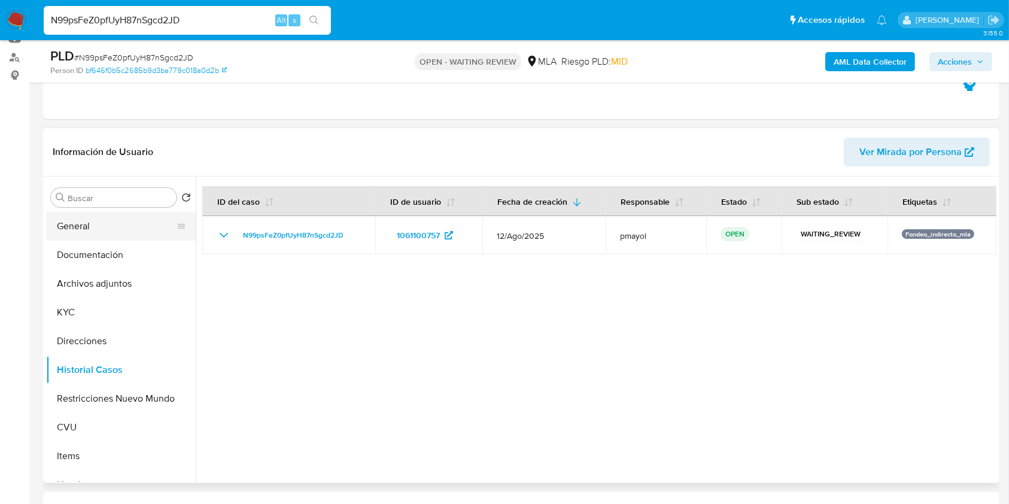
click at [112, 222] on button "General" at bounding box center [116, 226] width 140 height 29
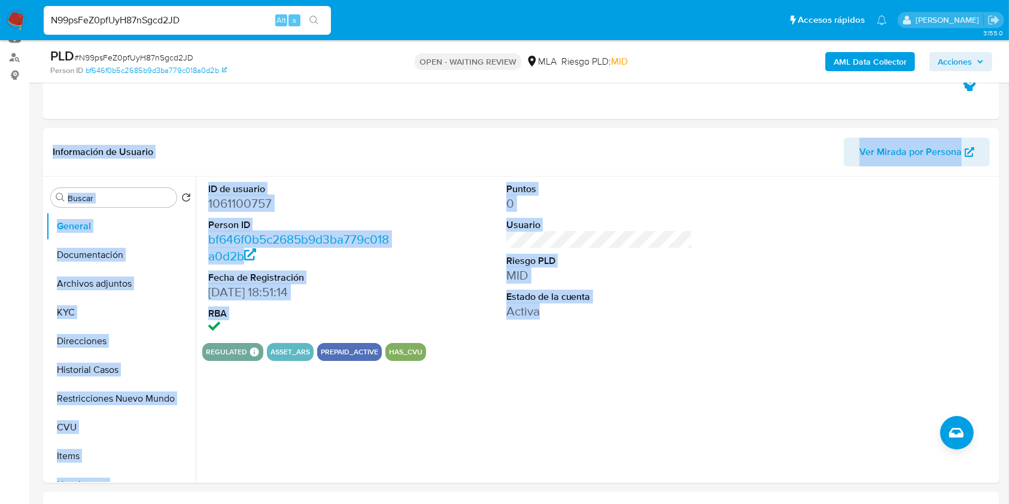
drag, startPoint x: 1006, startPoint y: 117, endPoint x: 1021, endPoint y: 226, distance: 109.9
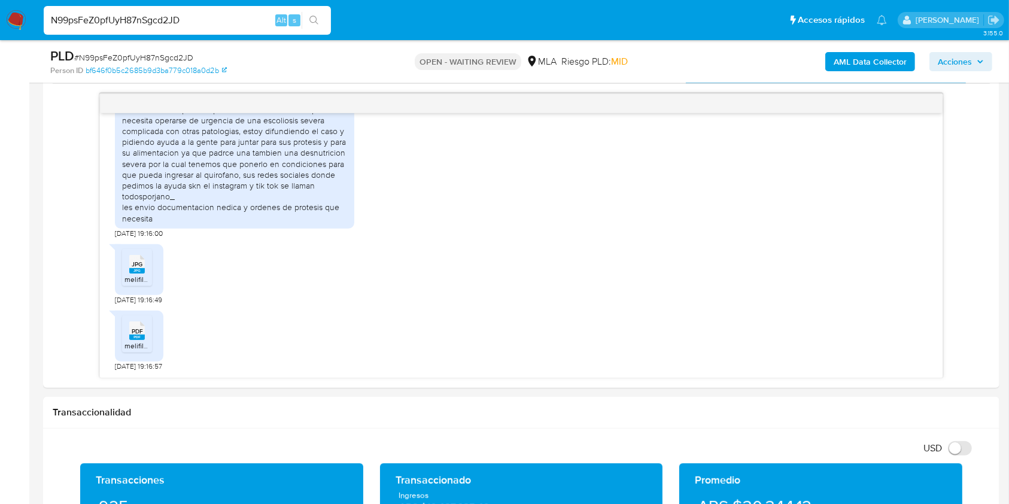
scroll to position [615, 0]
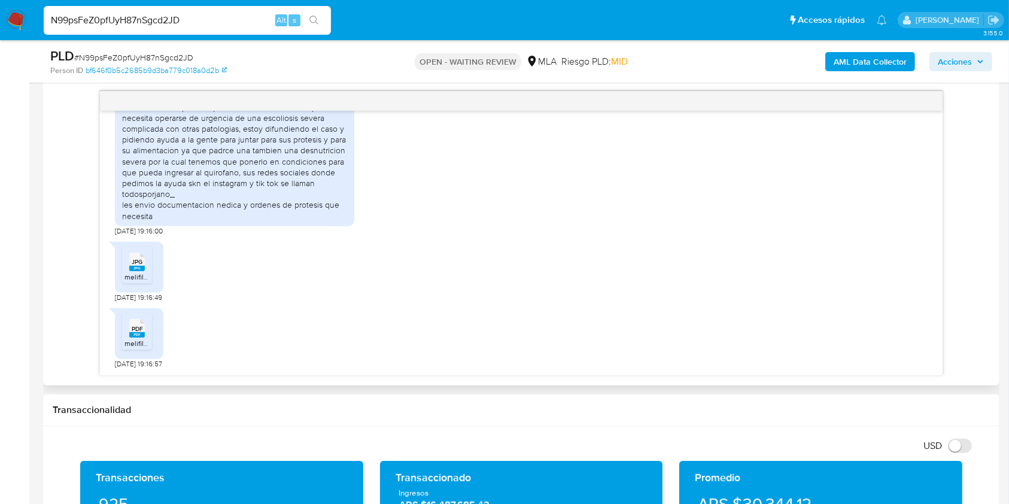
click at [139, 266] on rect at bounding box center [137, 268] width 16 height 5
click at [141, 329] on span "PDF" at bounding box center [137, 329] width 11 height 8
click at [159, 55] on span "# N99psFeZ0pfUyH87nSgcd2JD" at bounding box center [133, 57] width 119 height 12
copy span "N99psFeZ0pfUyH87nSgcd2JD"
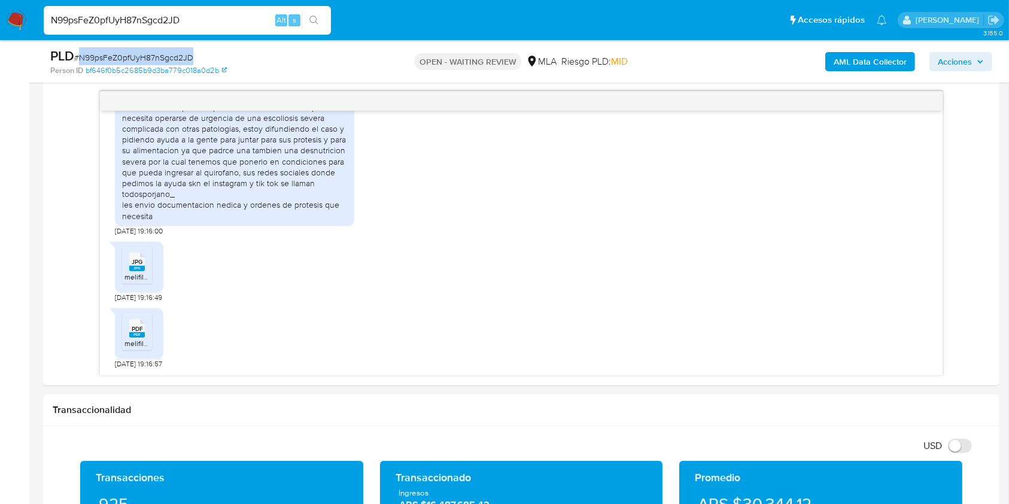
click at [6, 23] on img at bounding box center [16, 20] width 20 height 20
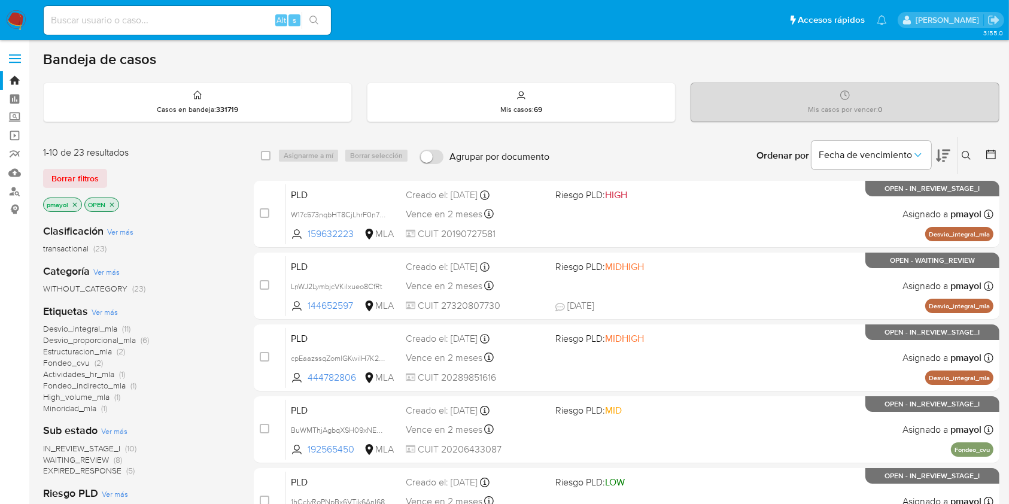
click at [966, 154] on icon at bounding box center [967, 156] width 10 height 10
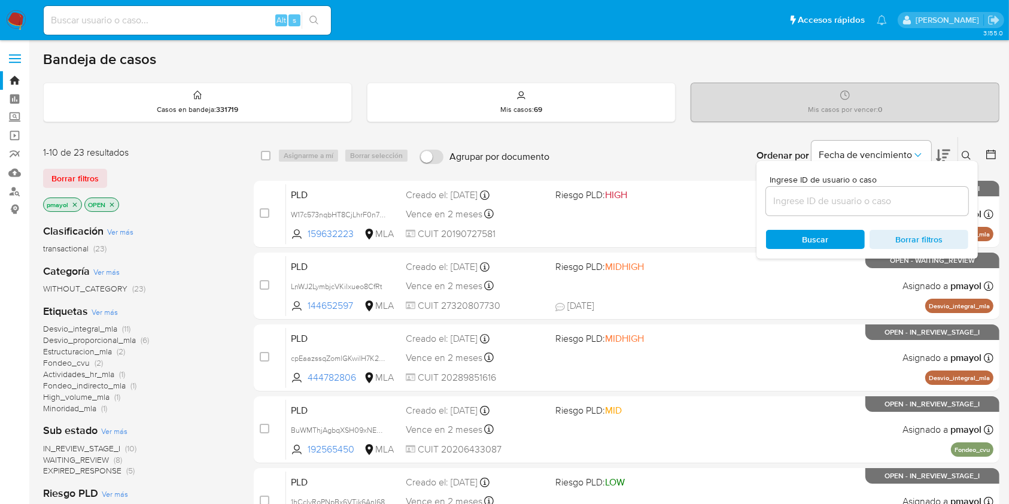
click at [871, 199] on input at bounding box center [867, 201] width 202 height 16
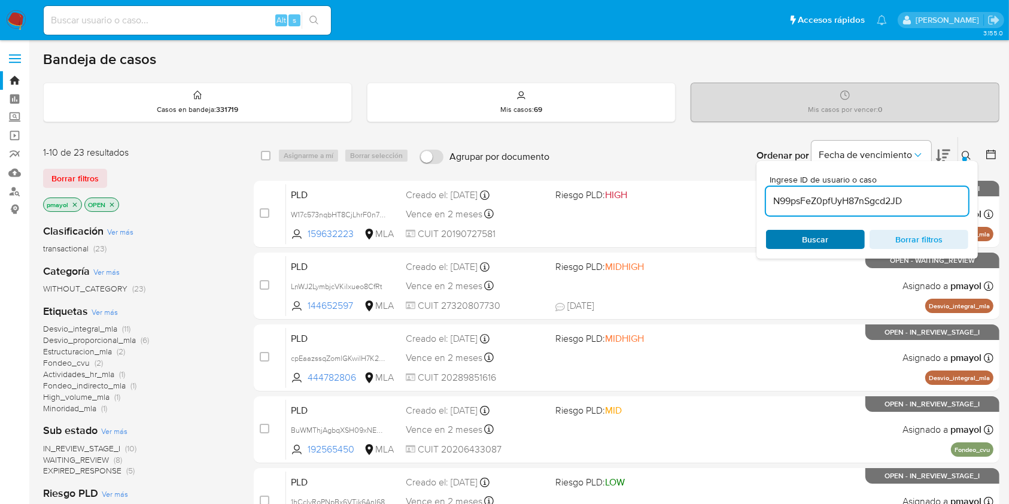
type input "N99psFeZ0pfUyH87nSgcd2JD"
click at [821, 233] on span "Buscar" at bounding box center [816, 239] width 26 height 19
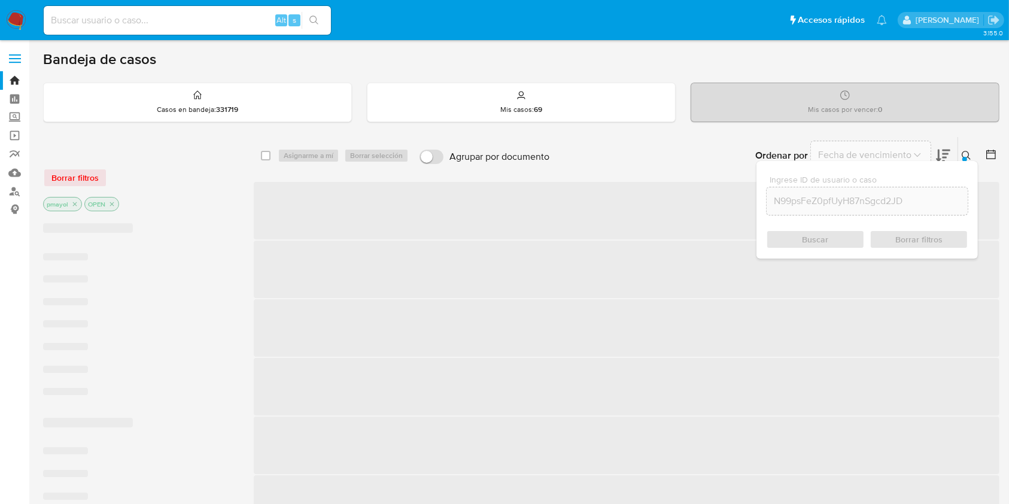
click at [268, 145] on div "select-all-cases-checkbox Asignarme a mí Borrar selección Agrupar por documento…" at bounding box center [627, 155] width 746 height 37
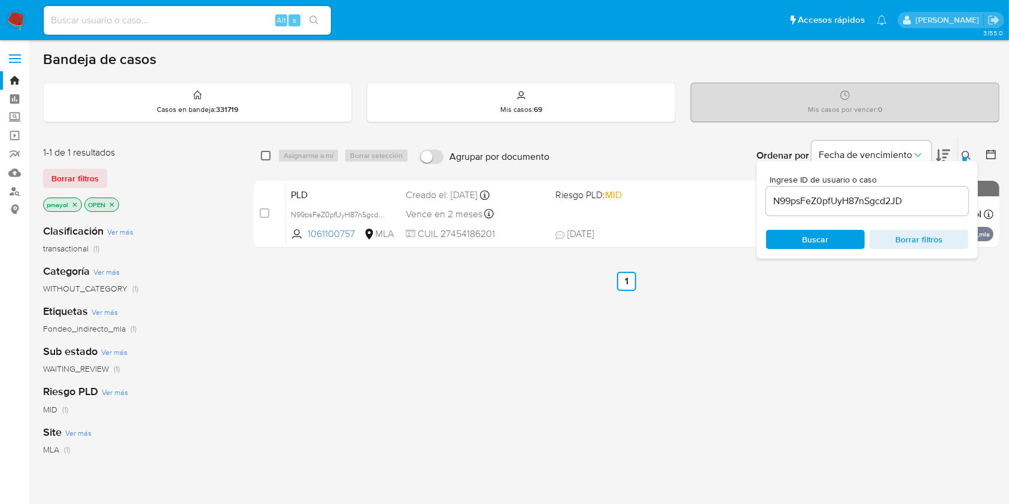
click at [262, 151] on input "checkbox" at bounding box center [266, 156] width 10 height 10
checkbox input "true"
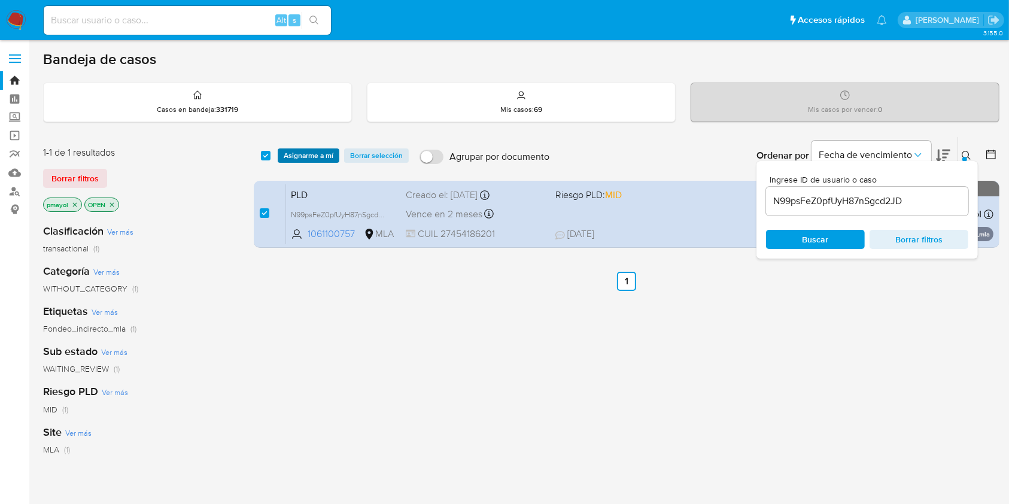
click at [298, 156] on span "Asignarme a mí" at bounding box center [309, 156] width 50 height 12
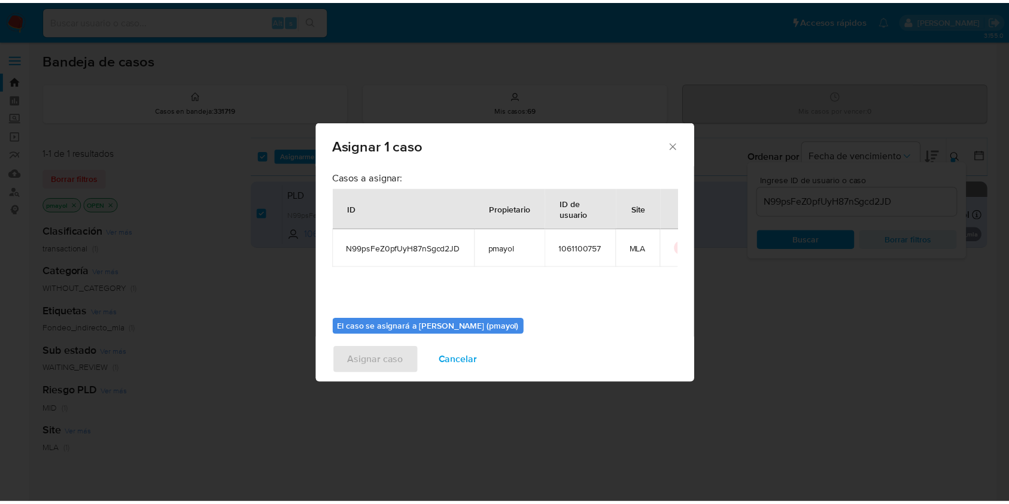
scroll to position [61, 0]
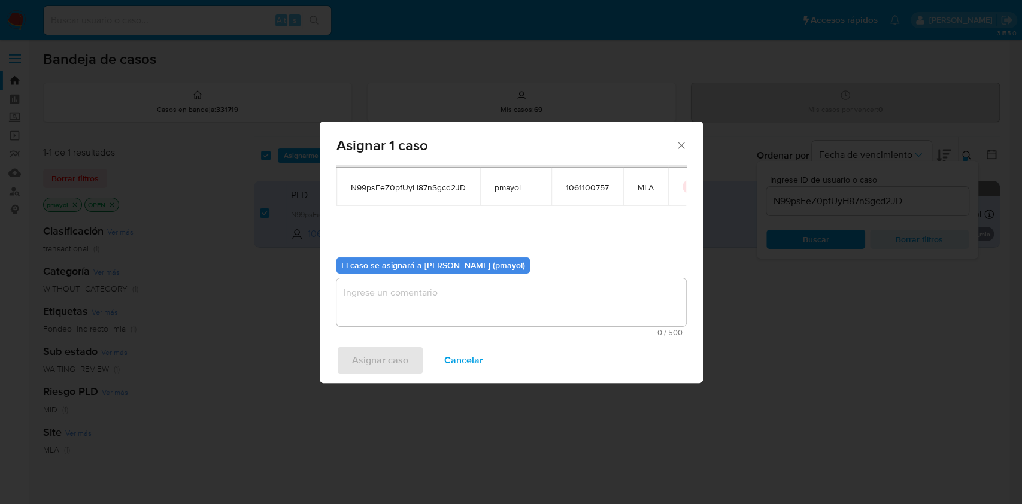
click at [562, 311] on textarea "assign-modal" at bounding box center [511, 302] width 350 height 48
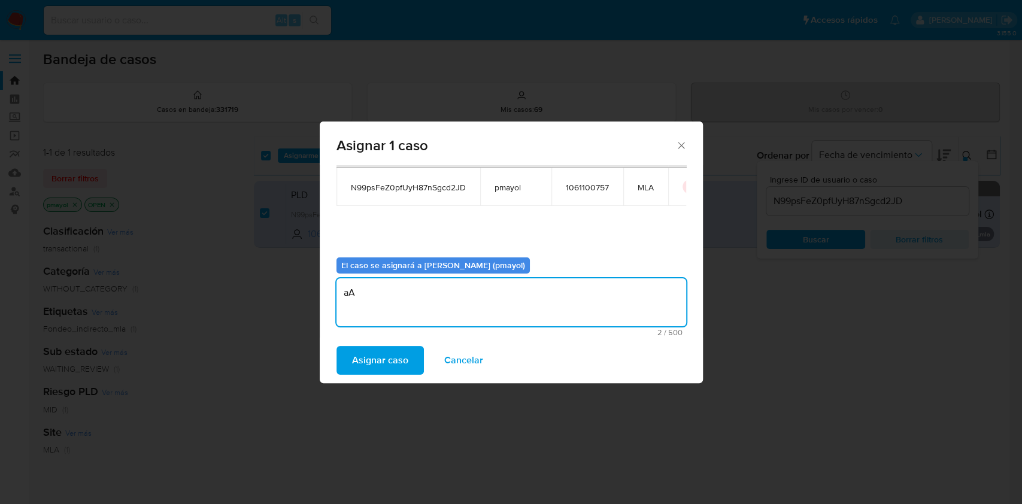
type textarea "a"
type textarea "Asignación"
click at [414, 350] on button "Asignar caso" at bounding box center [379, 360] width 87 height 29
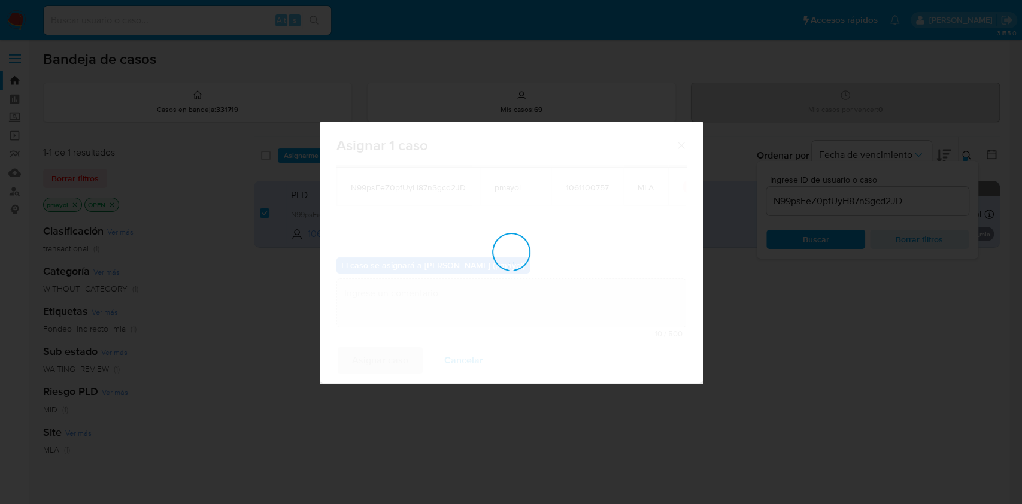
checkbox input "false"
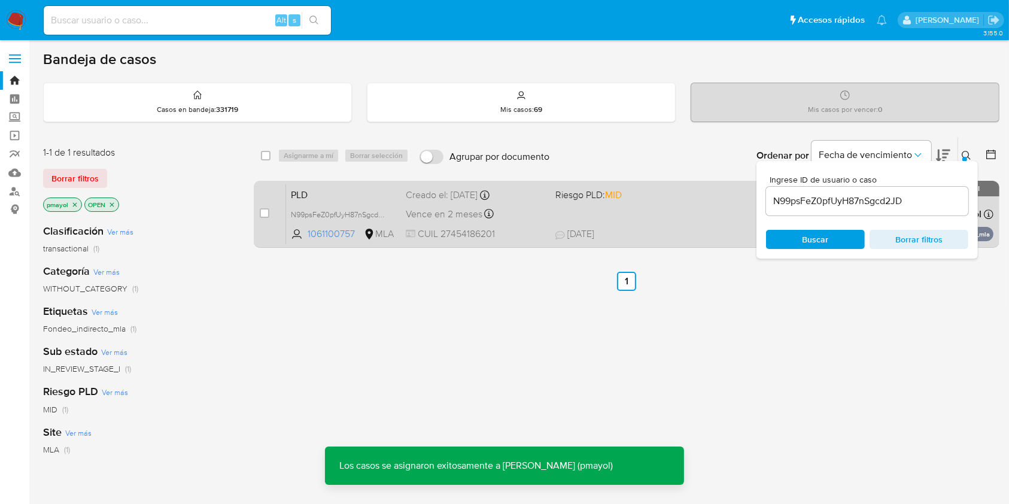
click at [675, 210] on div "PLD N99psFeZ0pfUyH87nSgcd2JD 1061100757 MLA Riesgo PLD: MID Creado el: 12/08/20…" at bounding box center [640, 214] width 708 height 60
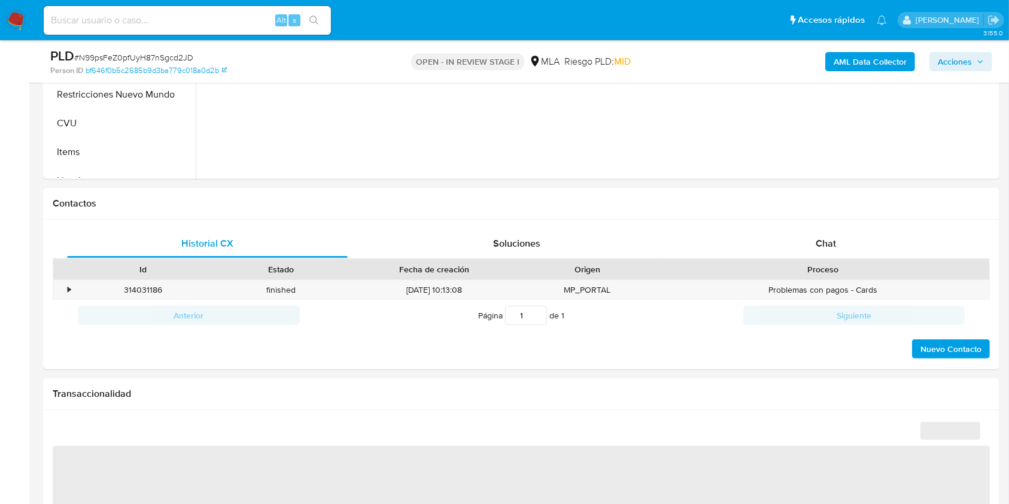
scroll to position [530, 0]
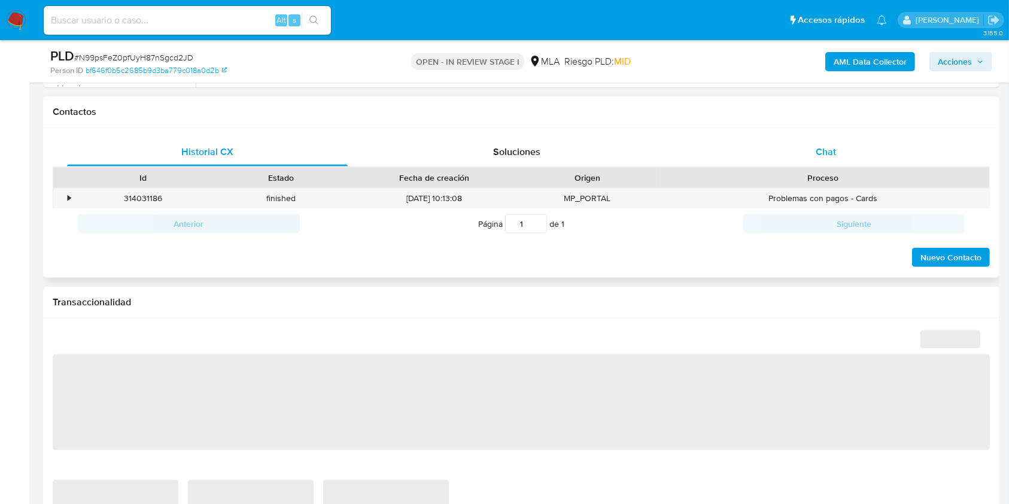
click at [801, 153] on div "Chat" at bounding box center [826, 152] width 281 height 29
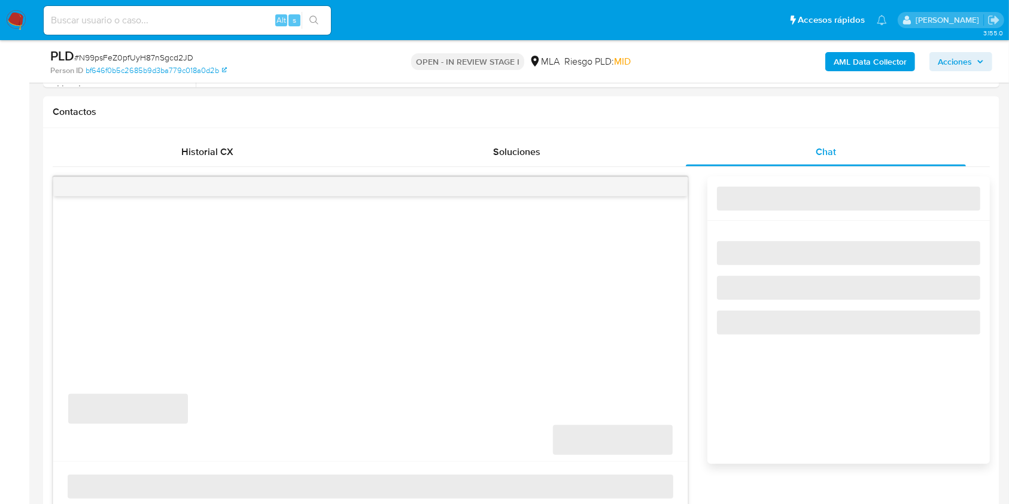
select select "10"
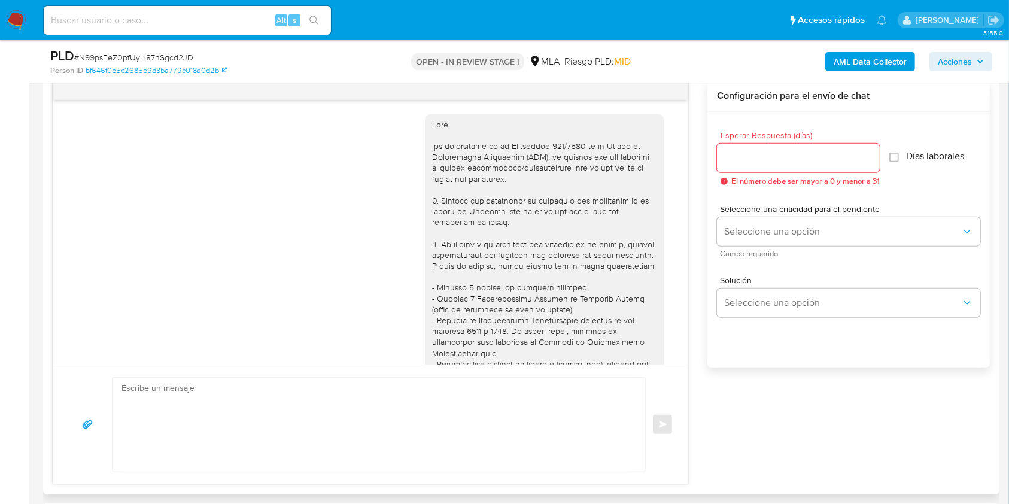
scroll to position [714, 0]
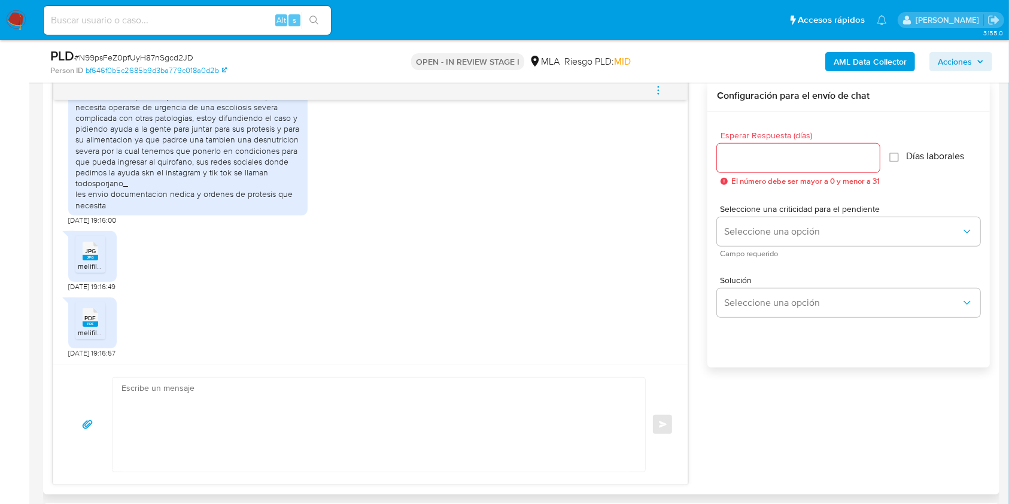
click at [326, 393] on textarea at bounding box center [376, 425] width 509 height 94
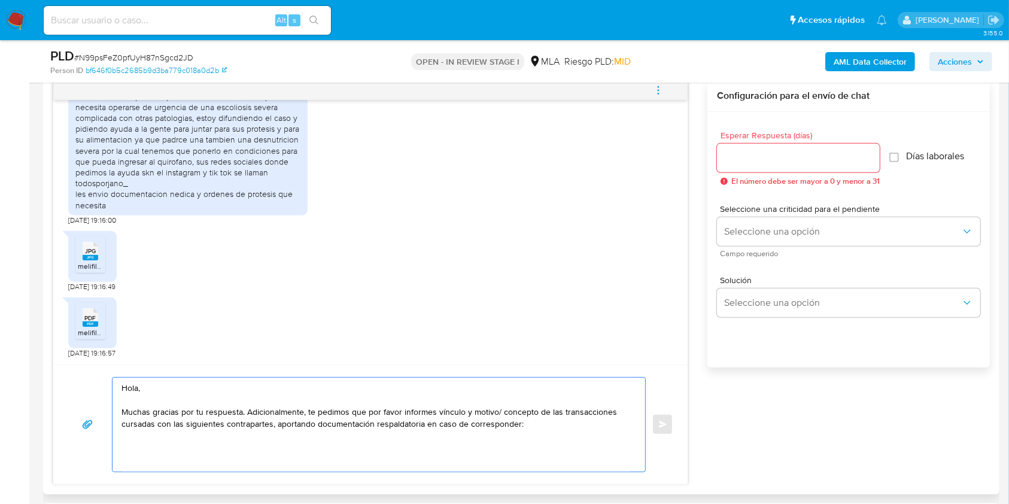
paste textarea "- [PERSON_NAME] - CUIL 27240830618 (ACTIVIDAD: EMPLEADO DE ZURICH ASEGURADORA A…"
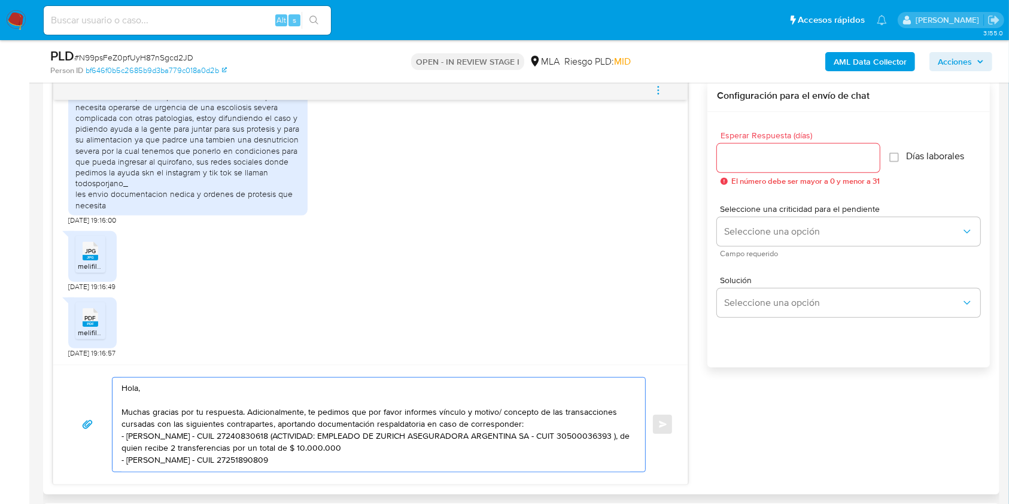
drag, startPoint x: 364, startPoint y: 445, endPoint x: 291, endPoint y: 437, distance: 73.5
click at [291, 437] on textarea "Hola, Muchas gracias por tu respuesta. Adicionalmente, te pedimos que por favor…" at bounding box center [376, 425] width 509 height 94
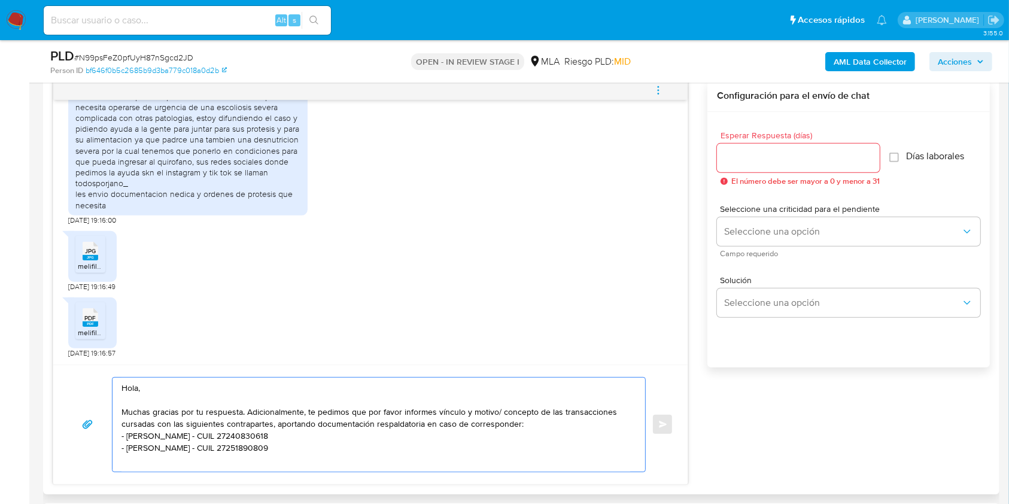
click at [386, 445] on textarea "Hola, Muchas gracias por tu respuesta. Adicionalmente, te pedimos que por favor…" at bounding box center [376, 425] width 509 height 94
paste textarea "- [PERSON_NAME] 27052941569"
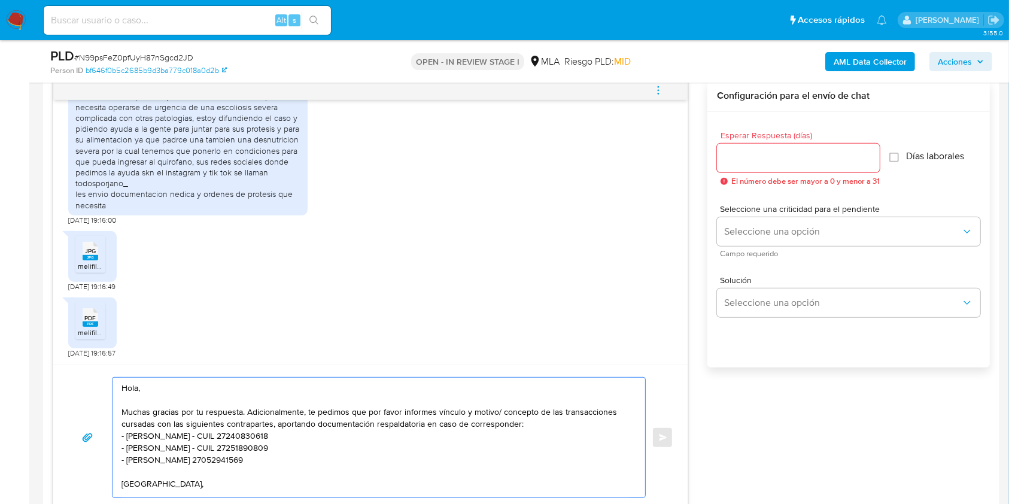
scroll to position [7, 0]
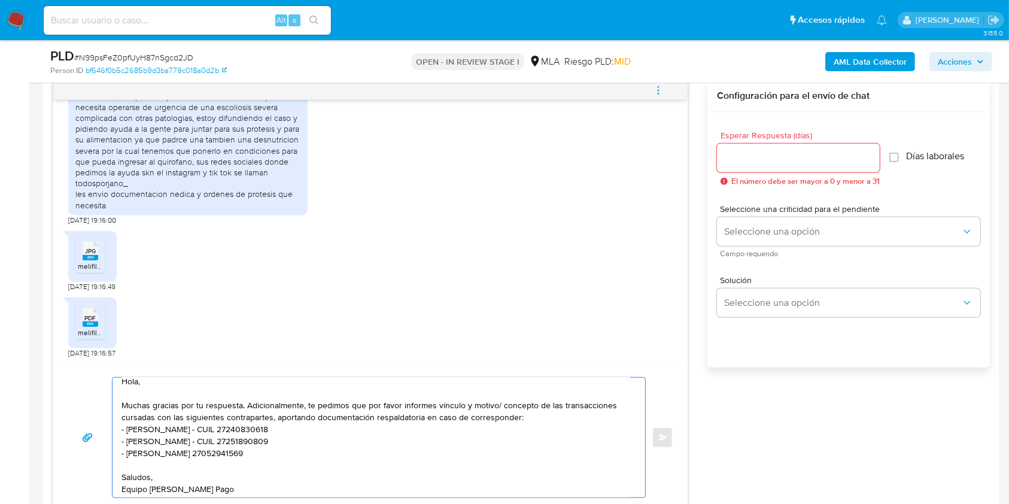
type textarea "Hola, Muchas gracias por tu respuesta. Adicionalmente, te pedimos que por favor…"
click at [763, 153] on input "Esperar Respuesta (días)" at bounding box center [798, 158] width 163 height 16
type input "1"
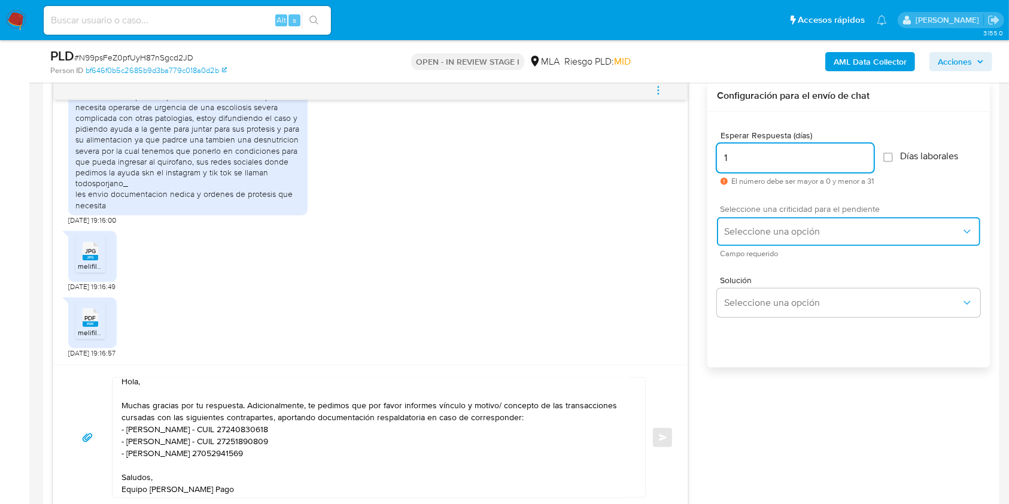
click at [721, 244] on button "Seleccione una opción" at bounding box center [848, 231] width 263 height 29
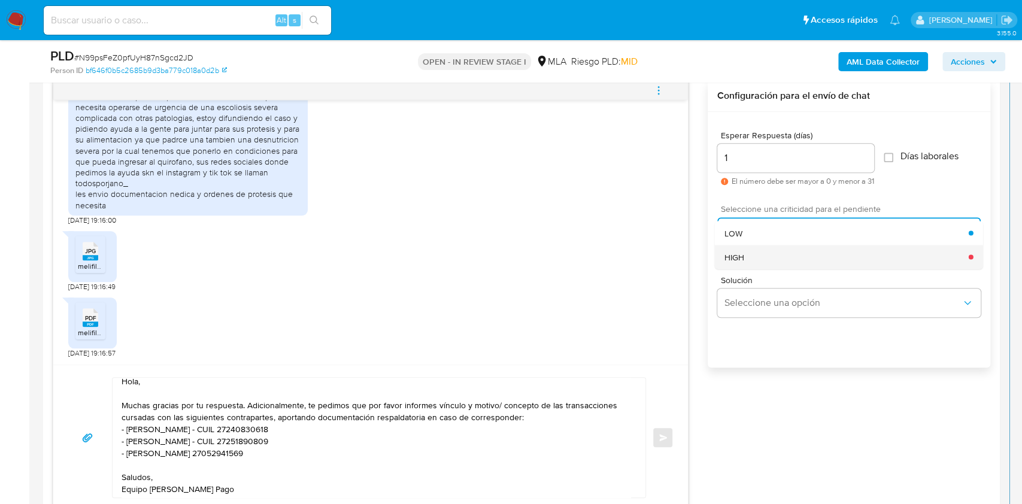
click at [763, 260] on div "HIGH" at bounding box center [846, 257] width 244 height 24
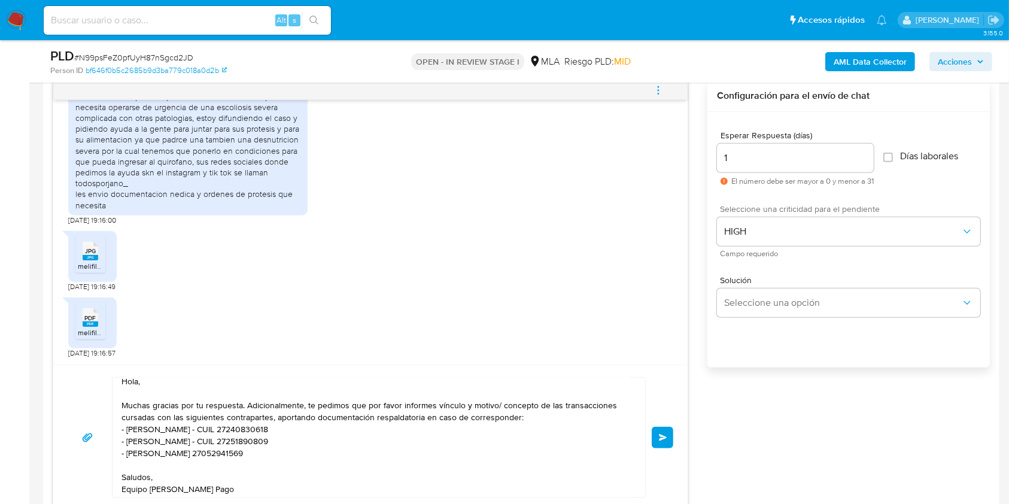
click at [659, 438] on span "Enviar" at bounding box center [663, 437] width 8 height 7
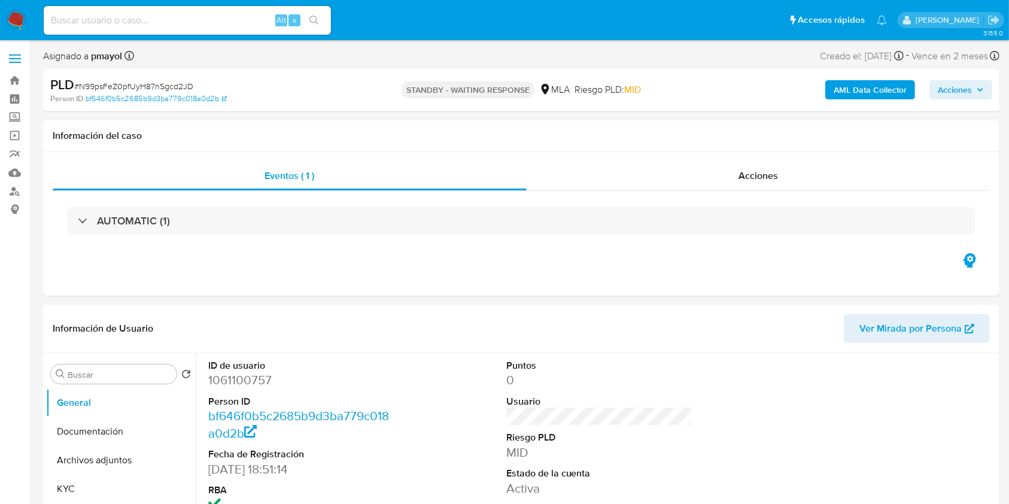
select select "10"
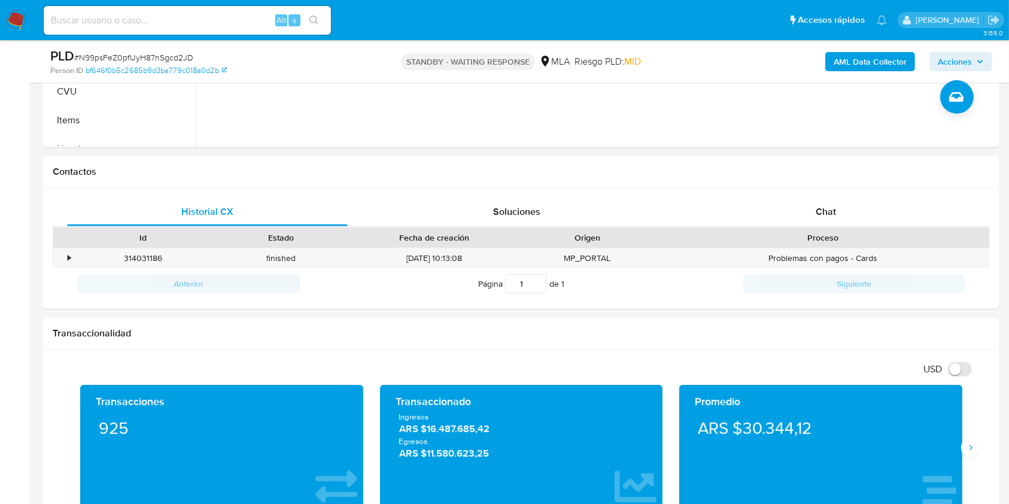
scroll to position [472, 0]
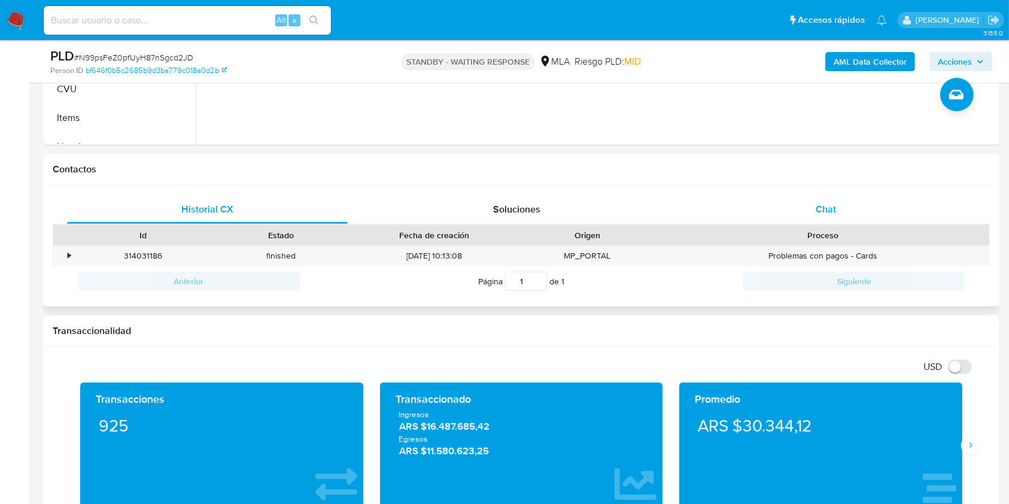
click at [804, 208] on div "Chat" at bounding box center [826, 209] width 281 height 29
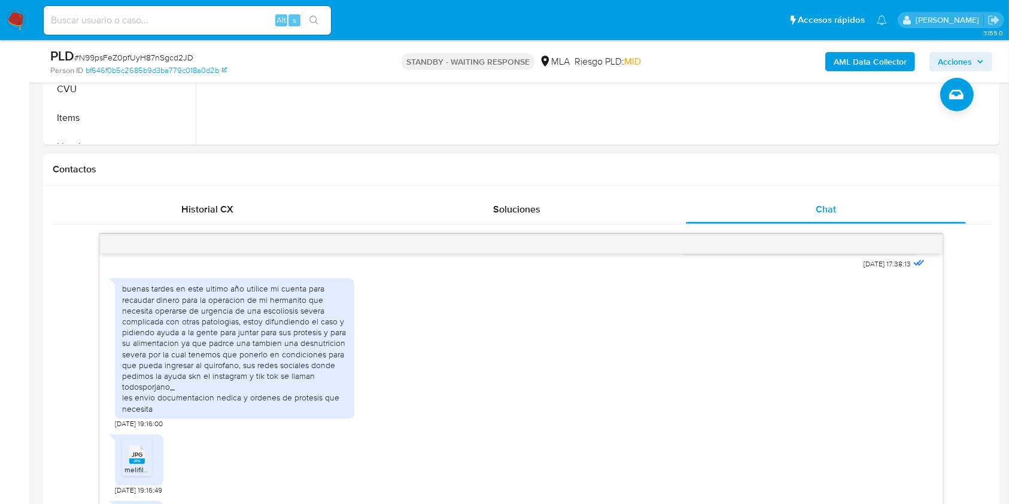
scroll to position [645, 0]
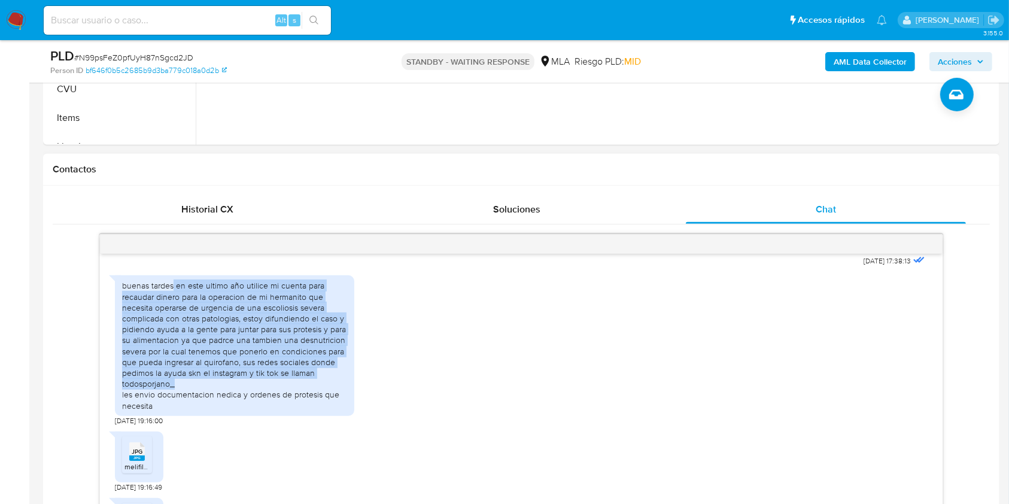
drag, startPoint x: 174, startPoint y: 309, endPoint x: 184, endPoint y: 405, distance: 96.3
click at [184, 405] on div "buenas tardes en este ultimo año utilice mi cuenta para recaudar dinero para la…" at bounding box center [234, 345] width 225 height 131
copy div "en este ultimo año utilice mi cuenta para recaudar dinero para la operacion de …"
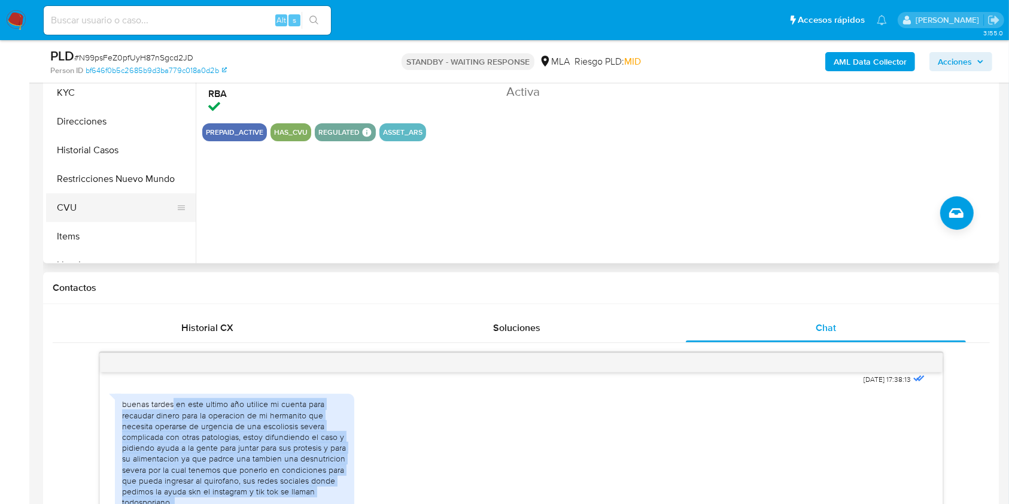
click at [105, 210] on button "CVU" at bounding box center [116, 207] width 140 height 29
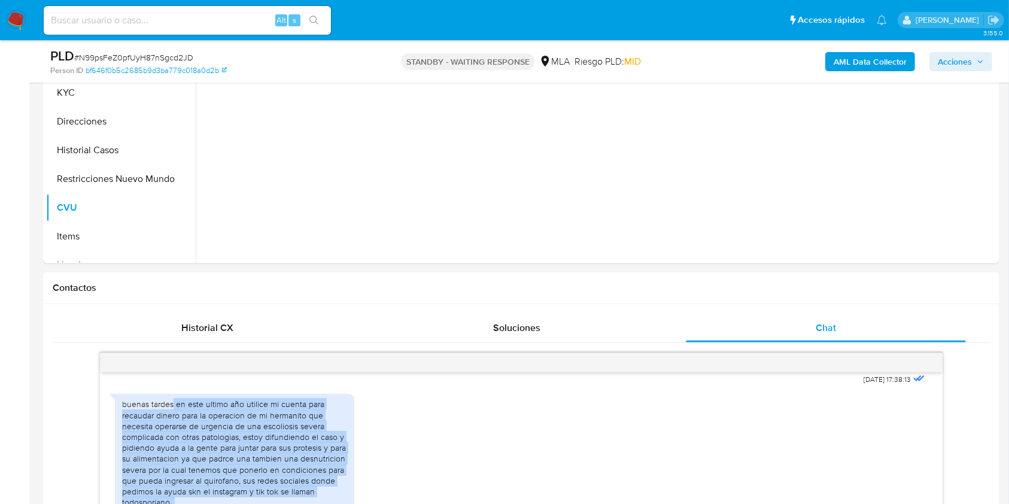
scroll to position [157, 0]
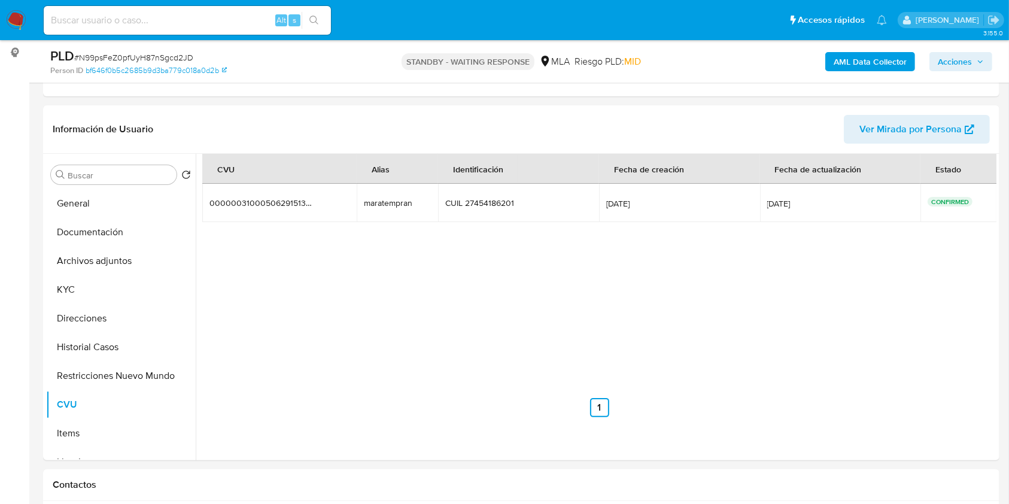
click at [16, 17] on img at bounding box center [16, 20] width 20 height 20
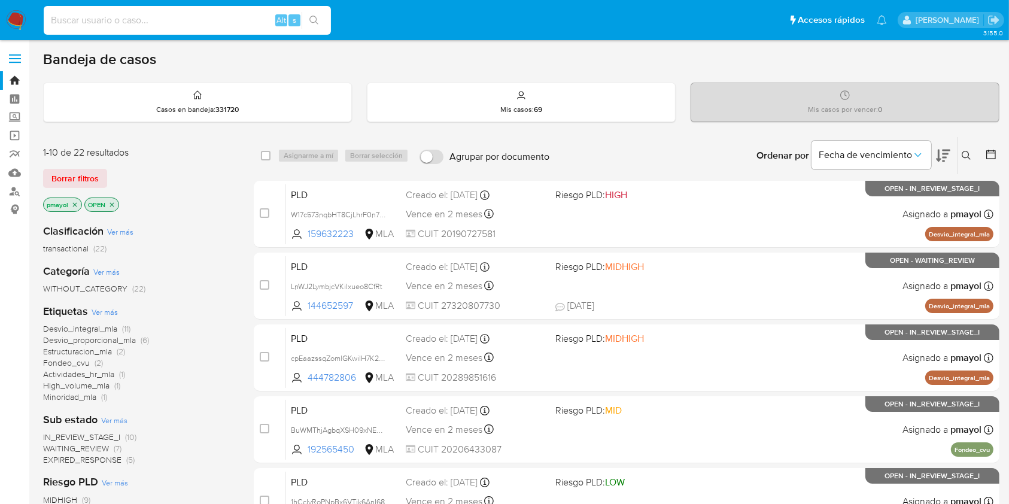
click at [230, 22] on input at bounding box center [187, 21] width 287 height 16
paste input "C3j9lbgeNPYnkJPjIh5Y7AFY"
type input "C3j9lbgeNPYnkJPjIh5Y7AFY"
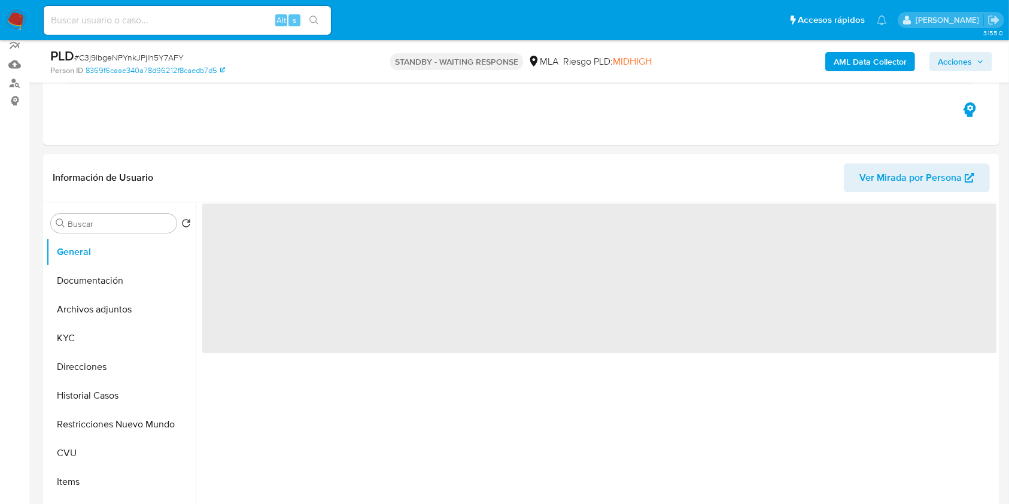
scroll to position [123, 0]
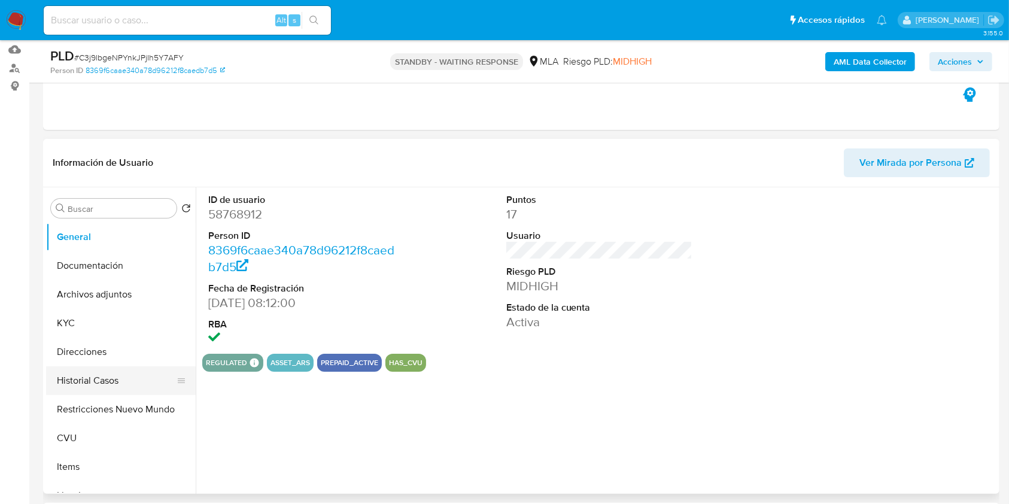
select select "10"
click at [93, 379] on button "Historial Casos" at bounding box center [116, 380] width 140 height 29
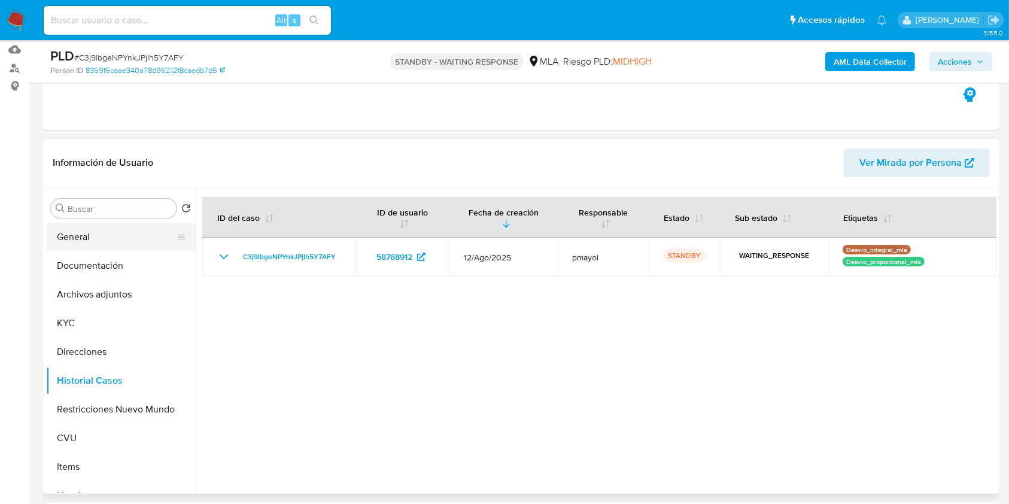
click at [82, 240] on button "General" at bounding box center [116, 237] width 140 height 29
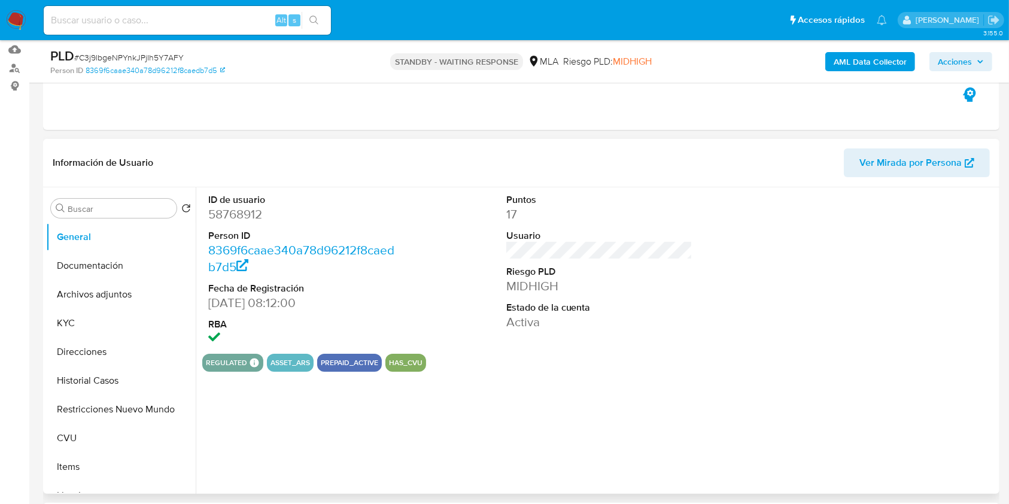
click at [252, 214] on dd "58768912" at bounding box center [301, 214] width 187 height 17
copy dd "58768912"
drag, startPoint x: 940, startPoint y: 69, endPoint x: 844, endPoint y: 105, distance: 102.3
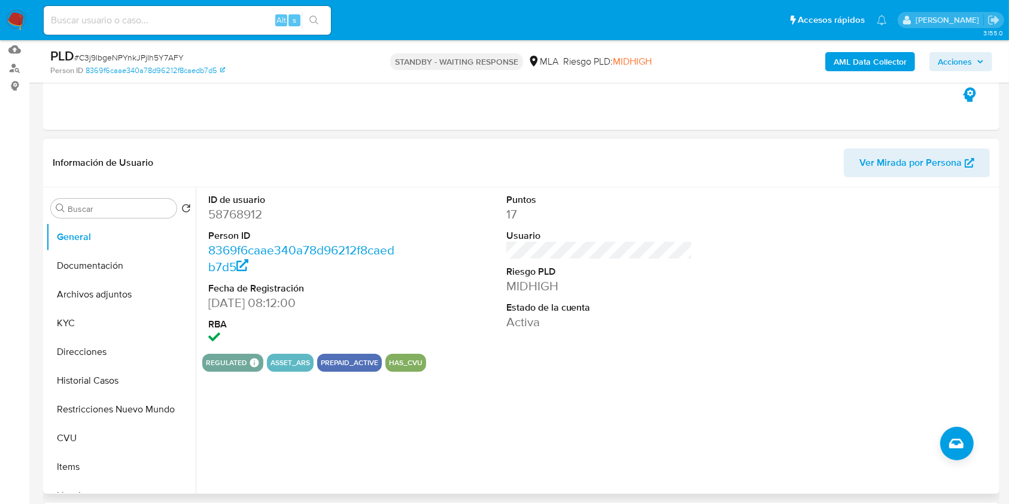
click at [908, 184] on div "Información de Usuario Ver Mirada por Persona" at bounding box center [521, 163] width 957 height 48
click at [898, 166] on span "Ver Mirada por Persona" at bounding box center [911, 162] width 102 height 29
click at [72, 380] on button "Historial Casos" at bounding box center [116, 380] width 140 height 29
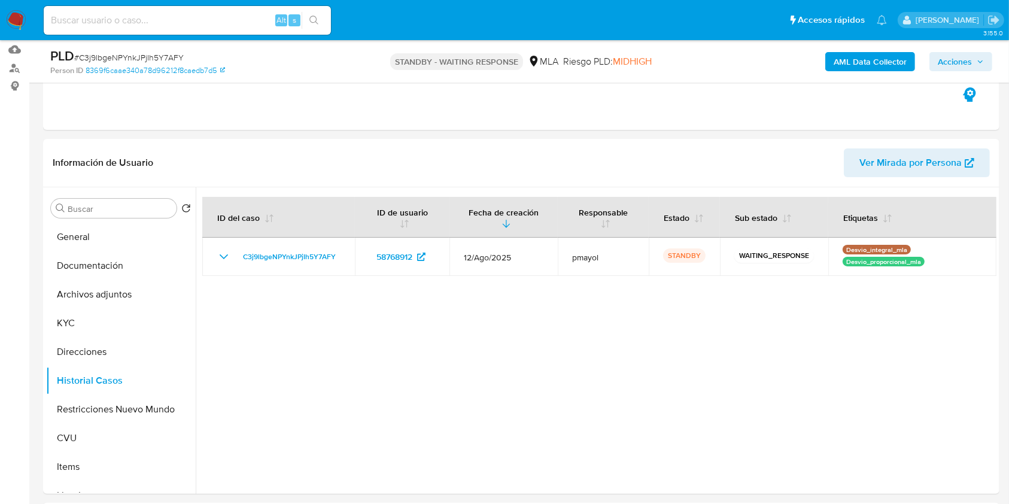
click at [18, 16] on img at bounding box center [16, 20] width 20 height 20
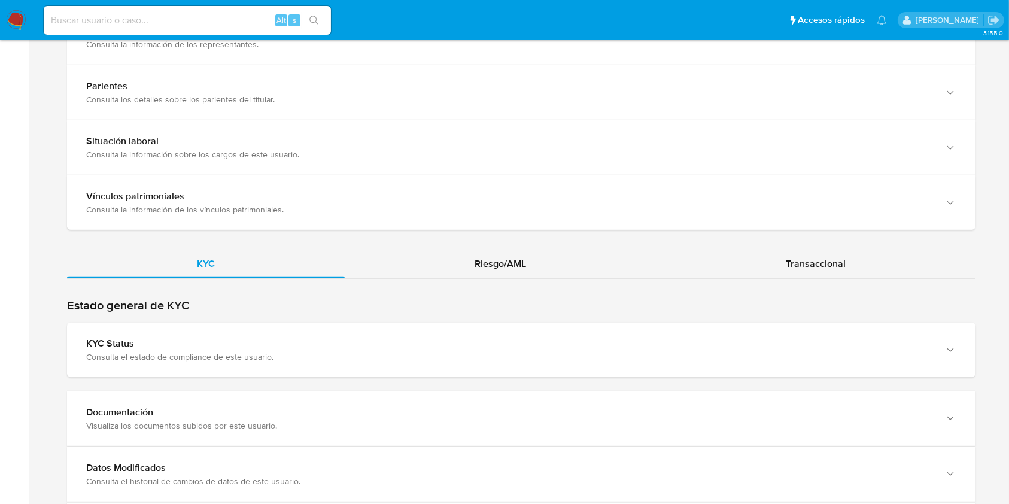
scroll to position [981, 0]
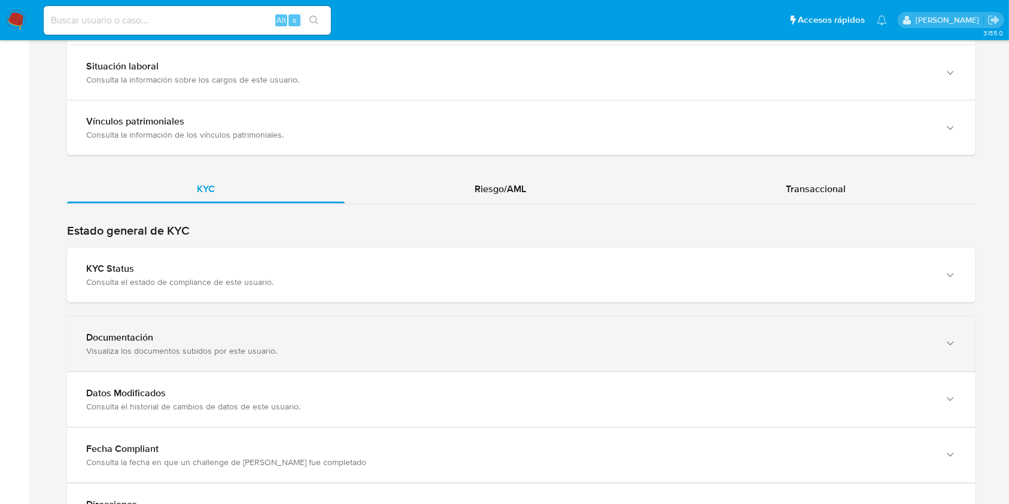
click at [909, 324] on div "Documentación Visualiza los documentos subidos por este usuario." at bounding box center [521, 344] width 909 height 54
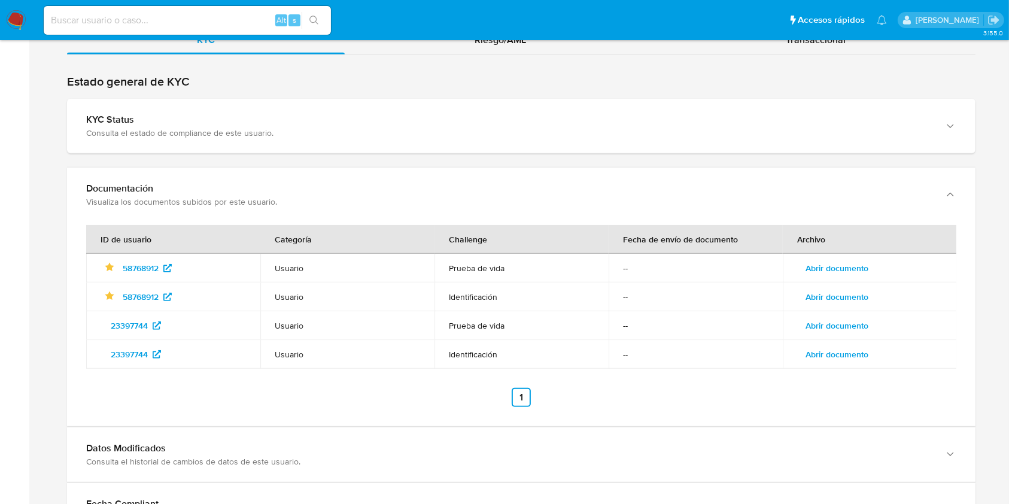
scroll to position [1152, 0]
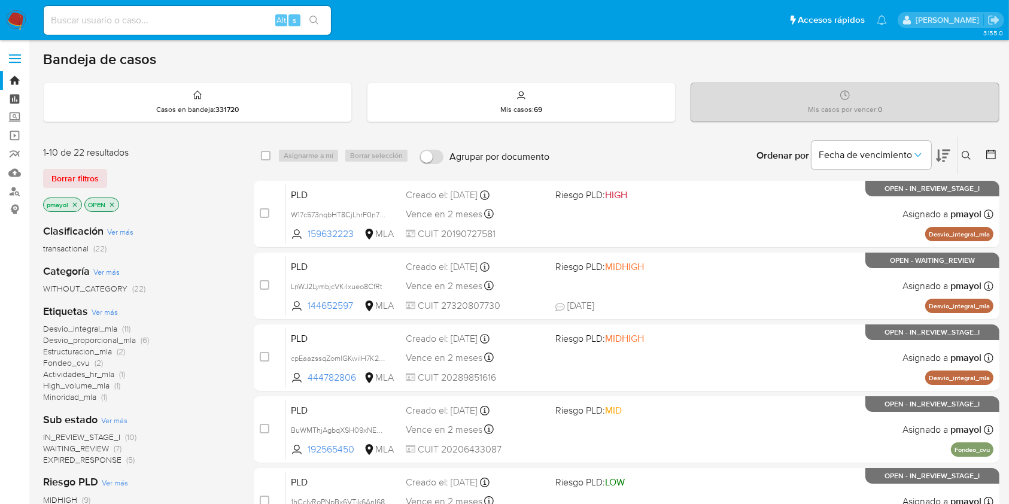
click at [14, 98] on link "Tablero" at bounding box center [71, 99] width 142 height 19
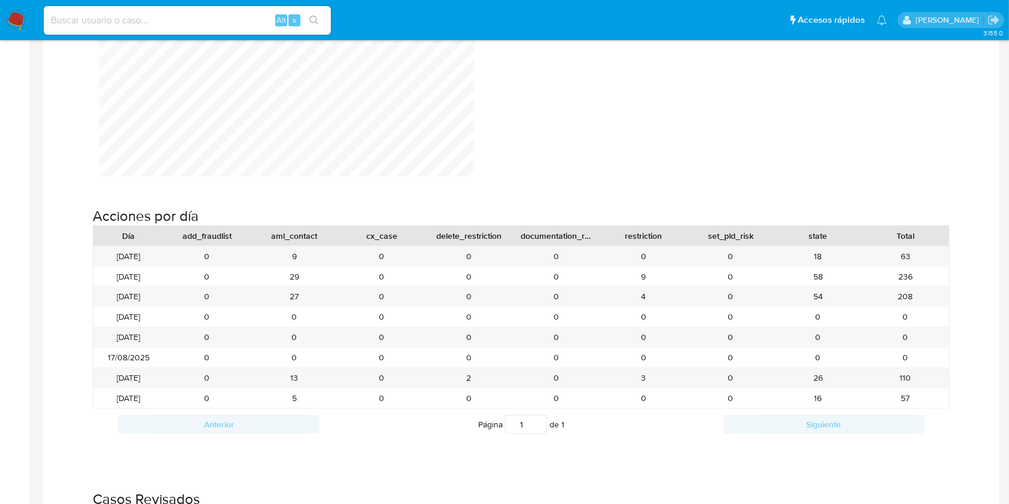
scroll to position [1209, 0]
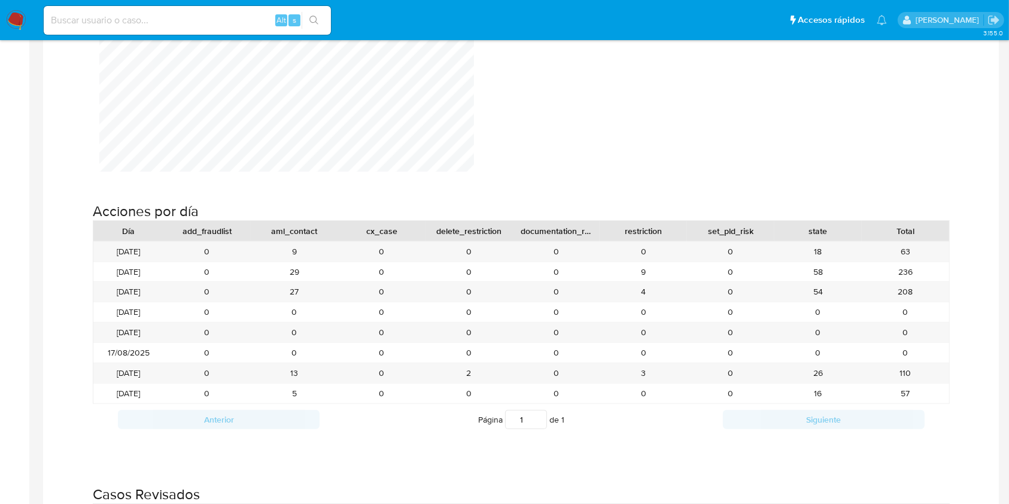
click at [26, 21] on img at bounding box center [16, 20] width 20 height 20
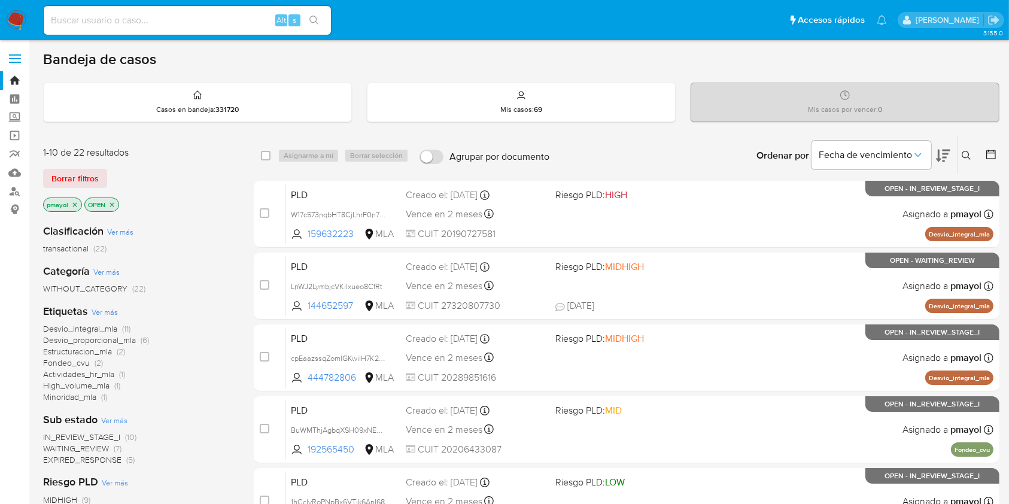
click at [228, 26] on input at bounding box center [187, 21] width 287 height 16
paste input "aPR49nWDJNEGYjlNfqNFJxmA"
type input "aPR49nWDJNEGYjlNfqNFJxmA"
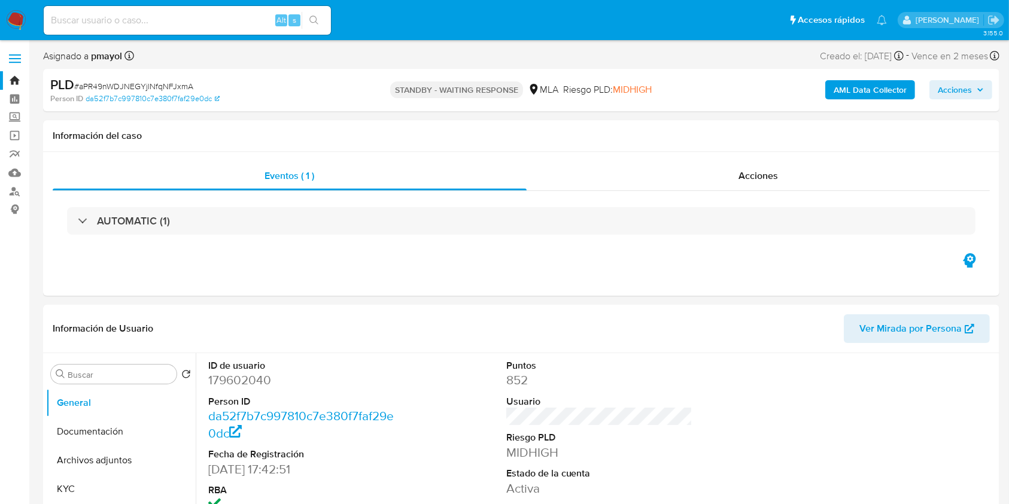
select select "10"
click at [242, 18] on input at bounding box center [187, 21] width 287 height 16
paste input "YwURIVumDz65cqe14Nk0UQey"
type input "YwURIVumDz65cqe14Nk0UQey"
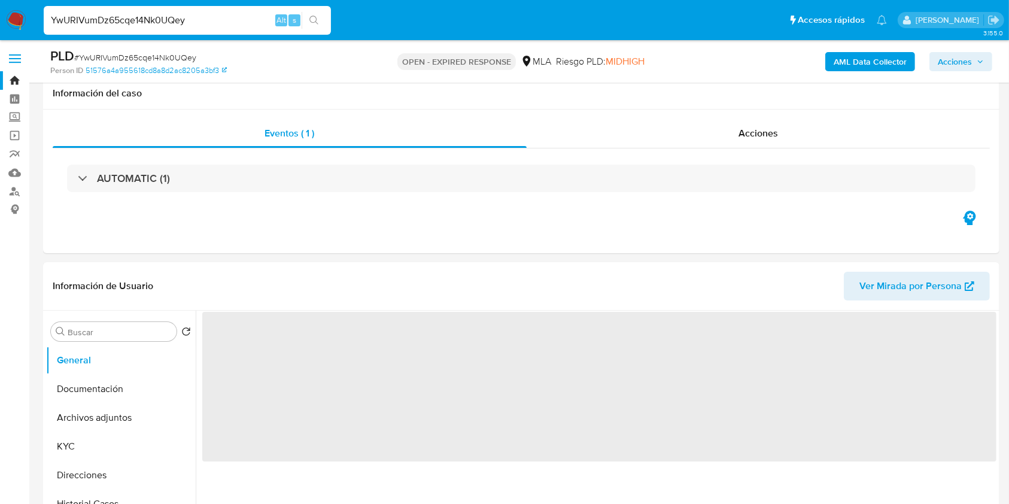
scroll to position [273, 0]
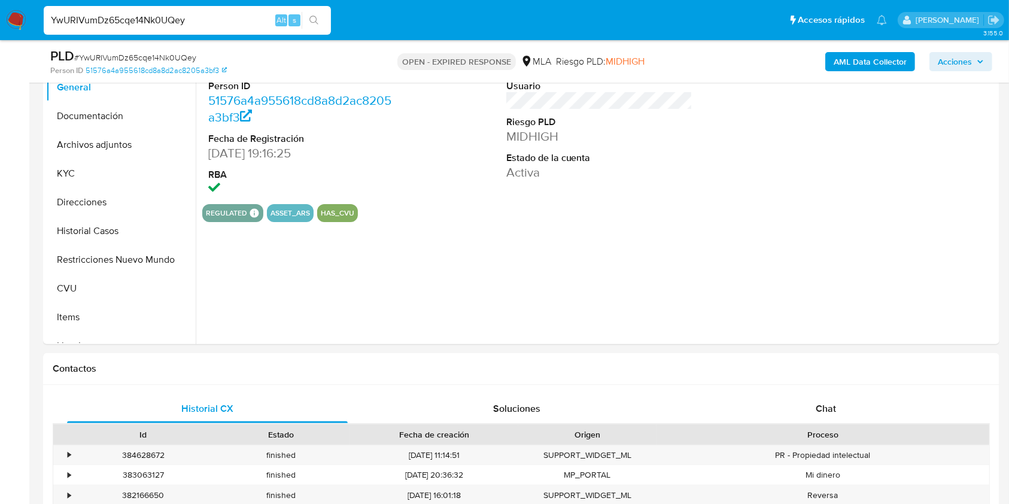
select select "10"
click at [811, 401] on div "Chat" at bounding box center [826, 409] width 281 height 29
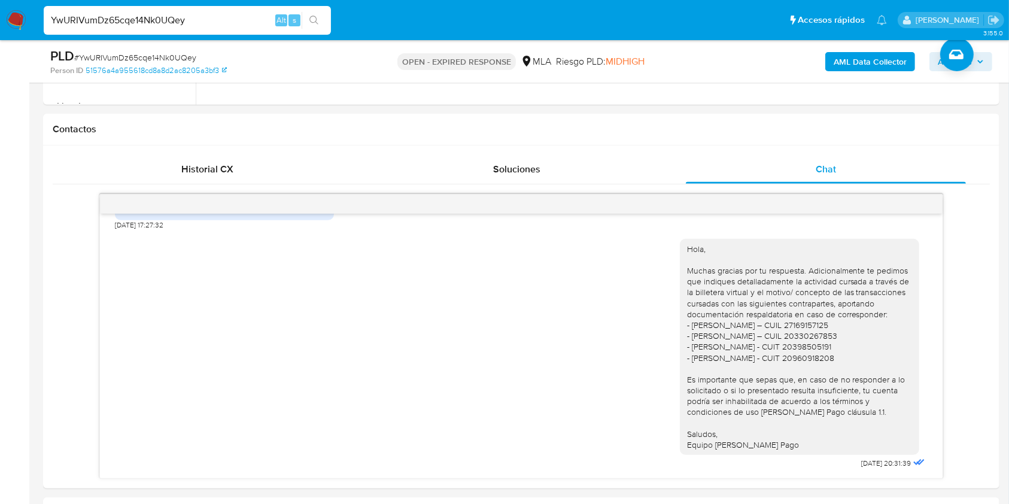
scroll to position [597, 0]
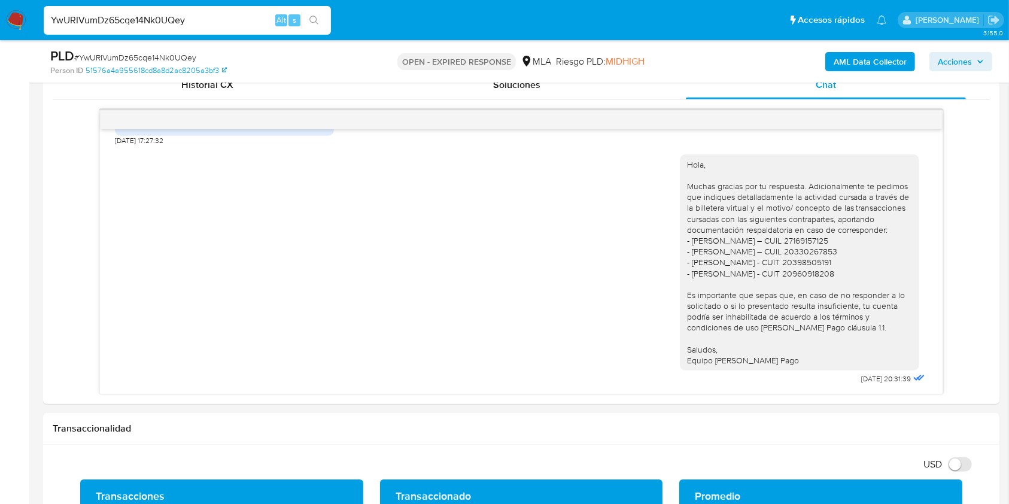
click at [240, 19] on input "YwURIVumDz65cqe14Nk0UQey" at bounding box center [187, 21] width 287 height 16
paste input "vPdn7IExjgQFgKkTevtldWOR"
type input "vPdn7IExjgQFgKkTevtldWOR"
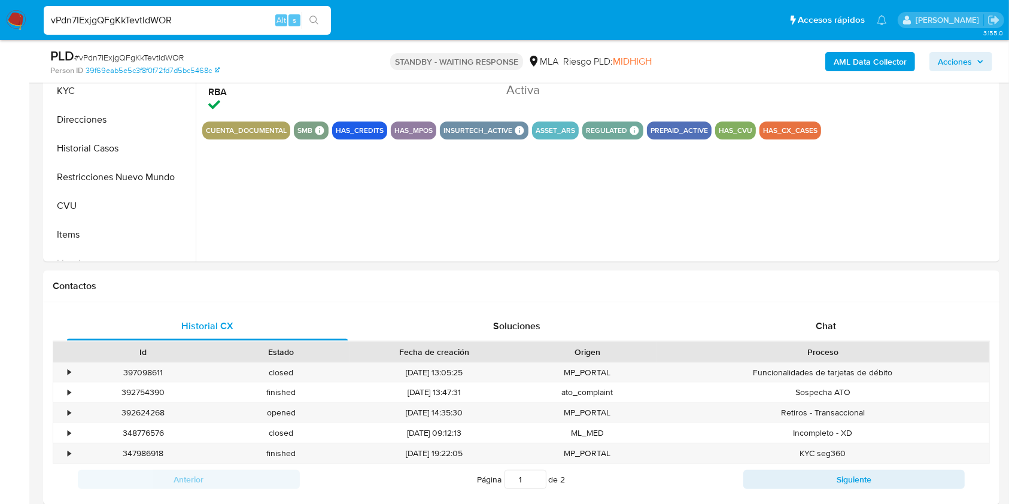
scroll to position [381, 0]
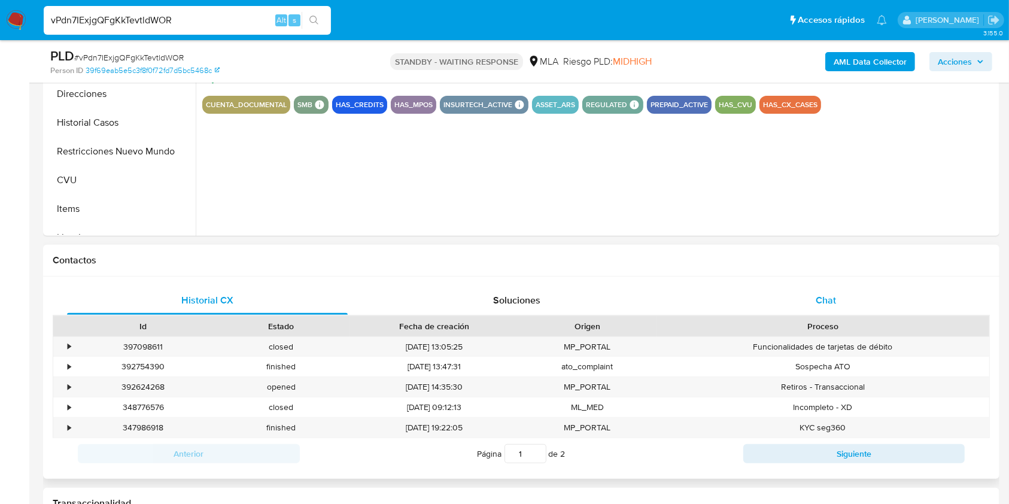
select select "10"
click at [830, 296] on span "Chat" at bounding box center [826, 300] width 20 height 14
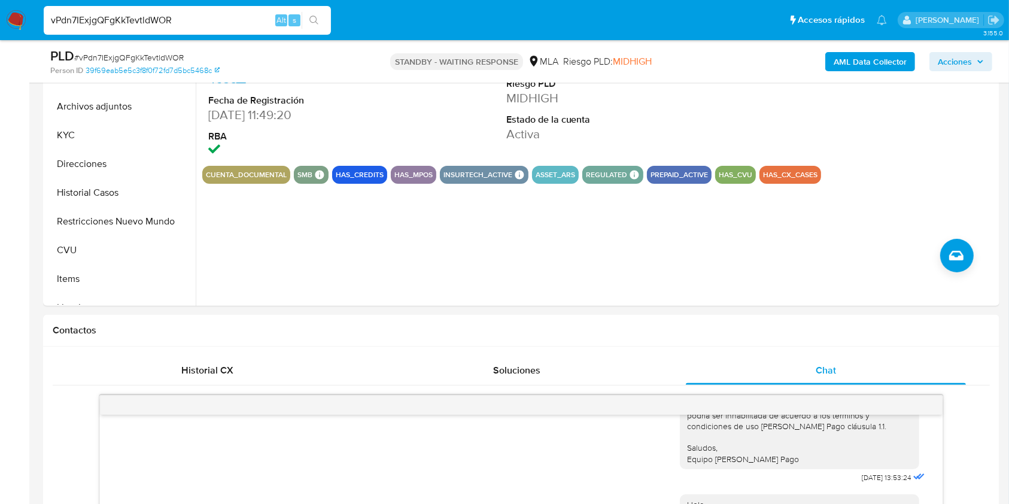
scroll to position [326, 0]
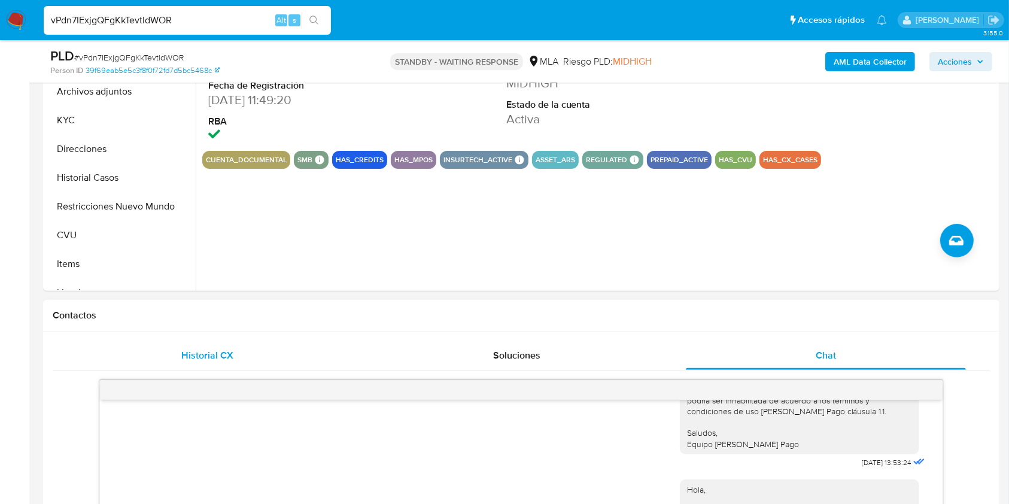
click at [235, 363] on div "Historial CX" at bounding box center [207, 355] width 281 height 29
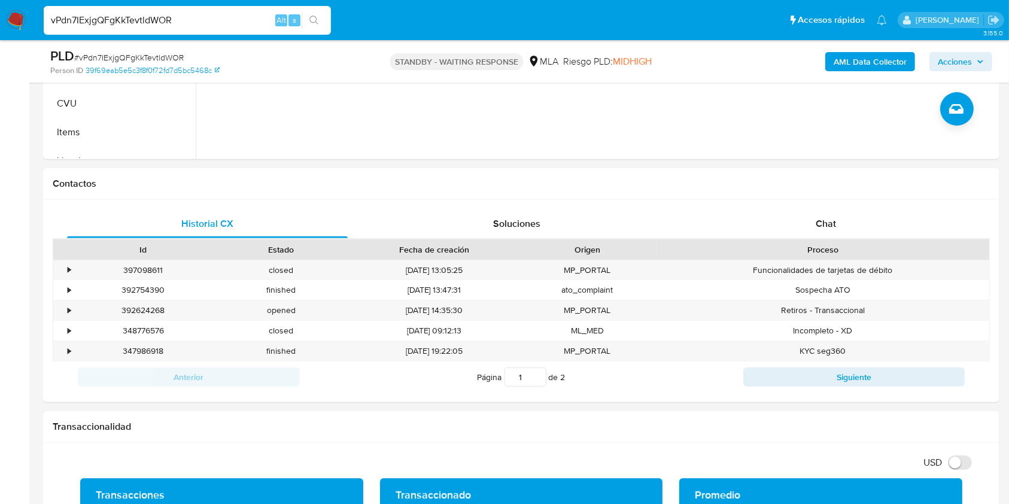
scroll to position [468, 0]
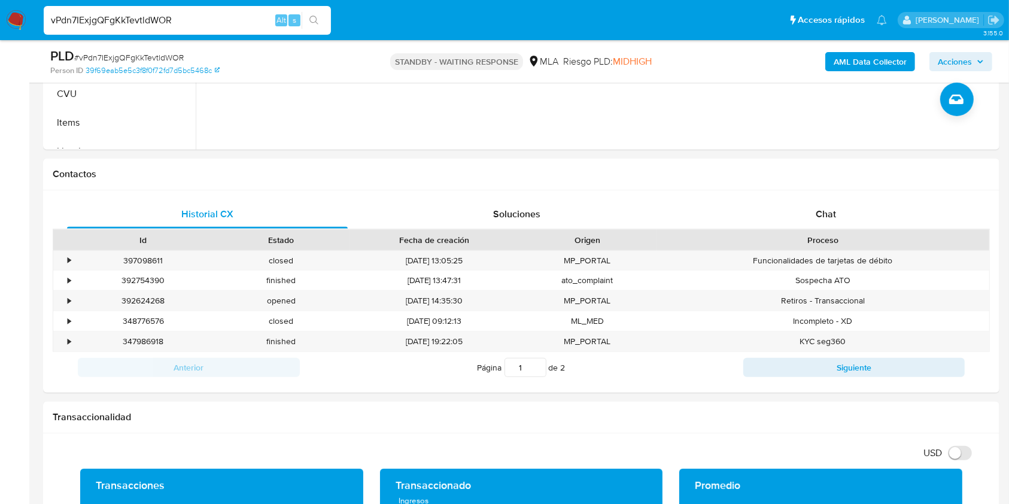
click at [231, 30] on div "vPdn7IExjgQFgKkTevtldWOR Alt s" at bounding box center [187, 20] width 287 height 29
click at [225, 19] on input "vPdn7IExjgQFgKkTevtldWOR" at bounding box center [187, 21] width 287 height 16
paste input "VvxSoo8NlEmm34oe7VyS5v9U"
type input "VvxSoo8NlEmm34oe7VyS5v9U"
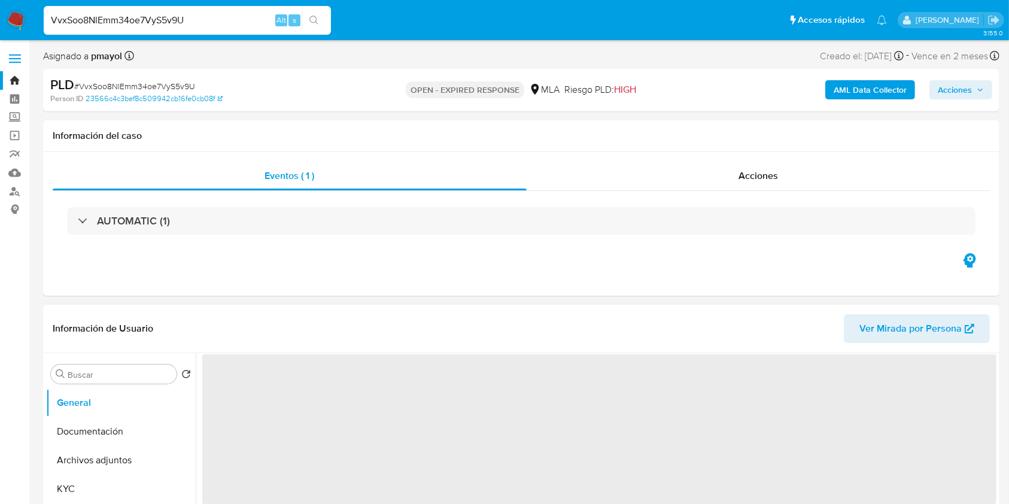
select select "10"
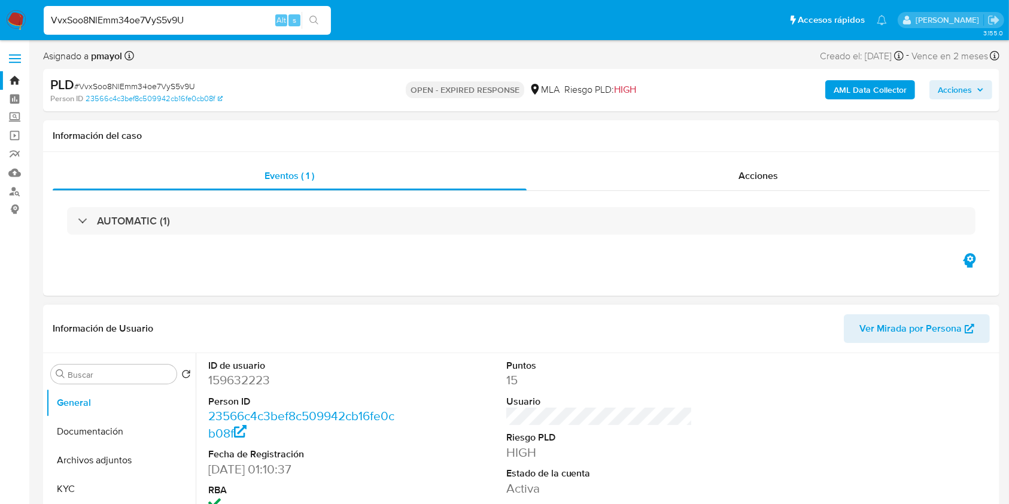
click at [216, 25] on input "VvxSoo8NlEmm34oe7VyS5v9U" at bounding box center [187, 21] width 287 height 16
paste input "BgZeBczfpokaTFhXSH3QgDMg"
type input "BgZeBczfpokaTFhXSH3QgDMg"
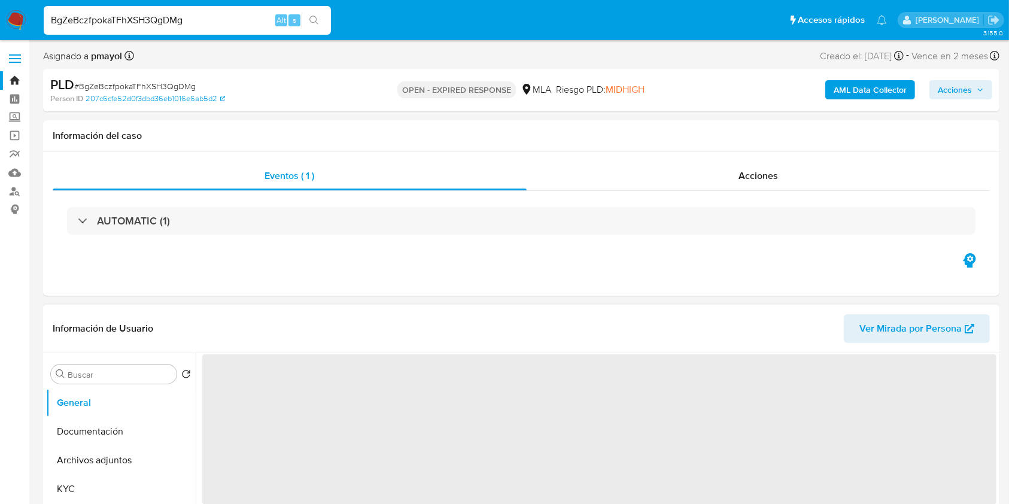
select select "10"
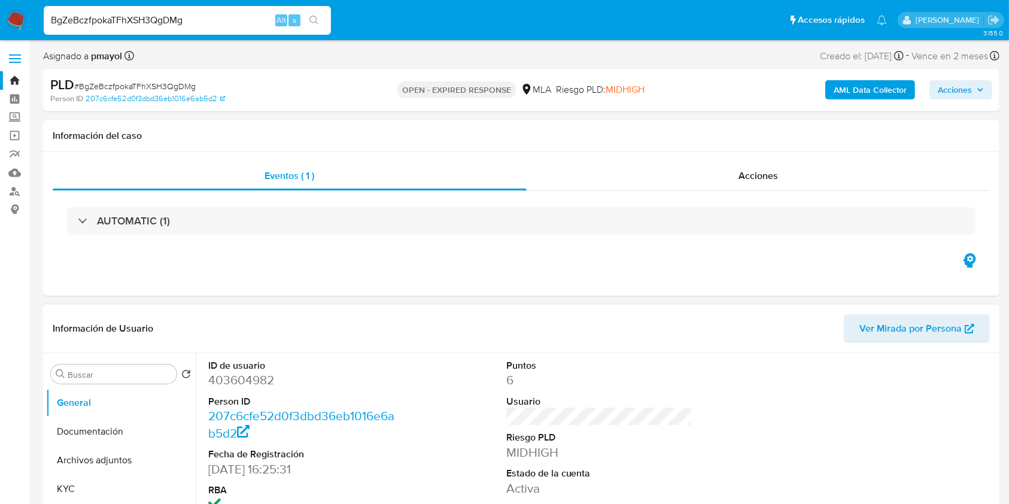
click at [213, 20] on input "BgZeBczfpokaTFhXSH3QgDMg" at bounding box center [187, 21] width 287 height 16
paste input "aimz6U7sj3rMcvtsUtUwwTsq"
type input "aimz6U7sj3rMcvtsUtUwwTsq"
select select "10"
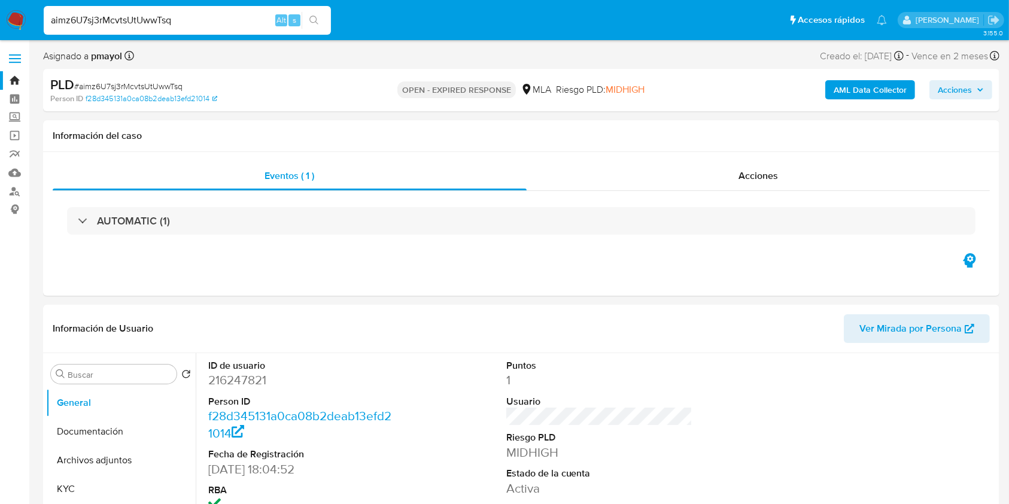
click at [235, 13] on input "aimz6U7sj3rMcvtsUtUwwTsq" at bounding box center [187, 21] width 287 height 16
paste input "9URbrh41AGq2gcxDxPwaVJ5C"
type input "9URbrh41AGq2gcxDxPwaVJ5C"
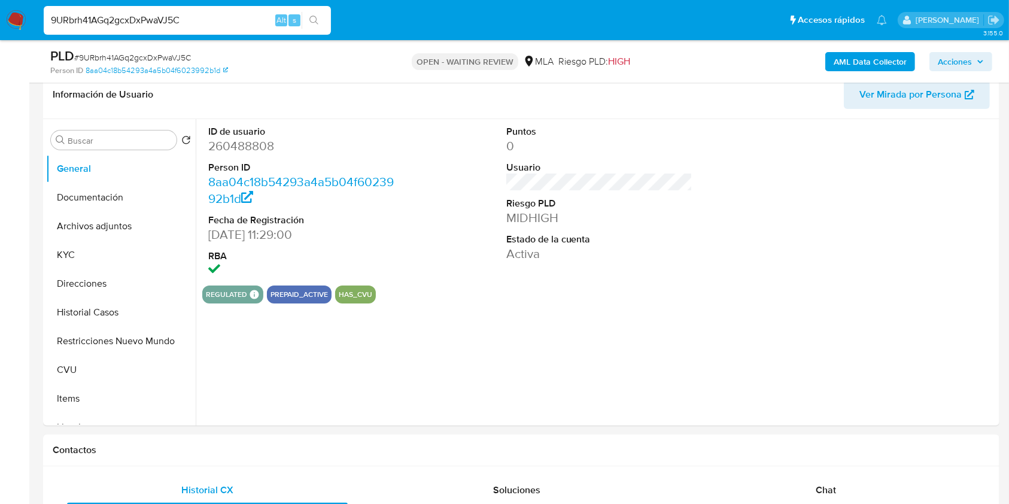
scroll to position [231, 0]
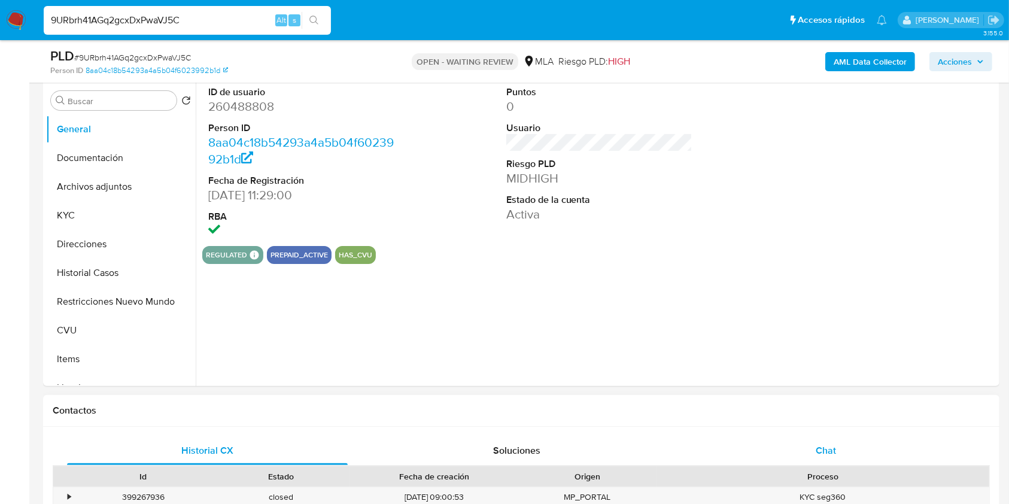
select select "10"
click at [784, 451] on div "Chat" at bounding box center [826, 450] width 281 height 29
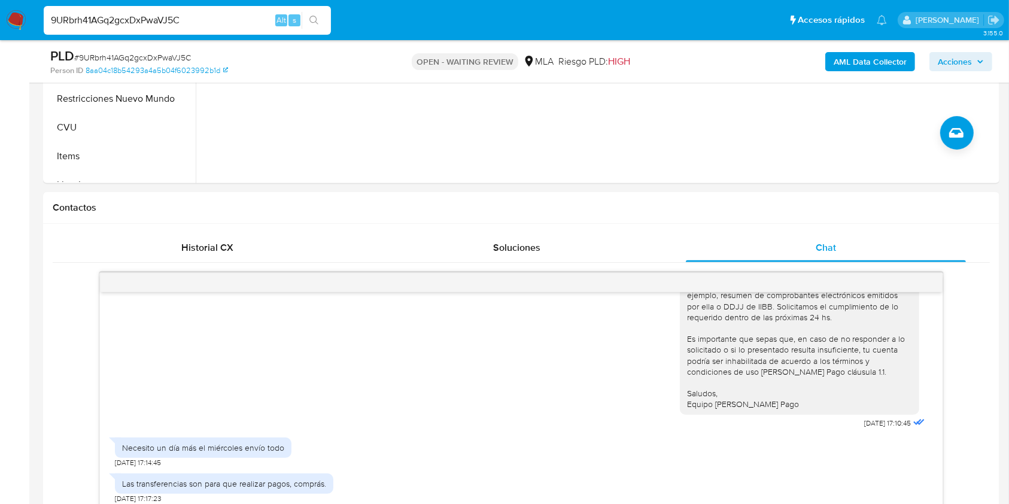
scroll to position [556, 0]
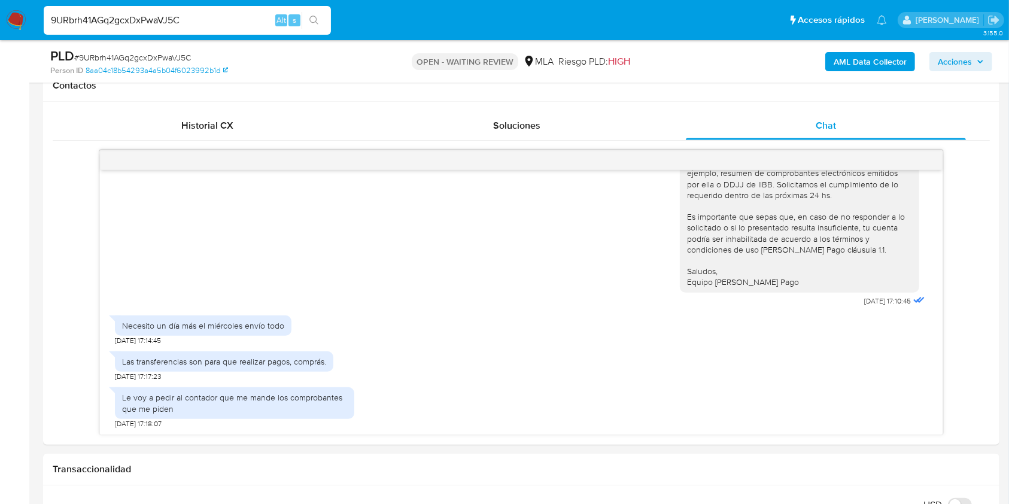
click at [233, 19] on input "9URbrh41AGq2gcxDxPwaVJ5C" at bounding box center [187, 21] width 287 height 16
paste input "Ep93CRWuiEyQGHoFXJT0sAl"
type input "Ep93CRWuiEyQGHoFXJT0sAlC"
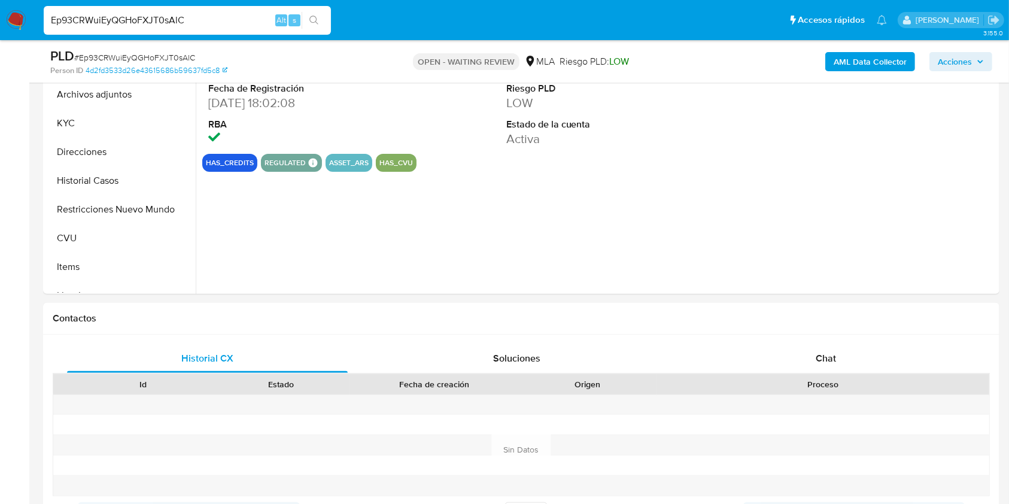
select select "10"
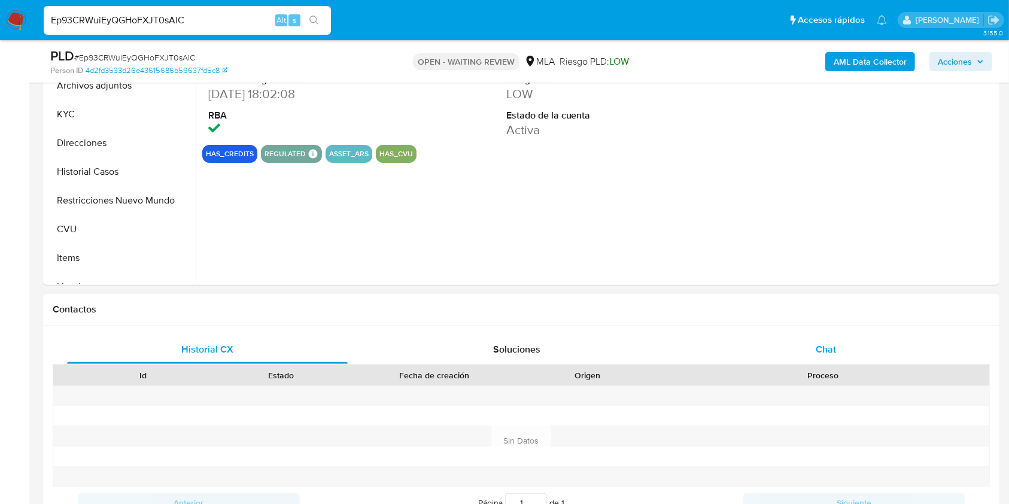
click at [818, 340] on div "Chat" at bounding box center [826, 349] width 281 height 29
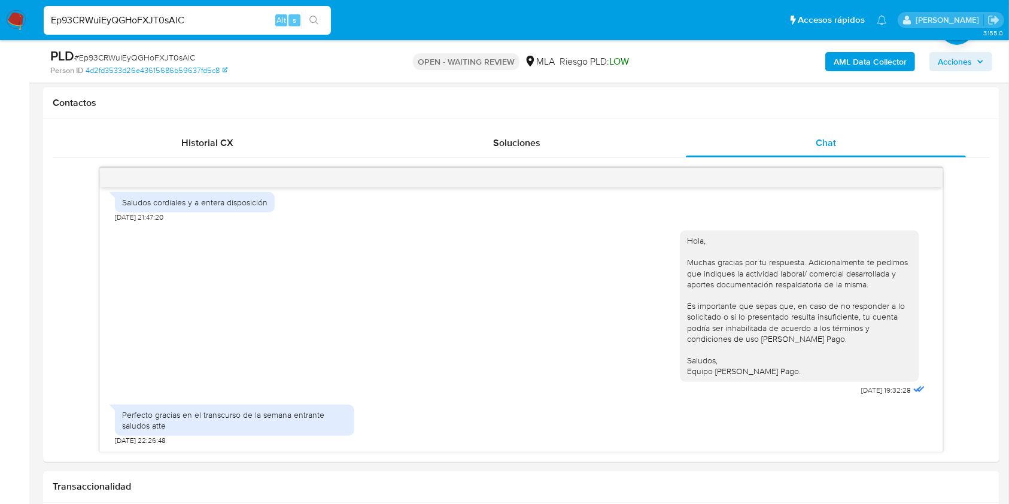
scroll to position [541, 0]
click at [254, 11] on div "Ep93CRWuiEyQGHoFXJT0sAlC Alt s" at bounding box center [187, 20] width 287 height 29
click at [249, 17] on input "Ep93CRWuiEyQGHoFXJT0sAlC" at bounding box center [187, 21] width 287 height 16
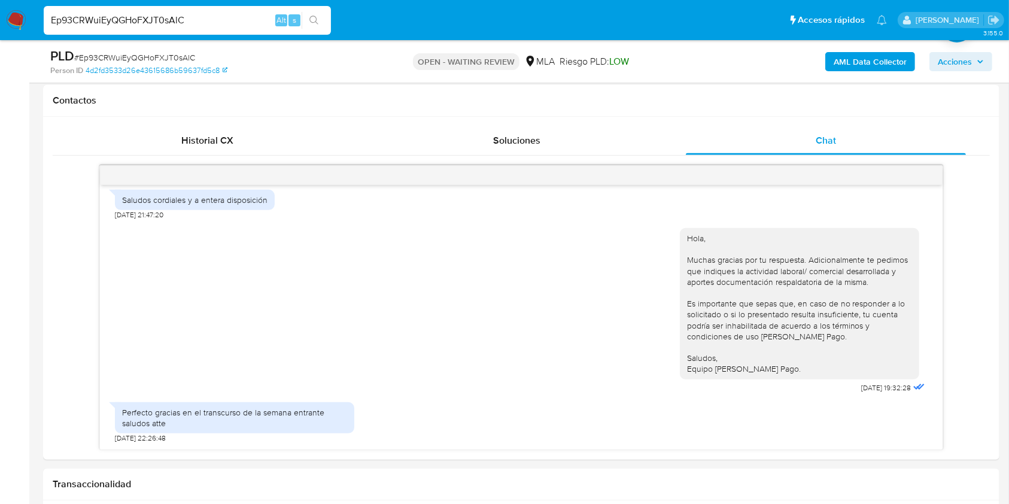
paste input "nXZNBqhd3RjFBrCbFiX18VCi"
type input "nXZNBqhd3RjFBrCbFiX18VCi"
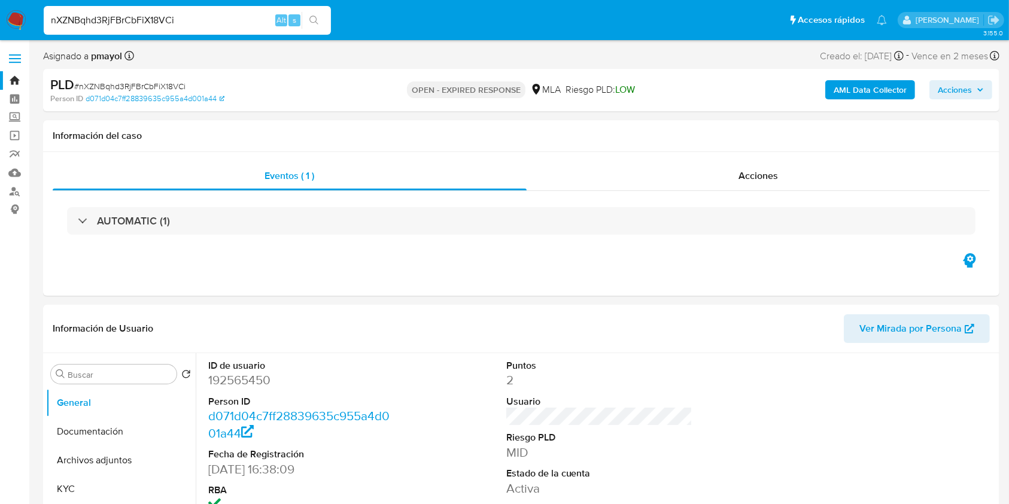
click at [19, 17] on img at bounding box center [16, 20] width 20 height 20
select select "10"
